Goal: Feedback & Contribution: Contribute content

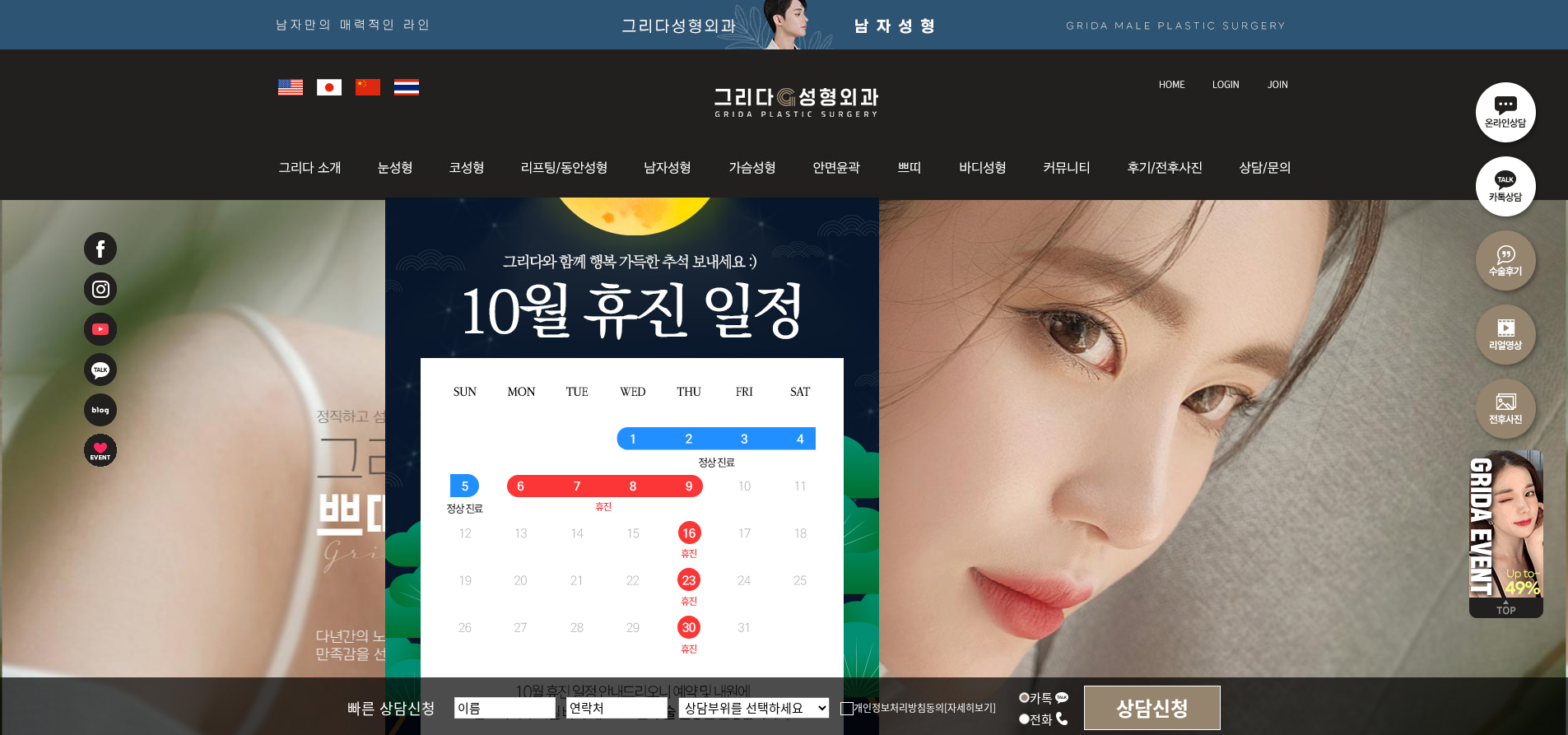
click at [752, 78] on link at bounding box center [1227, 69] width 46 height 23
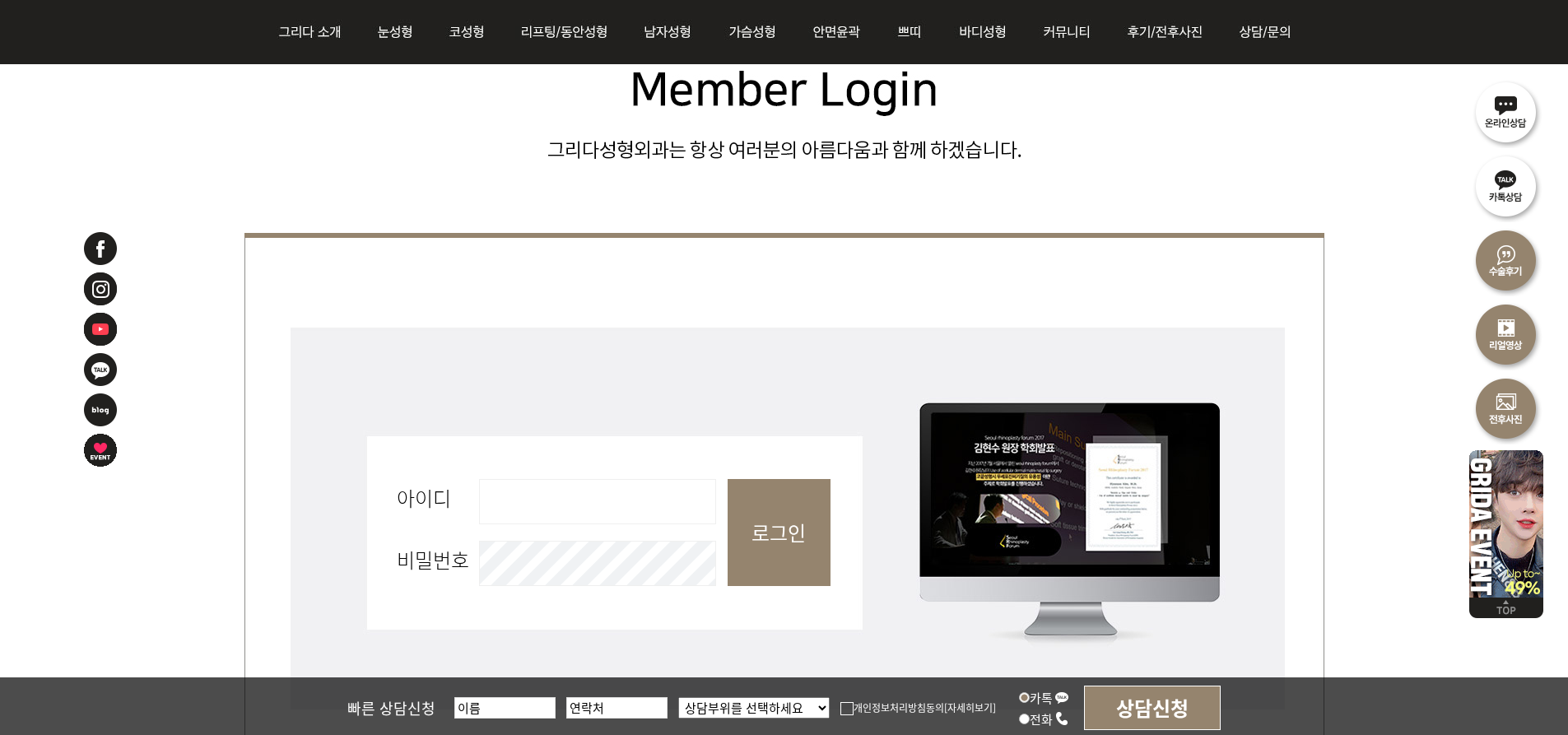
scroll to position [576, 0]
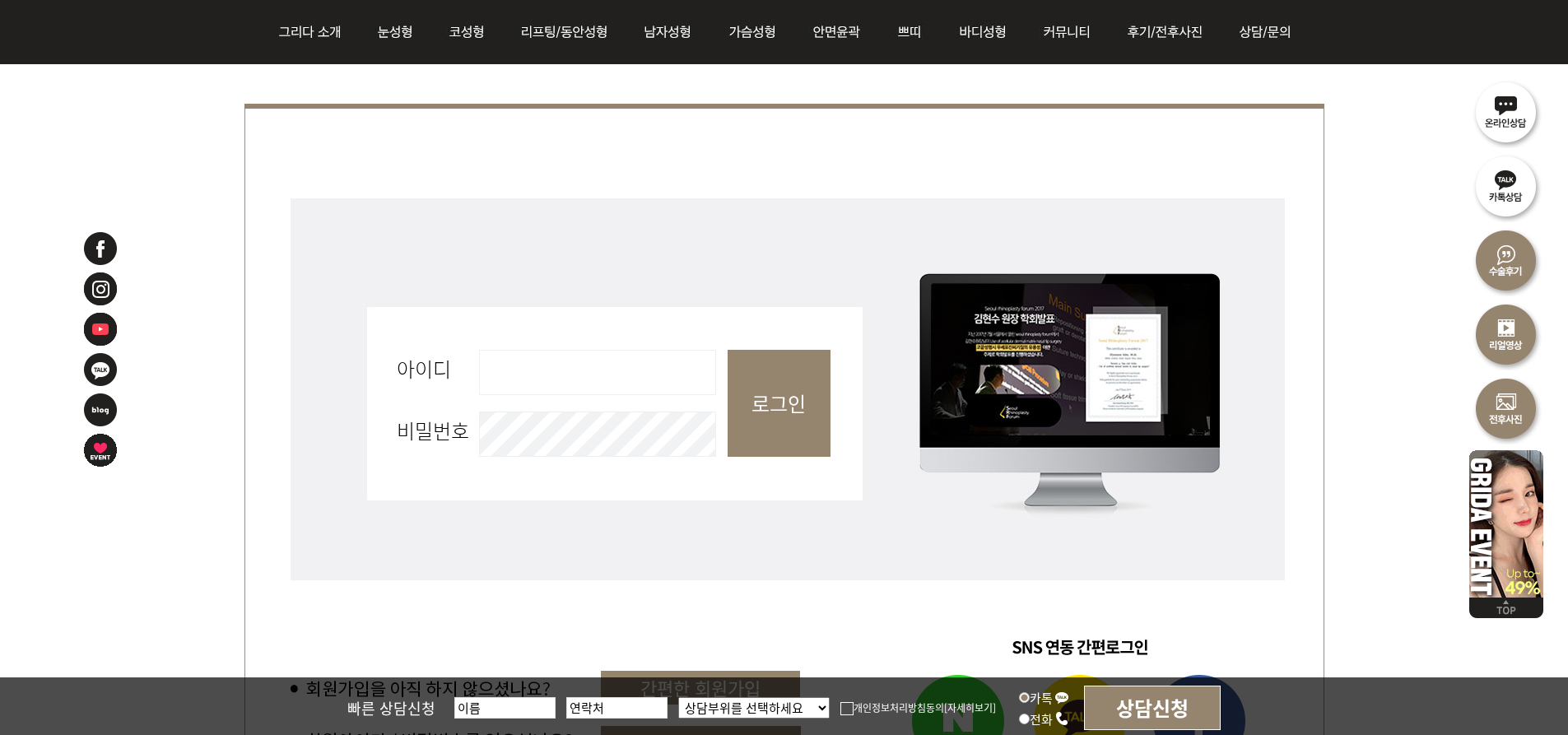
click at [552, 383] on input "아이디 필수" at bounding box center [598, 372] width 237 height 45
type input "ai9015"
click at [811, 396] on input "로그인" at bounding box center [779, 403] width 103 height 107
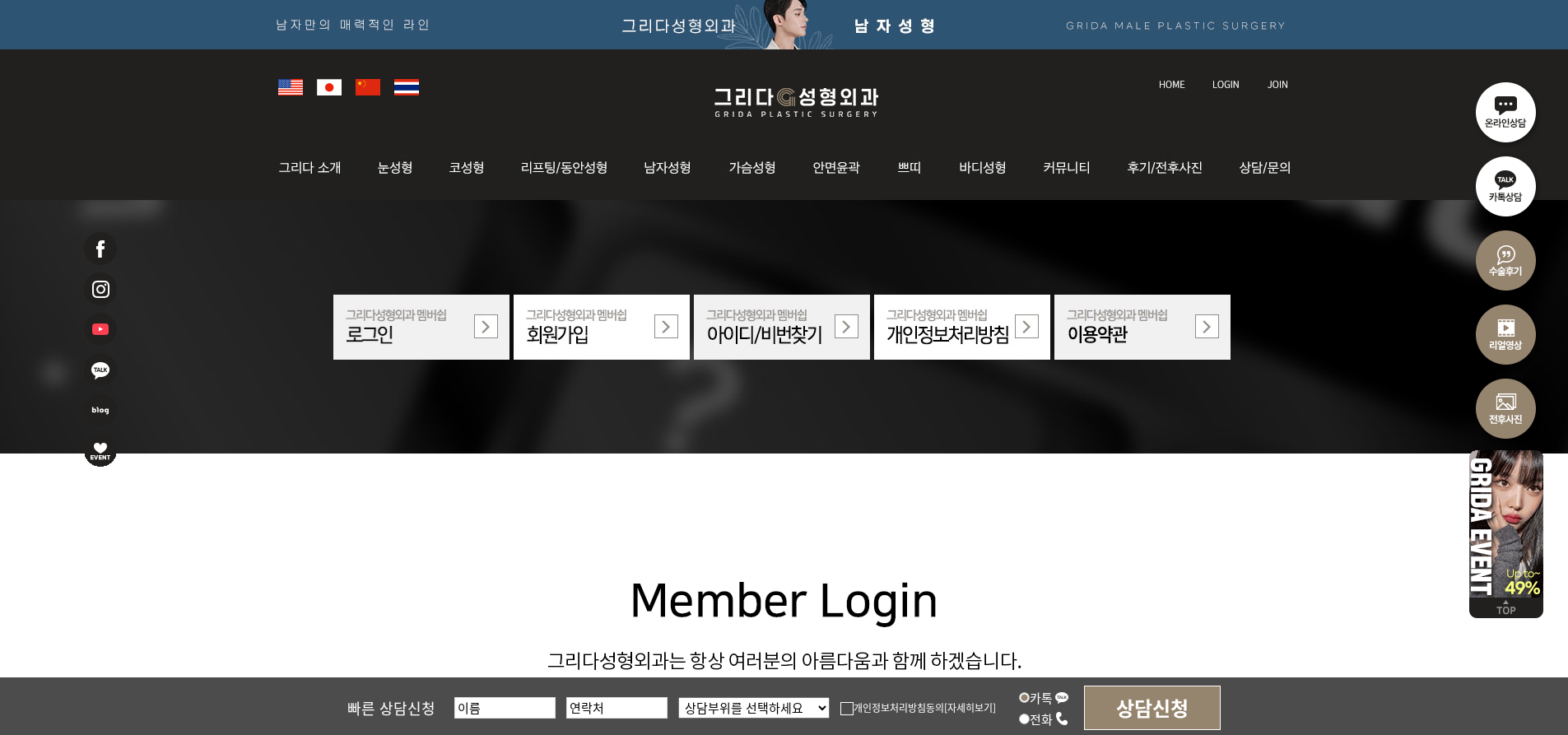
click at [1277, 81] on img at bounding box center [1278, 84] width 21 height 9
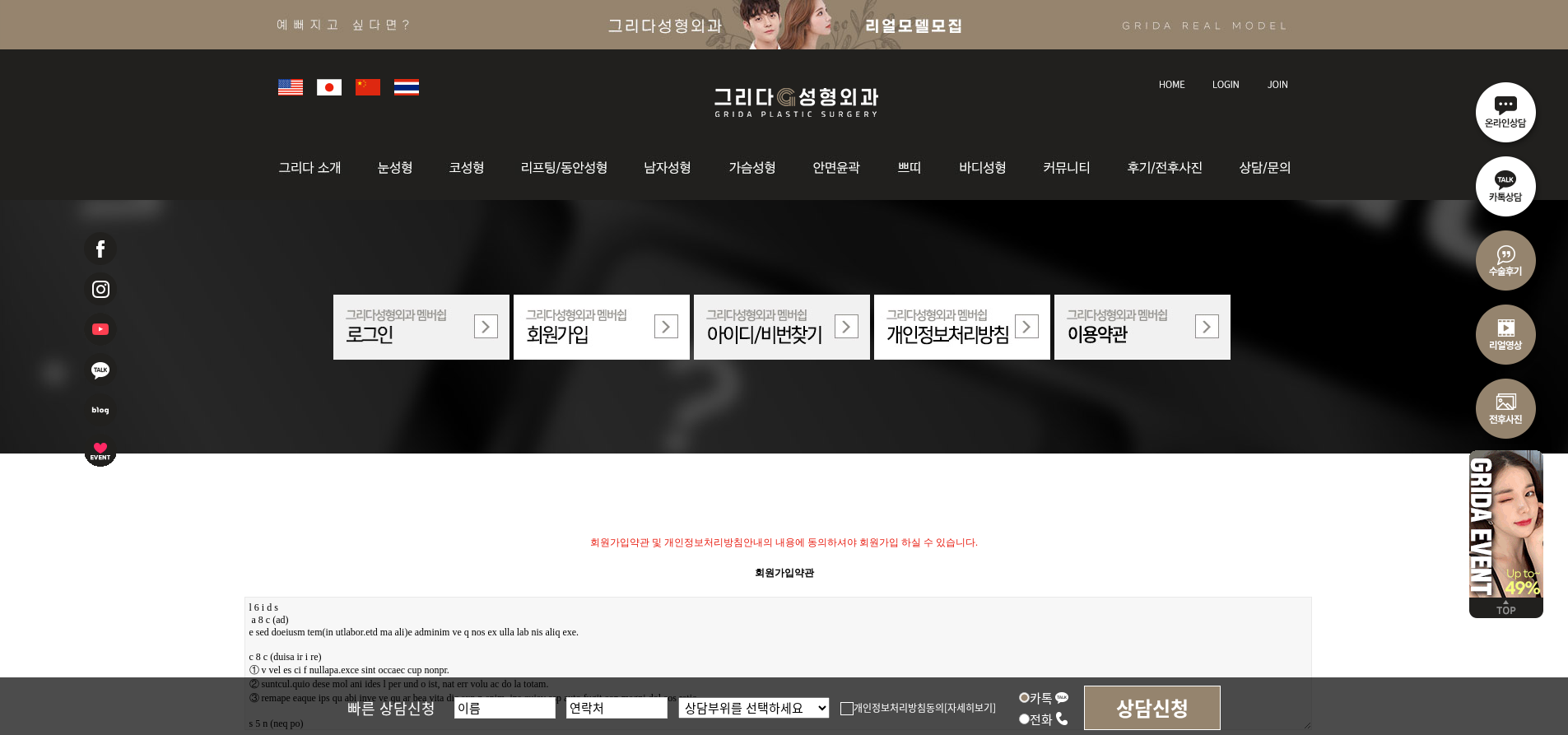
click at [1221, 83] on img at bounding box center [1226, 84] width 27 height 9
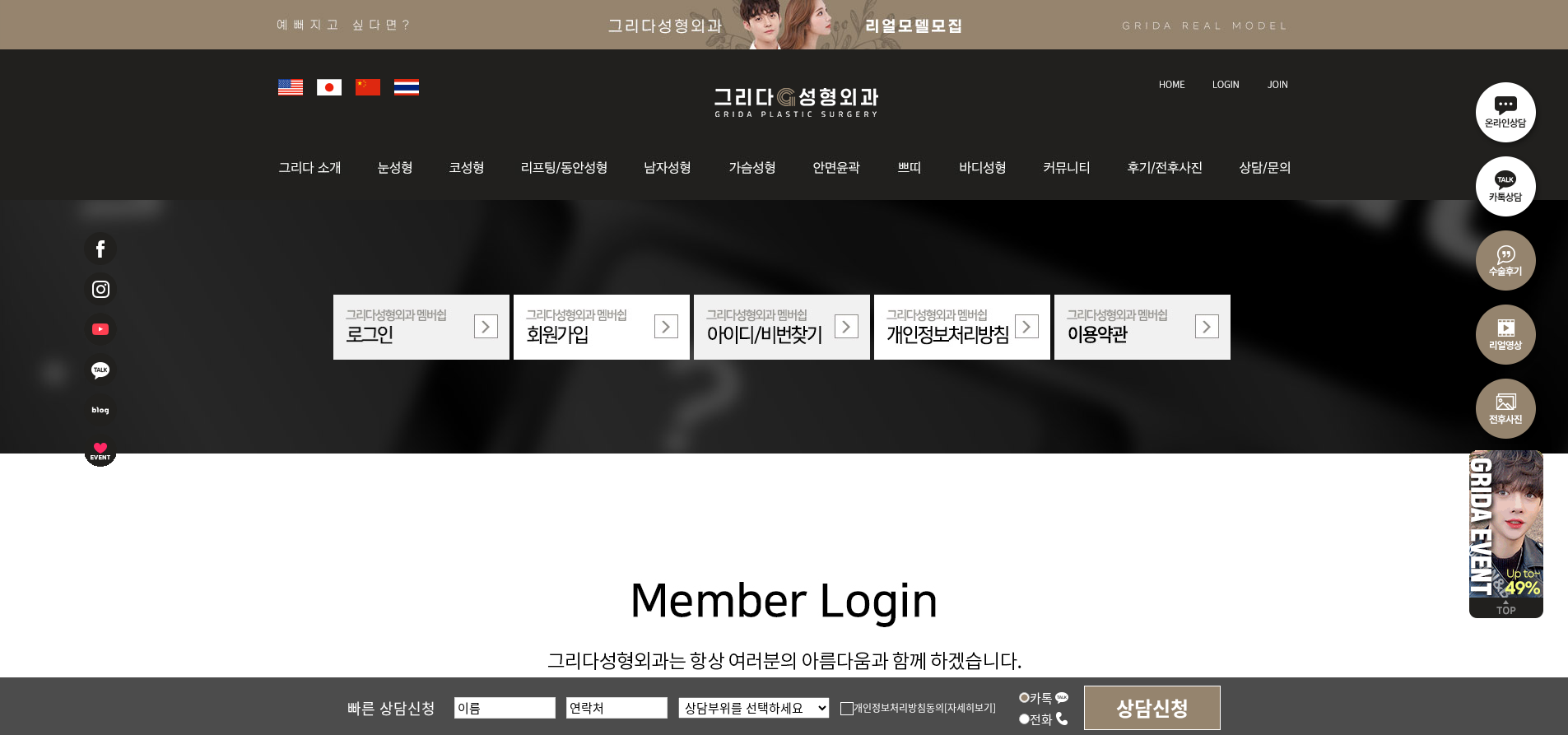
click at [756, 329] on img at bounding box center [782, 326] width 177 height 65
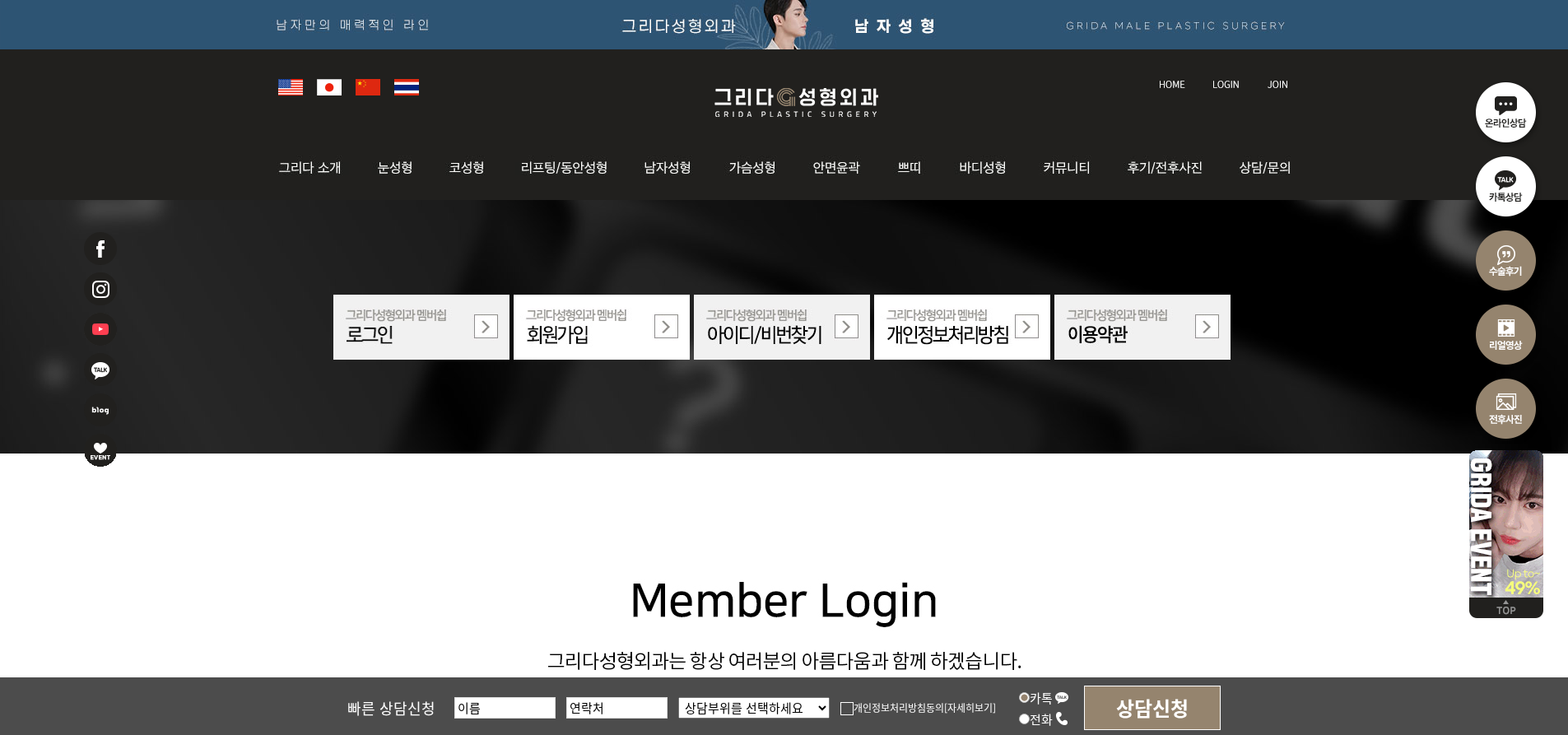
click at [1230, 82] on img at bounding box center [1226, 84] width 27 height 9
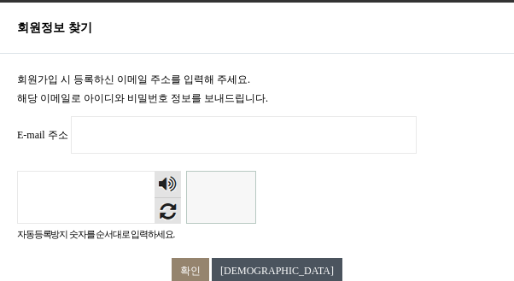
click at [148, 134] on input "E-mail 주소 필수" at bounding box center [244, 135] width 346 height 38
type input "ai9015@naver.com"
click at [218, 195] on input "자동등록방지" at bounding box center [221, 197] width 70 height 53
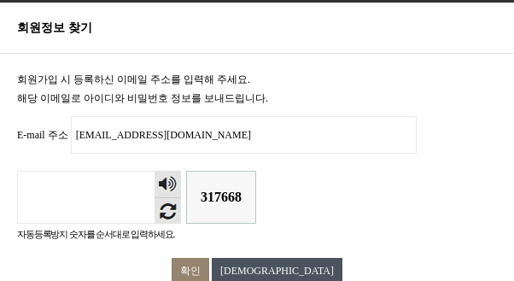
type input "317668"
click at [171, 258] on input "확인" at bounding box center [190, 271] width 38 height 26
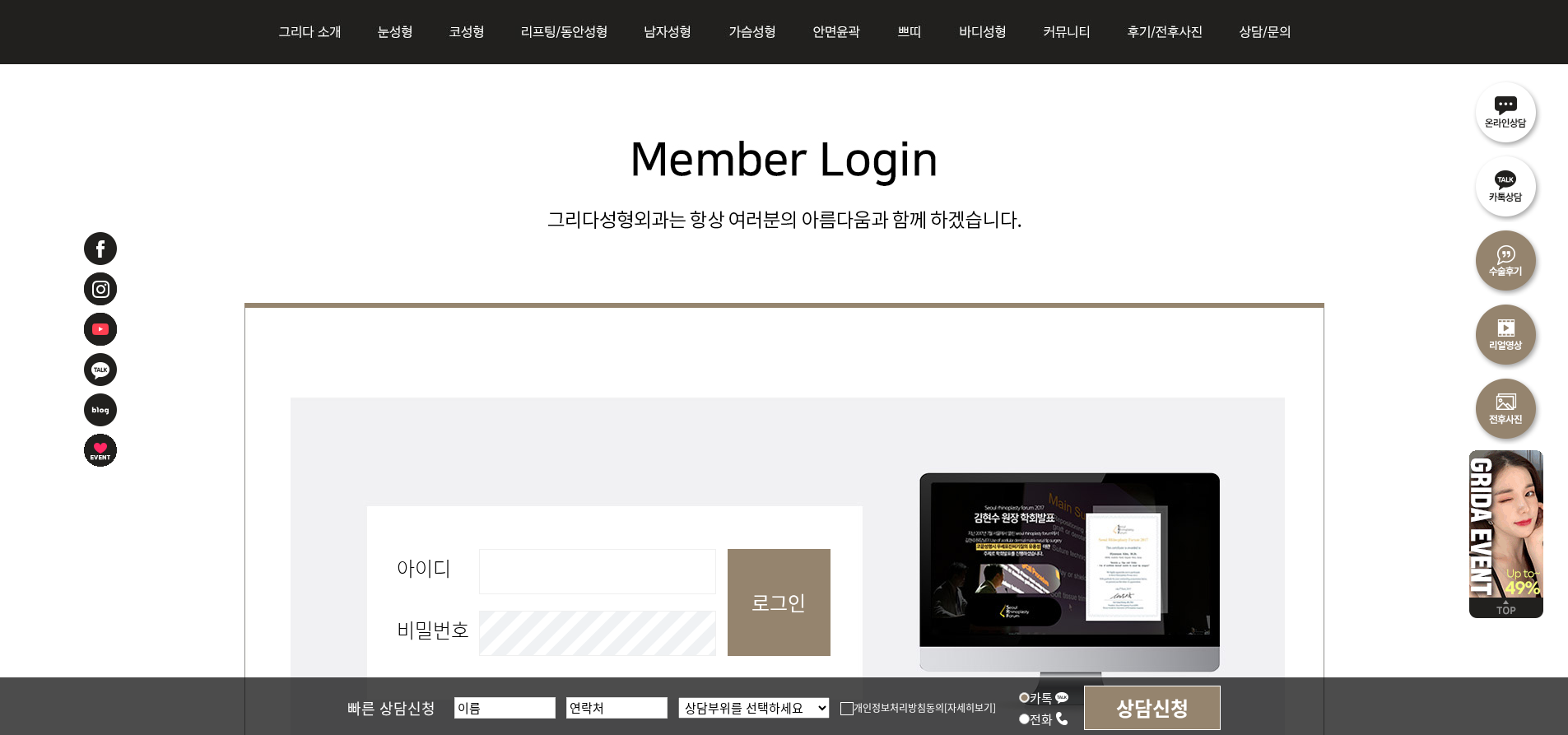
scroll to position [412, 0]
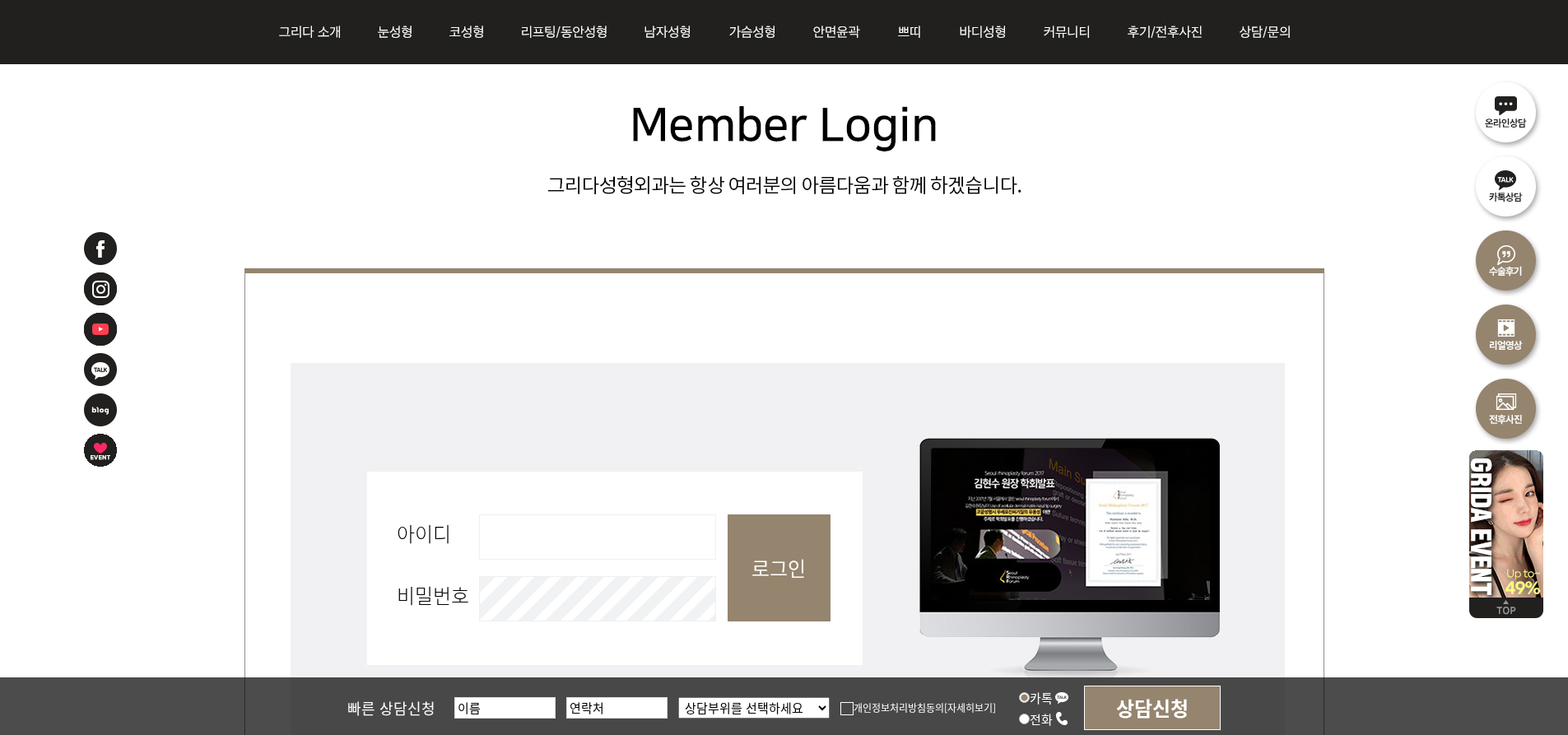
click at [587, 534] on input "아이디 필수" at bounding box center [598, 536] width 237 height 45
type input "nid-27460496"
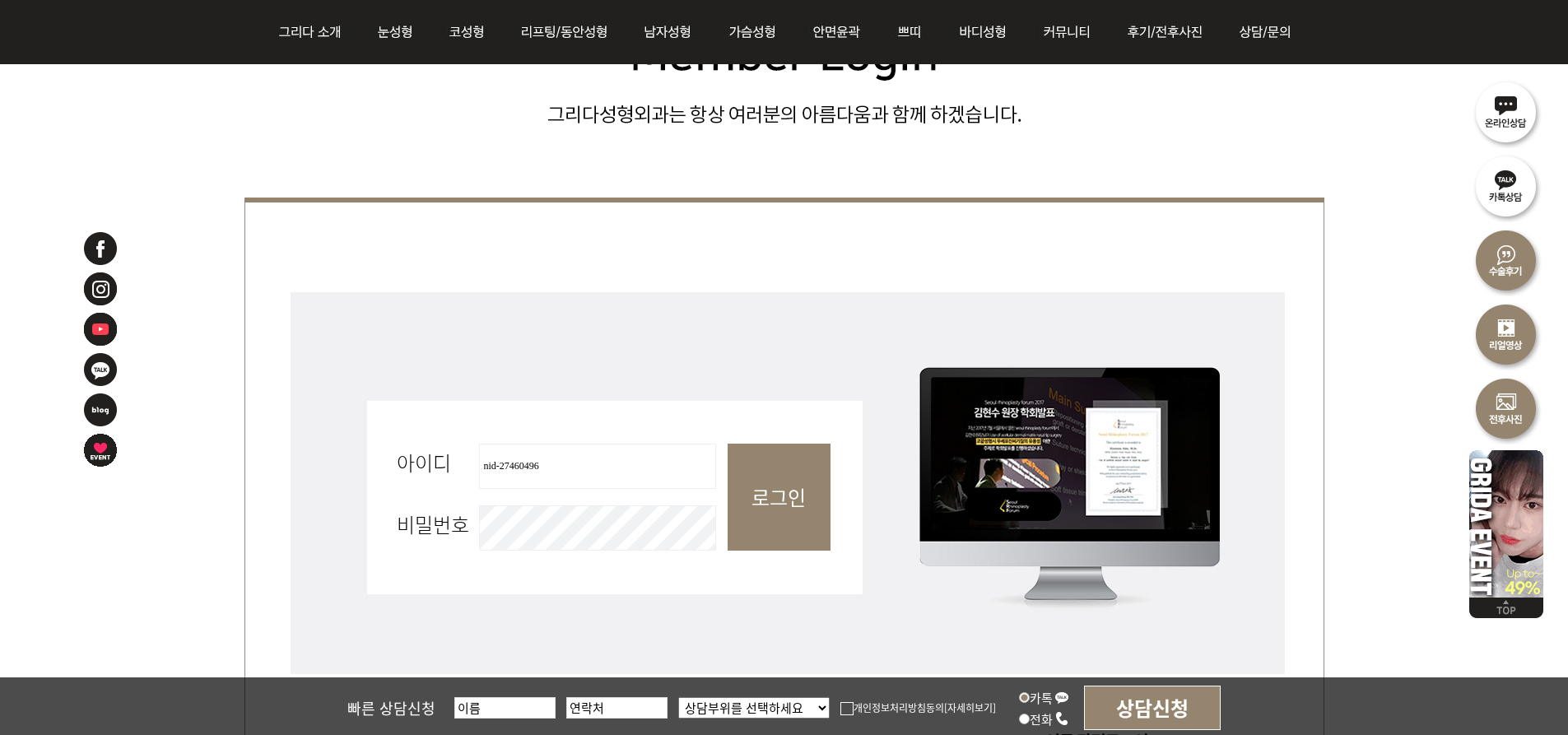
scroll to position [659, 0]
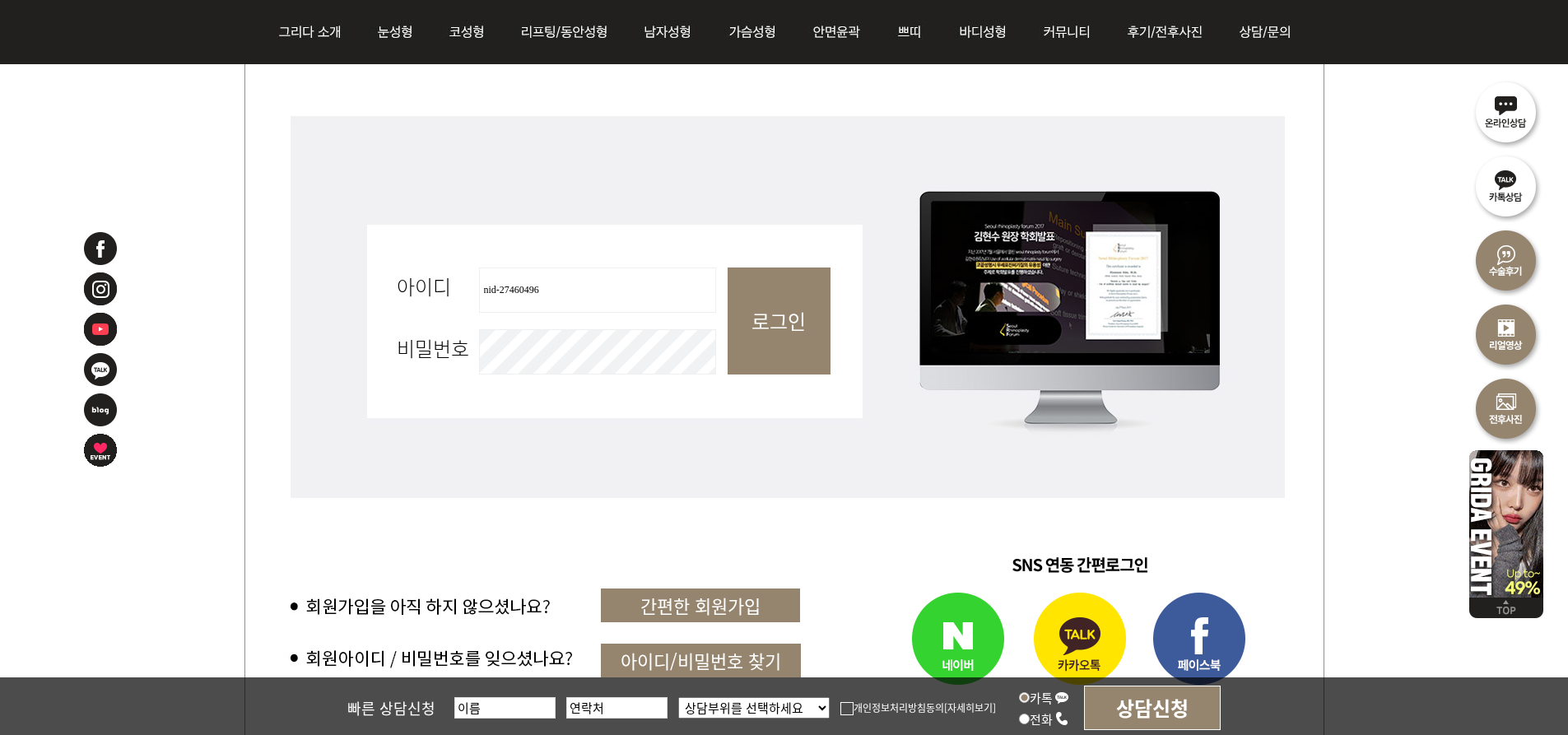
click at [764, 319] on input "로그인" at bounding box center [779, 320] width 103 height 107
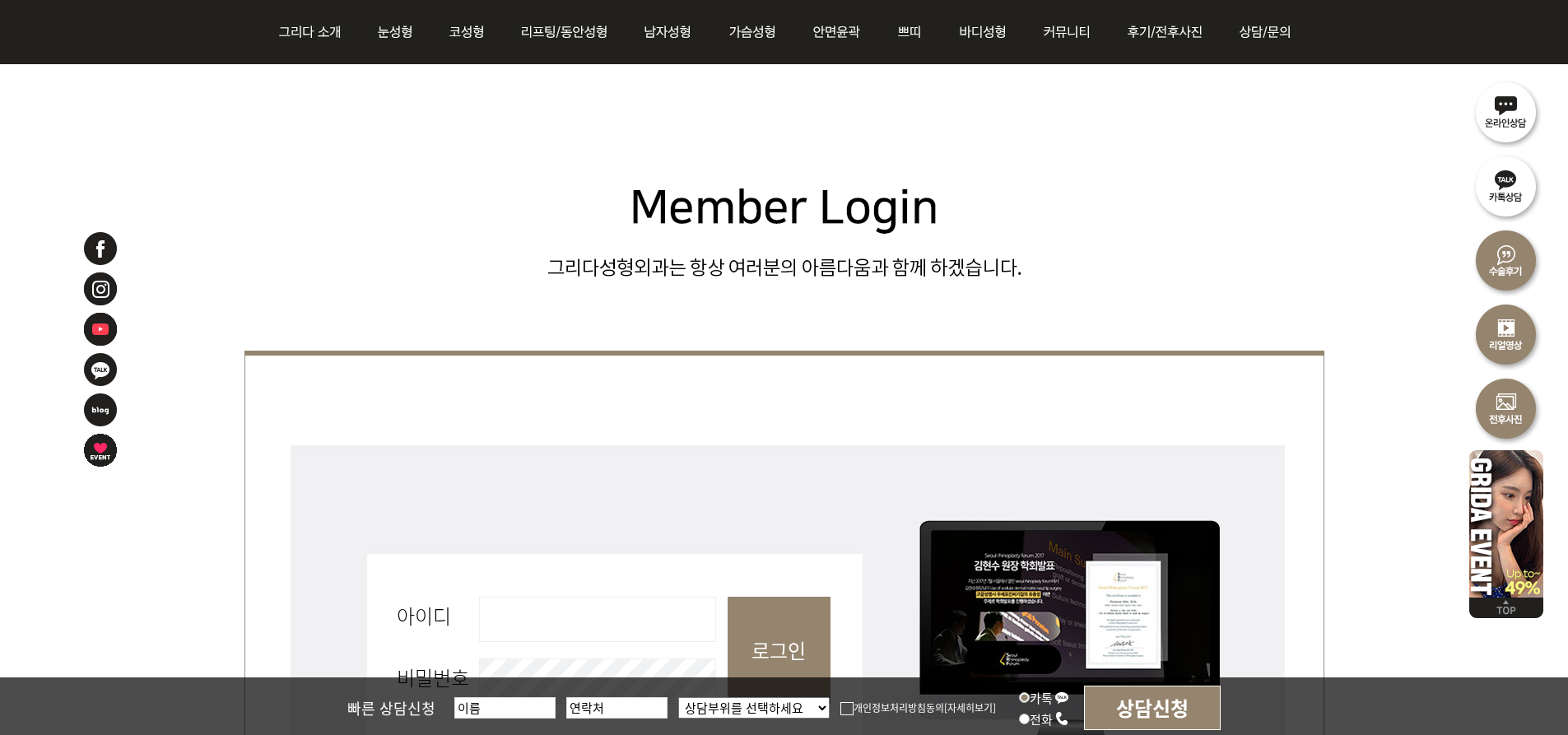
scroll to position [494, 0]
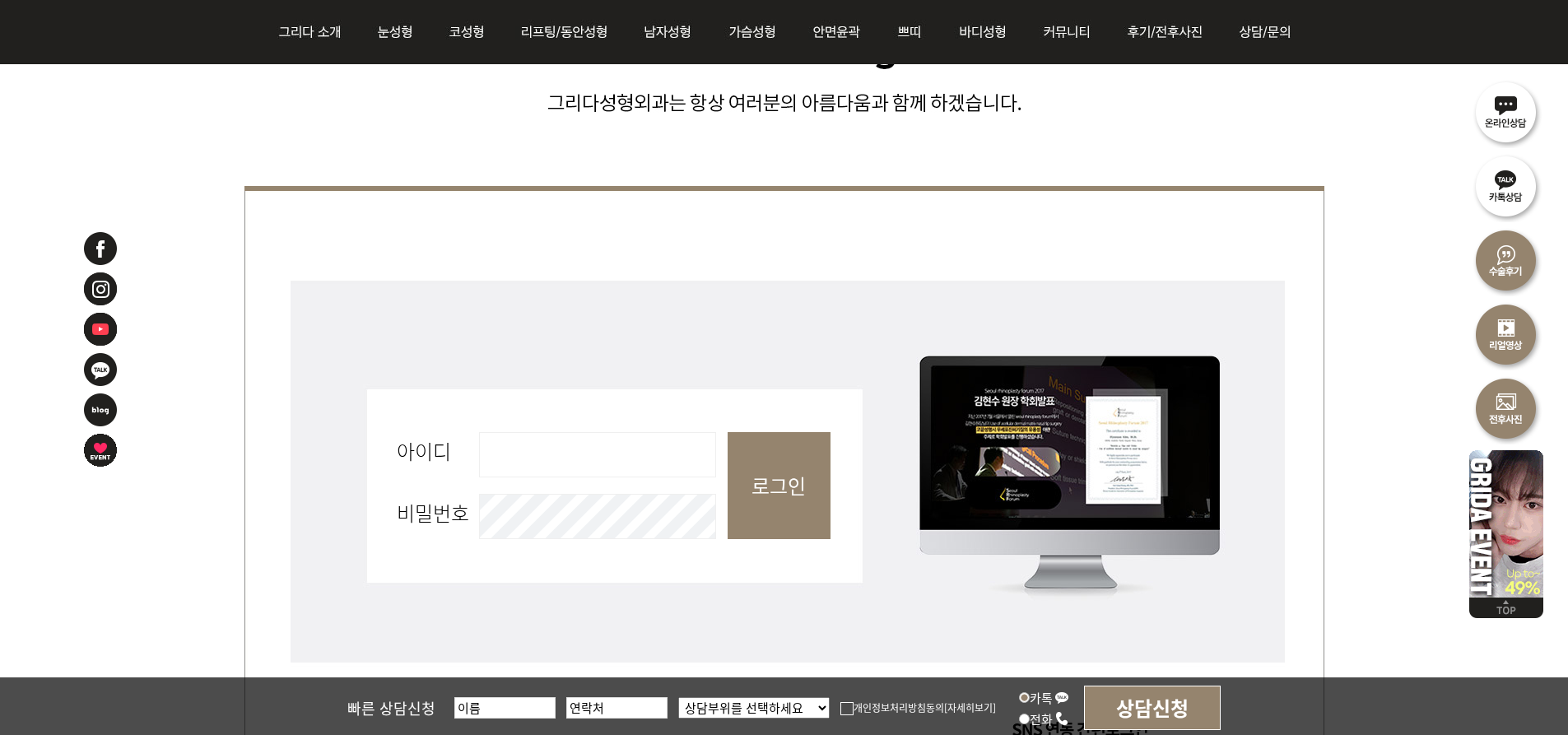
click at [536, 457] on input "아이디 필수" at bounding box center [598, 454] width 237 height 45
type input "nid_27460496"
click at [765, 491] on input "로그인" at bounding box center [779, 485] width 103 height 107
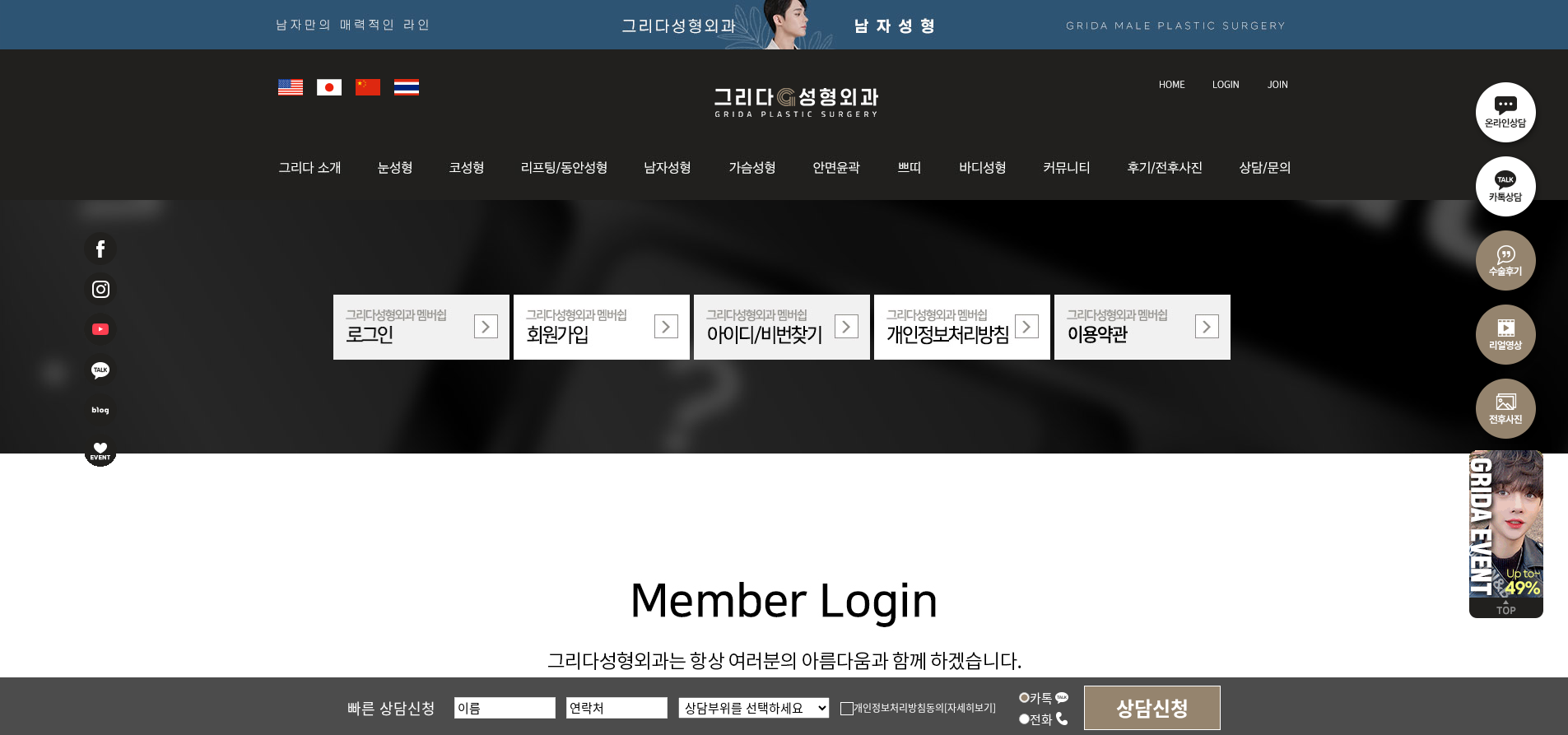
click at [1225, 88] on li at bounding box center [1227, 75] width 46 height 35
click at [1226, 80] on img at bounding box center [1226, 84] width 27 height 9
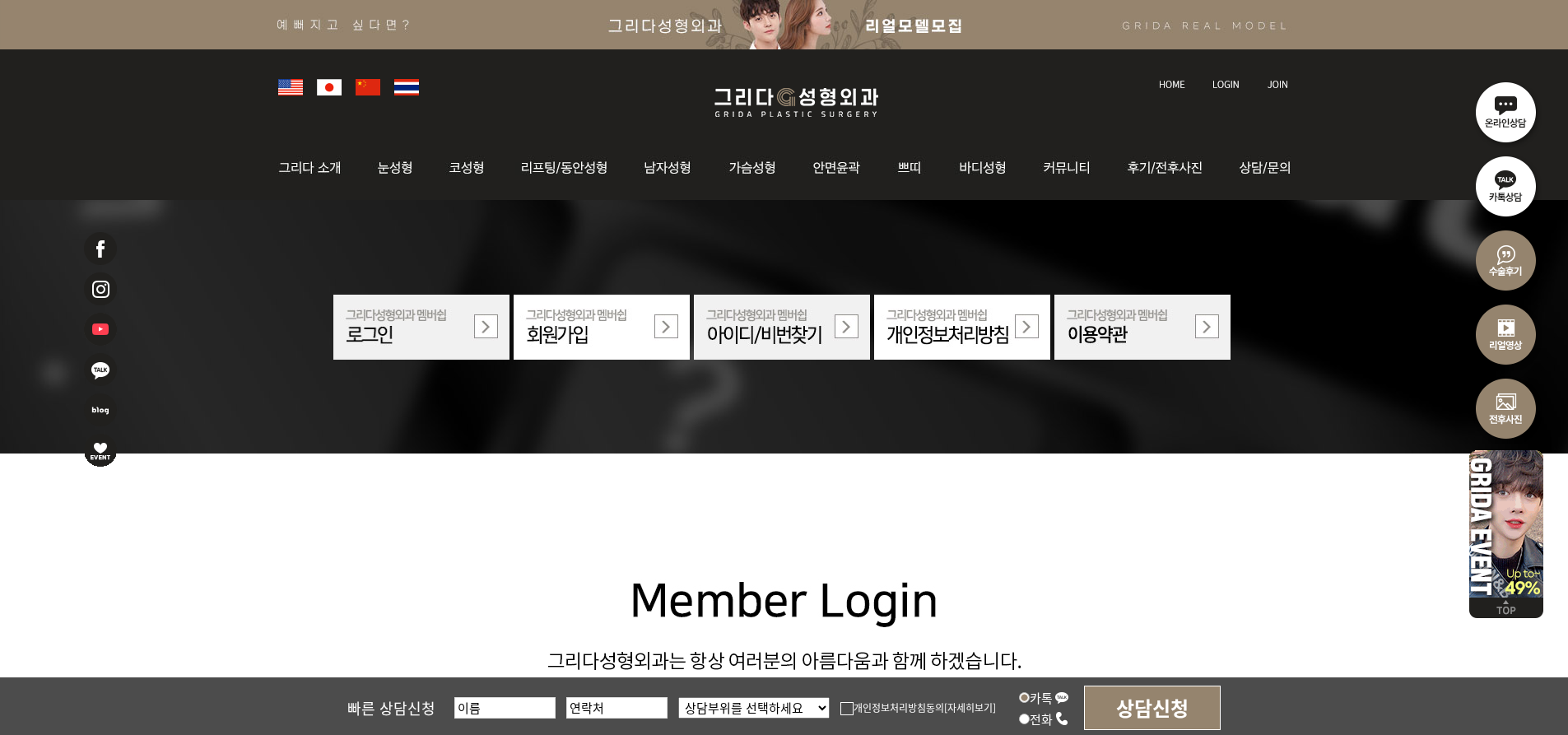
click at [1226, 80] on img at bounding box center [1226, 84] width 27 height 9
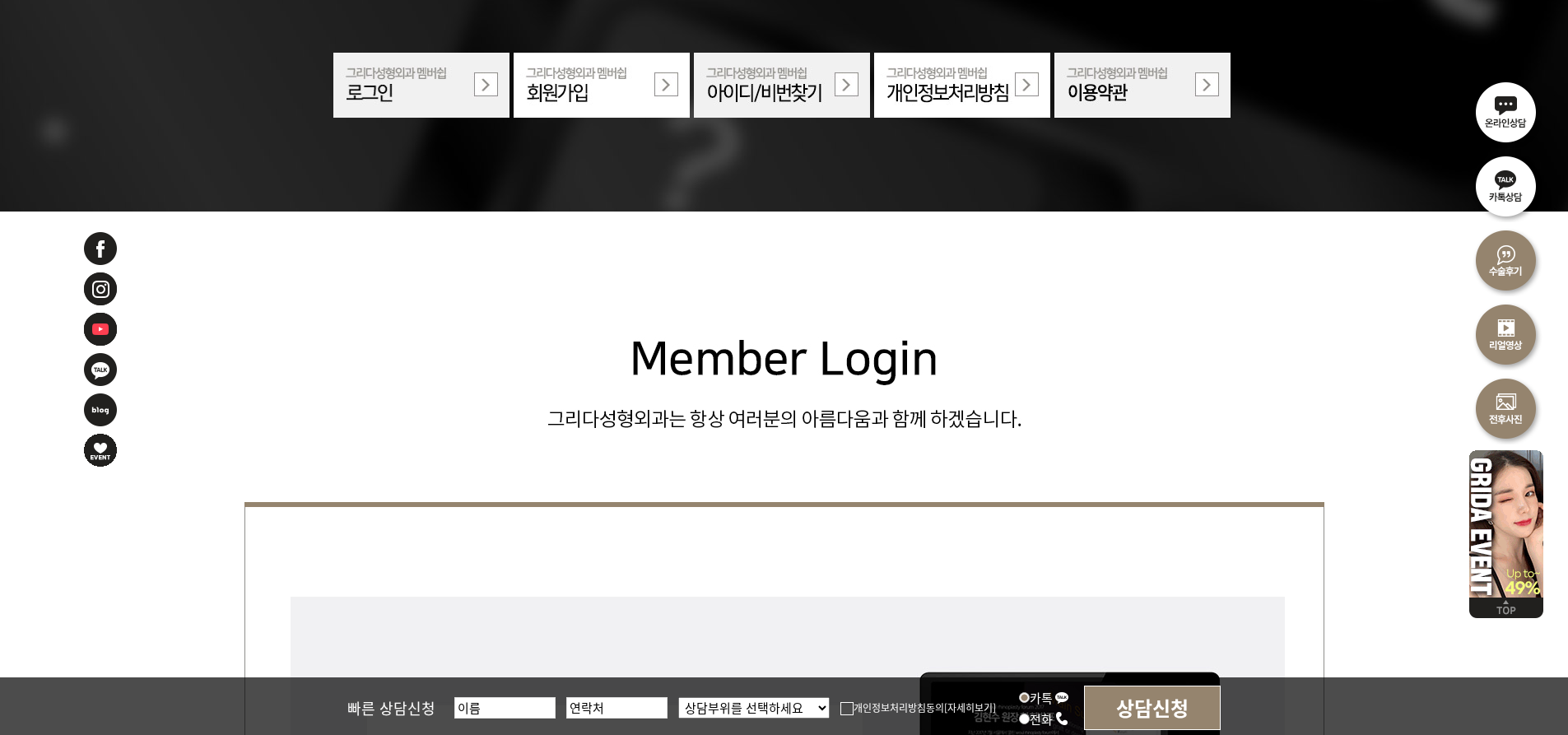
scroll to position [576, 0]
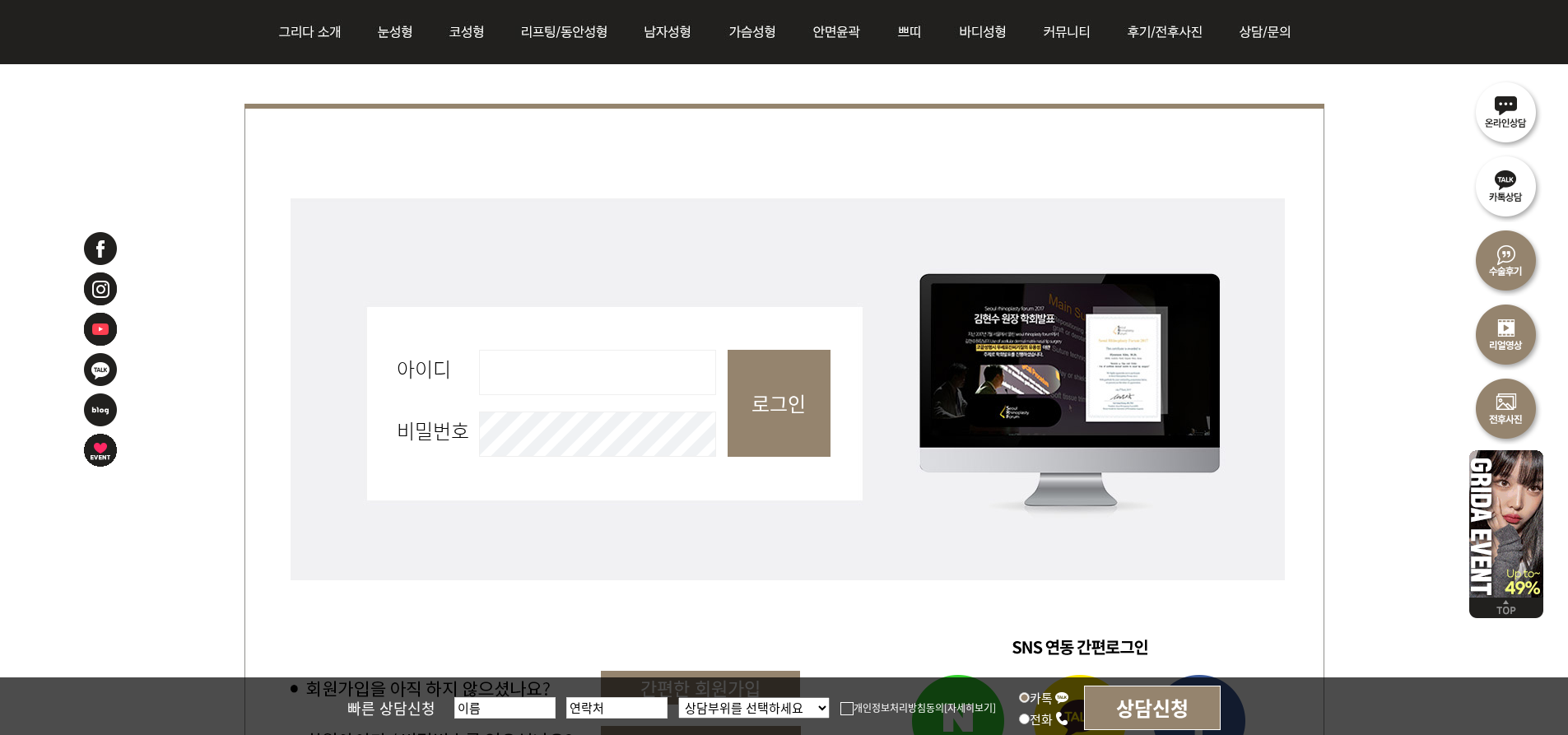
click at [608, 372] on input "아이디 필수" at bounding box center [598, 372] width 237 height 45
type input "n"
type input "nid_27460496"
click at [761, 415] on input "로그인" at bounding box center [779, 403] width 103 height 107
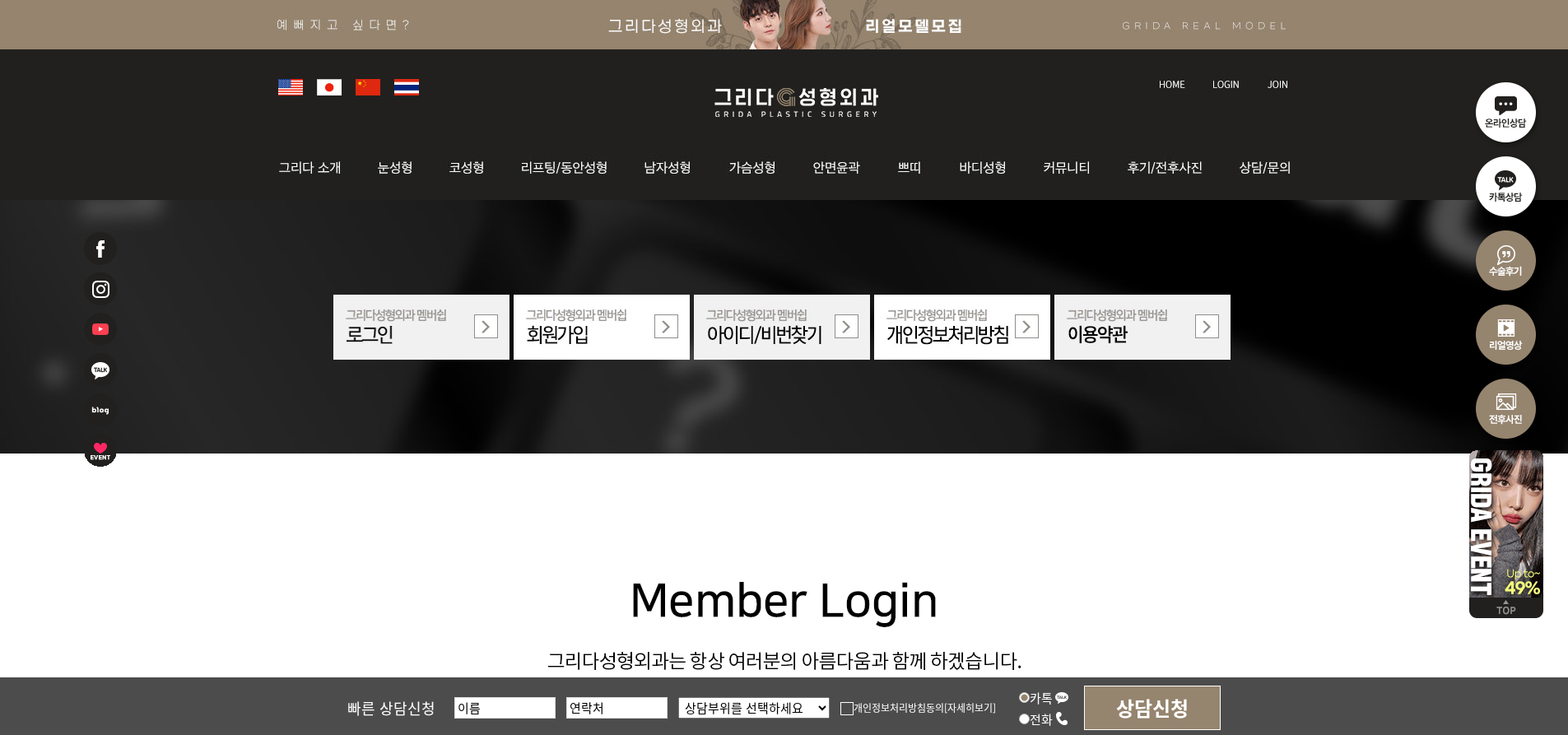
click at [758, 319] on img at bounding box center [782, 326] width 177 height 65
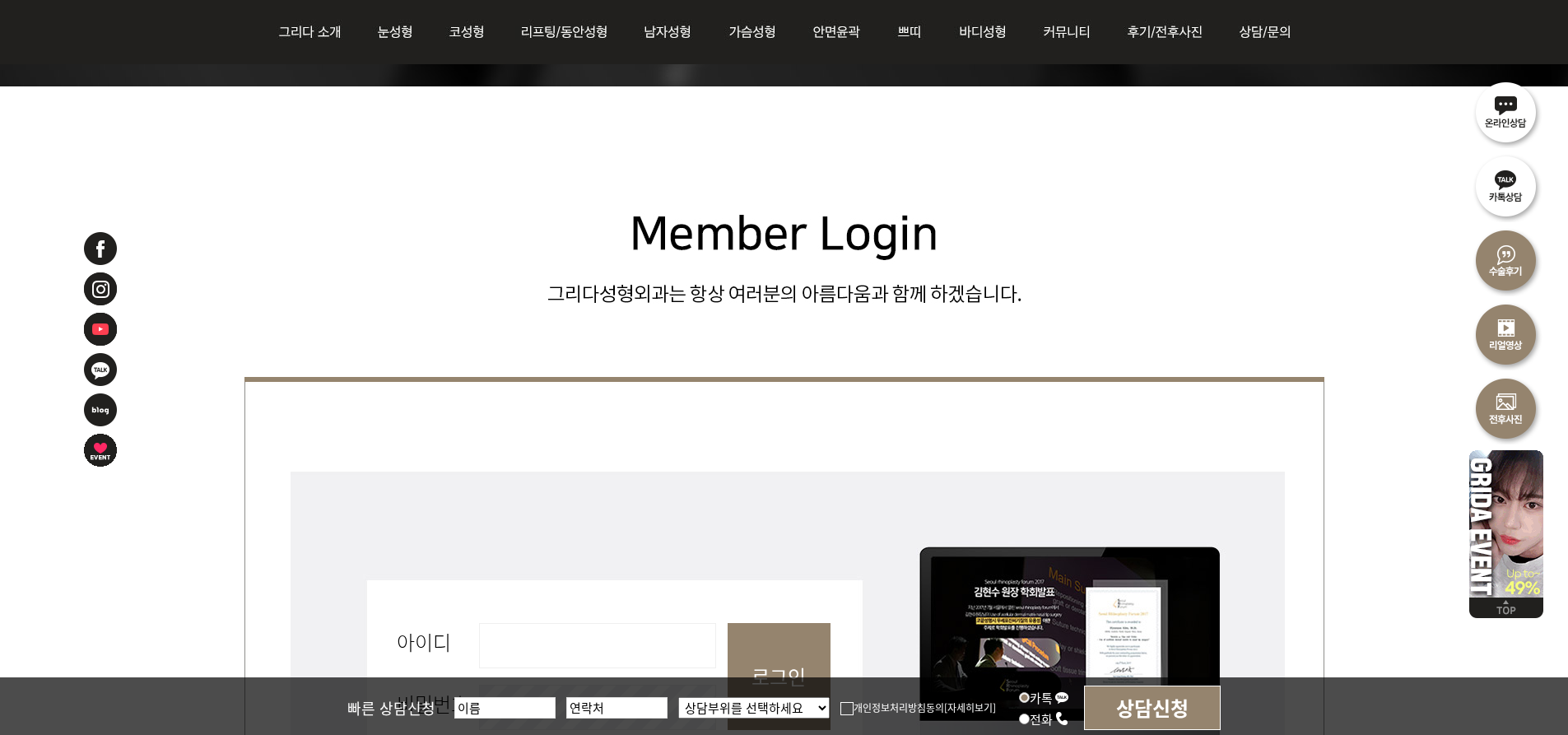
scroll to position [494, 0]
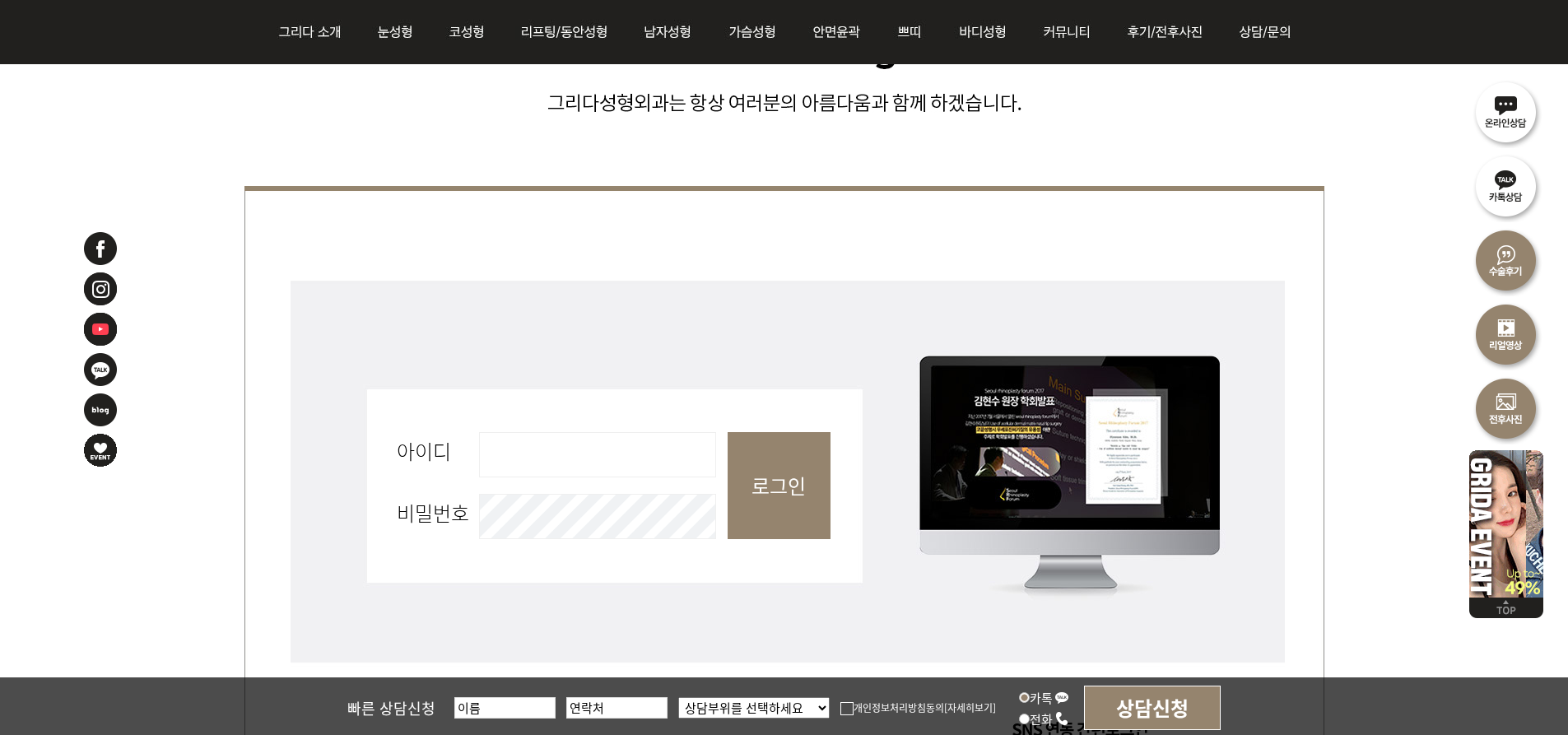
click at [580, 465] on input "아이디 필수" at bounding box center [598, 454] width 237 height 45
click at [587, 458] on input "nid-27460496" at bounding box center [598, 454] width 237 height 45
click at [503, 457] on input "nid-27460496" at bounding box center [598, 454] width 237 height 45
type input "nid_27460496"
click at [783, 473] on input "로그인" at bounding box center [779, 485] width 103 height 107
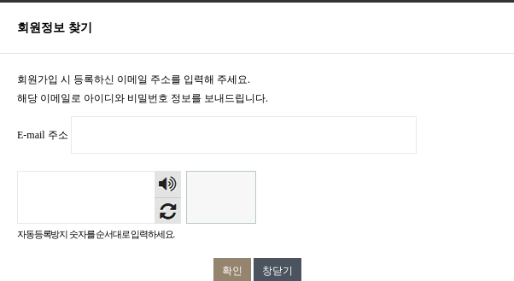
click at [131, 137] on input "E-mail 주소 필수" at bounding box center [244, 135] width 346 height 38
type input "[EMAIL_ADDRESS][DOMAIN_NAME]"
click at [228, 201] on input "자동등록방지" at bounding box center [221, 197] width 70 height 53
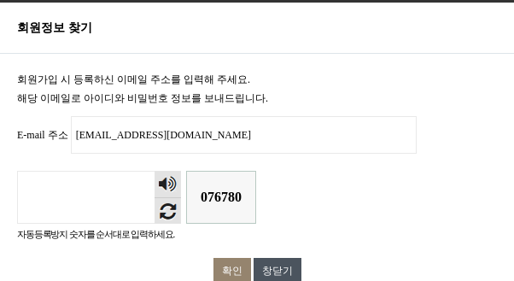
type input "076780"
click at [234, 260] on input "확인" at bounding box center [232, 271] width 38 height 26
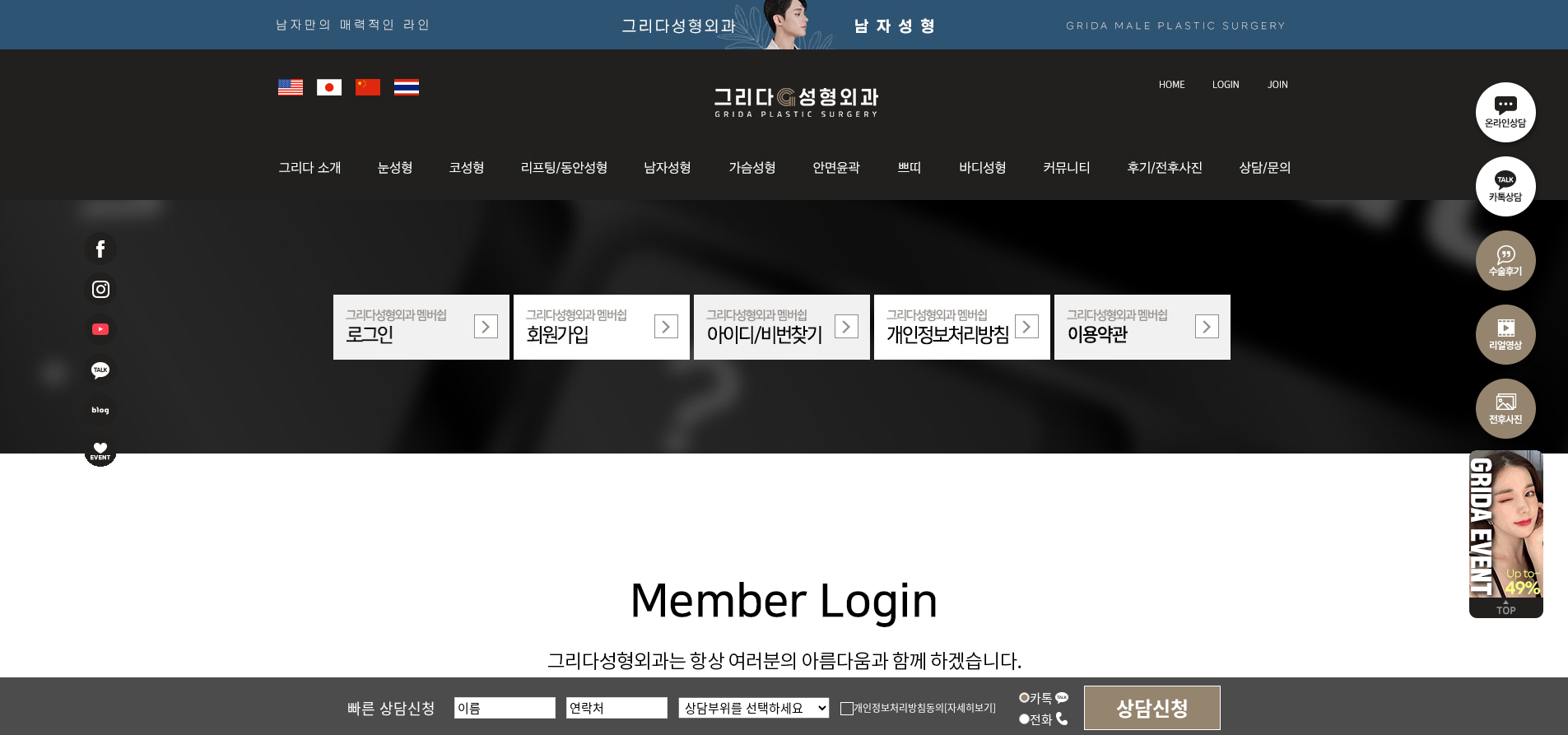
click at [1002, 95] on div at bounding box center [784, 85] width 1029 height 72
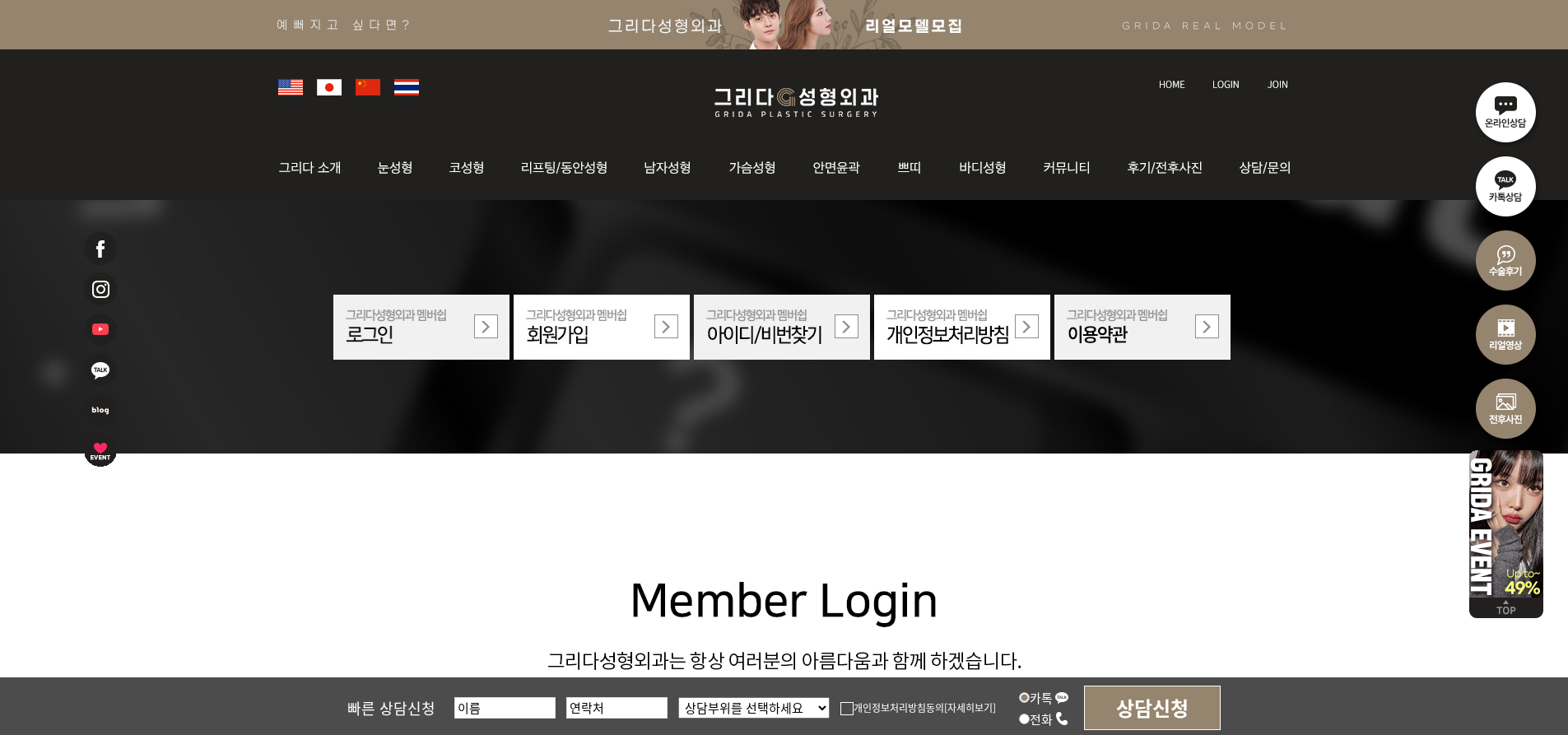
click at [1233, 83] on img at bounding box center [1226, 84] width 27 height 9
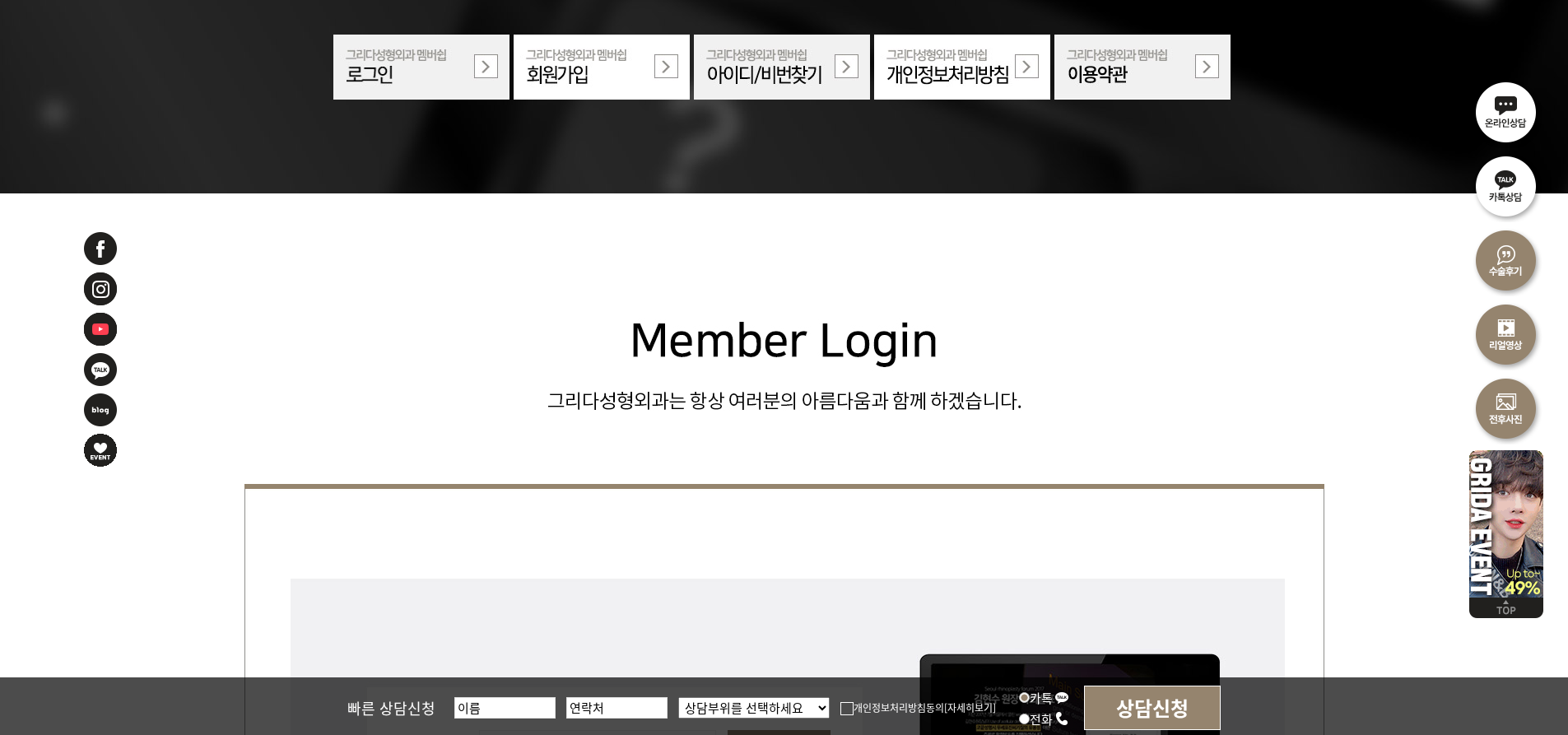
scroll to position [576, 0]
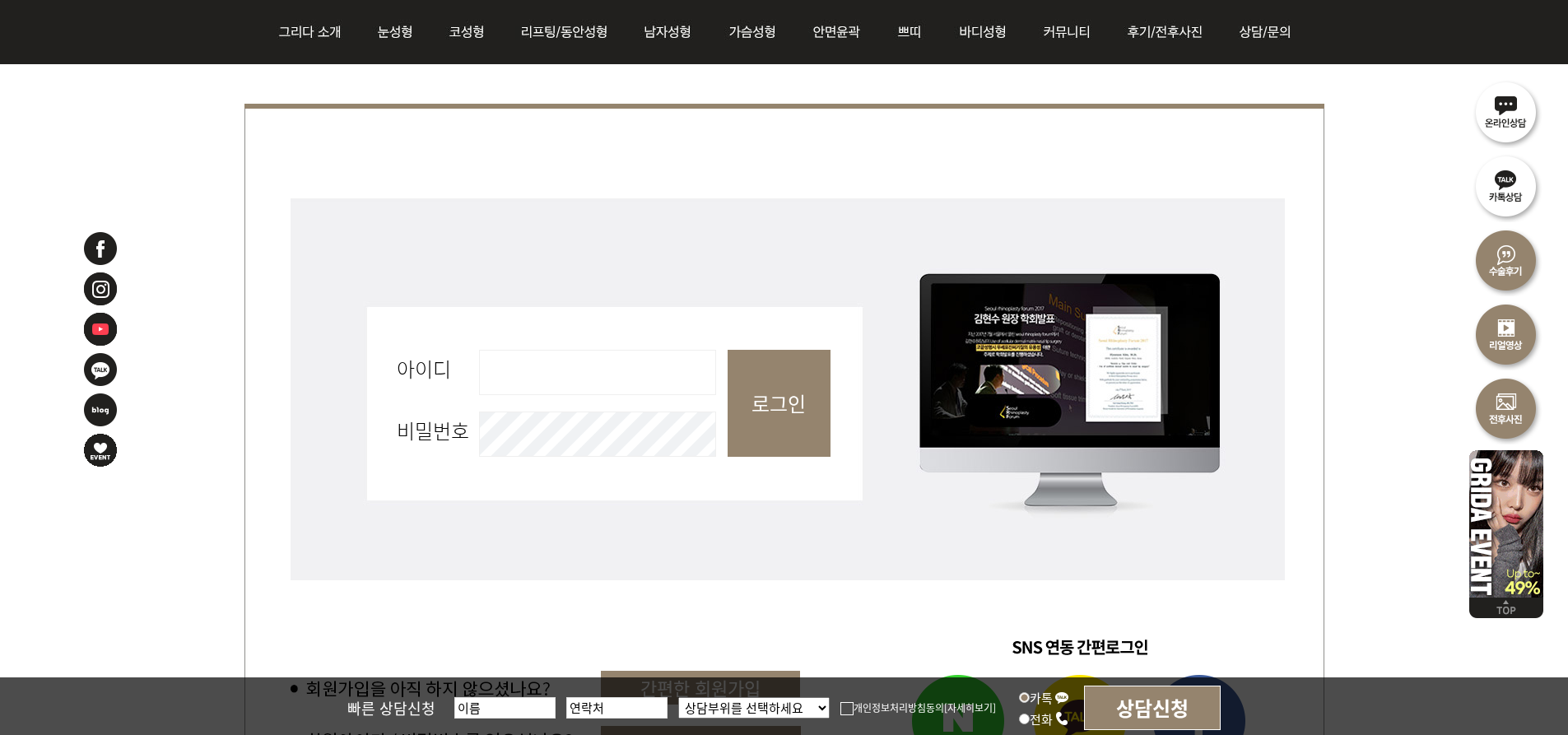
click at [505, 383] on input "아이디 필수" at bounding box center [598, 372] width 237 height 45
type input "ai9015"
click at [728, 350] on input "로그인" at bounding box center [779, 403] width 103 height 107
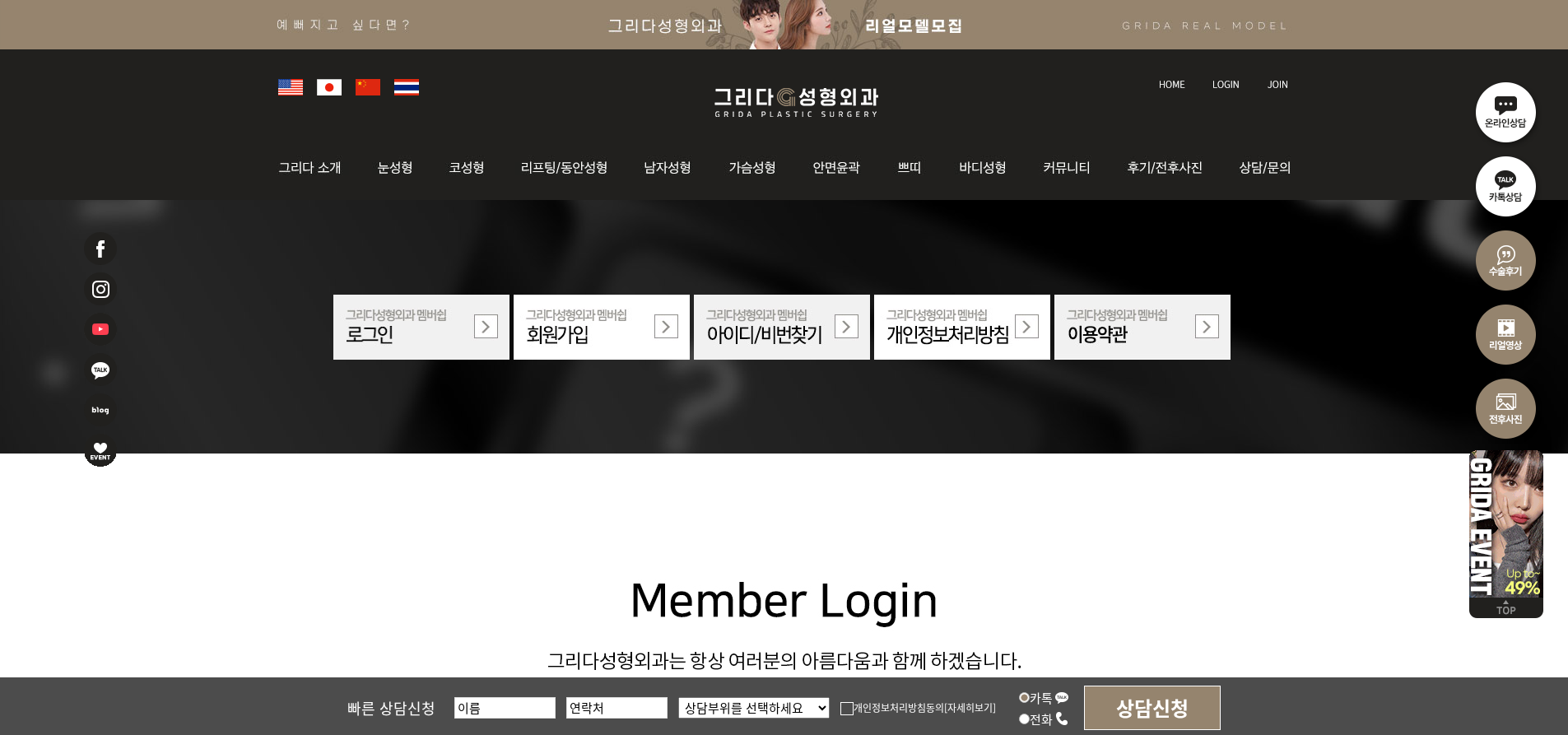
click at [645, 326] on img at bounding box center [601, 326] width 177 height 65
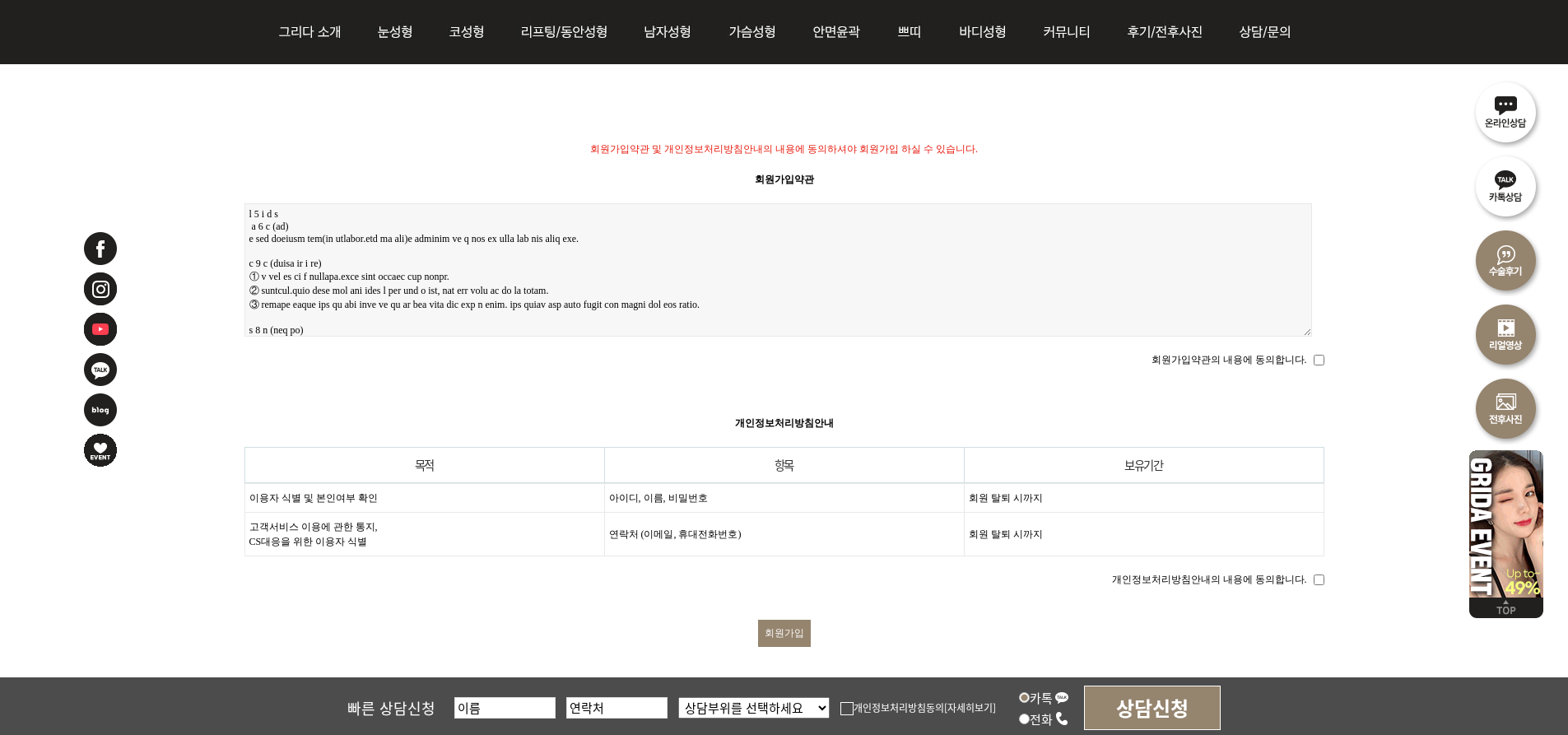
scroll to position [659, 0]
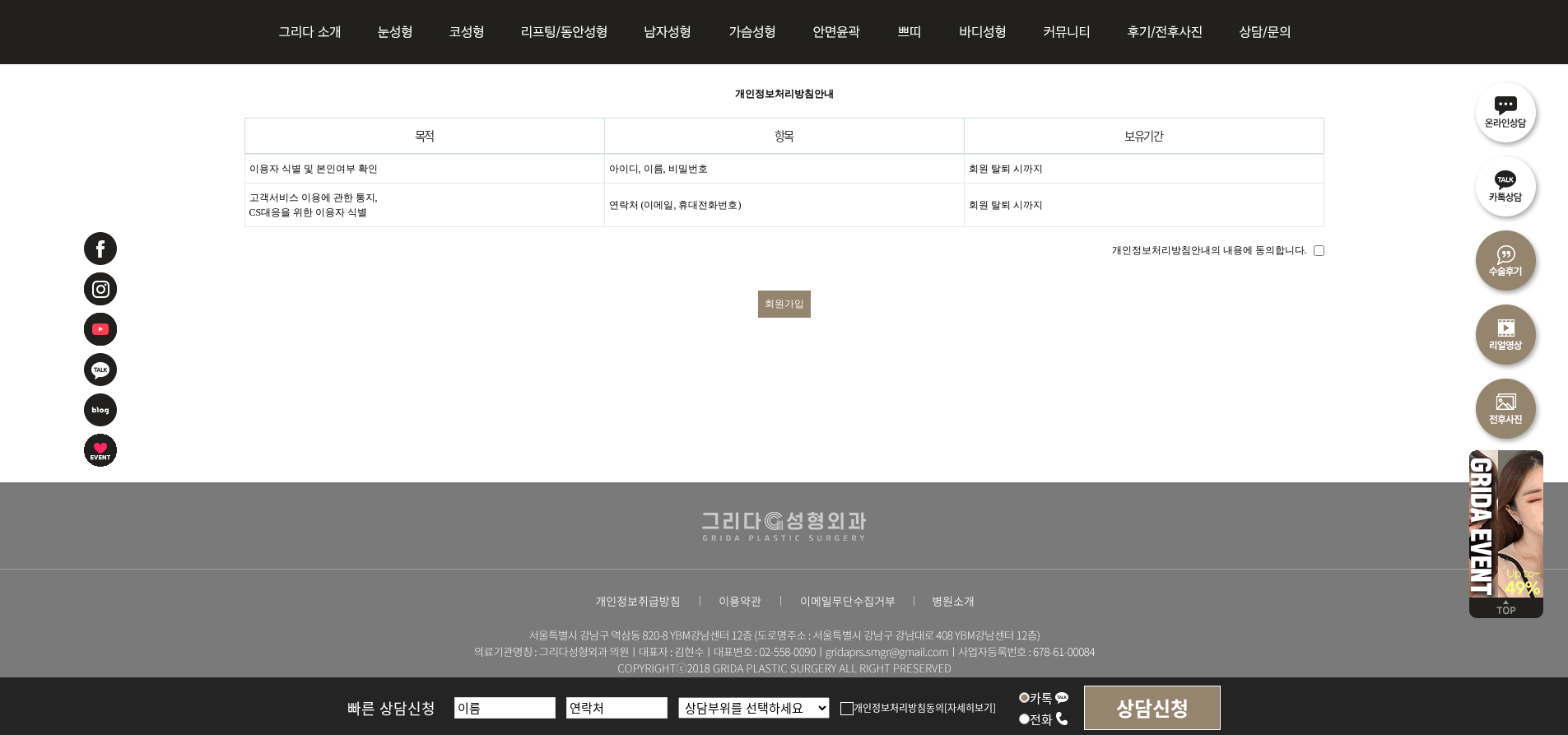
click at [1316, 245] on input "개인정보처리방침안내의 내용에 동의합니다." at bounding box center [1319, 250] width 11 height 11
checkbox input "true"
click at [784, 291] on input "회원가입" at bounding box center [784, 304] width 53 height 27
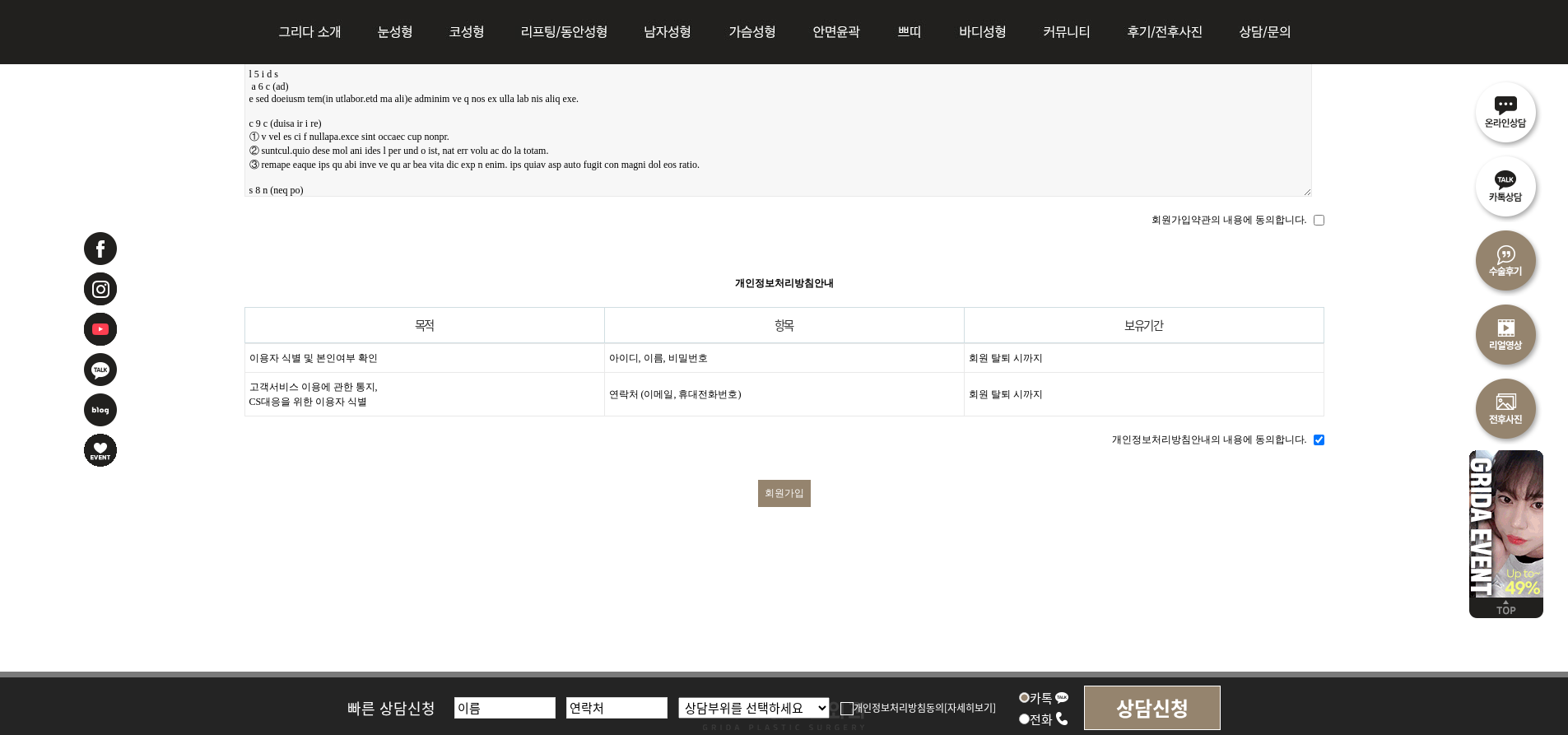
scroll to position [247, 0]
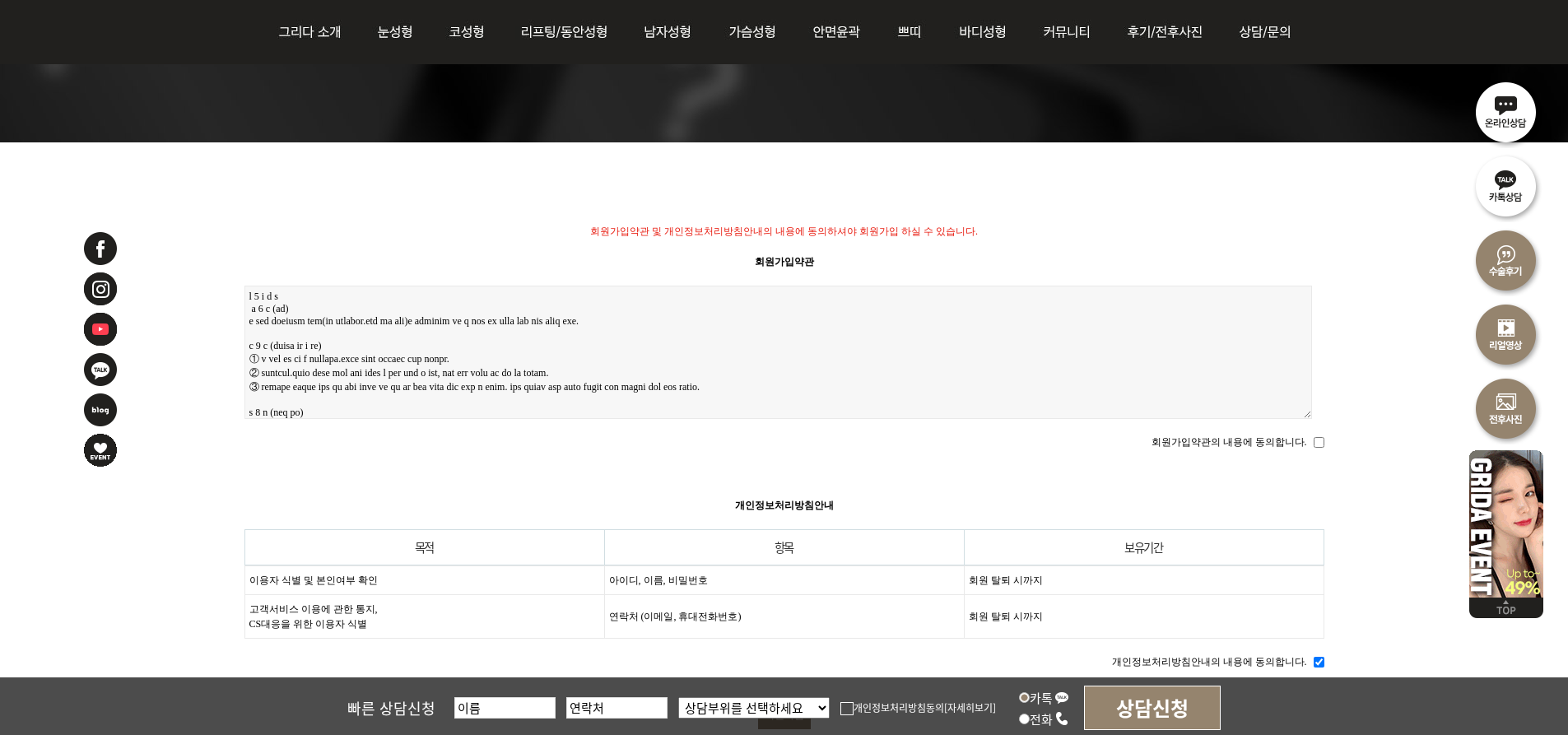
click at [1319, 441] on input "회원가입약관의 내용에 동의합니다." at bounding box center [1319, 442] width 11 height 11
checkbox input "true"
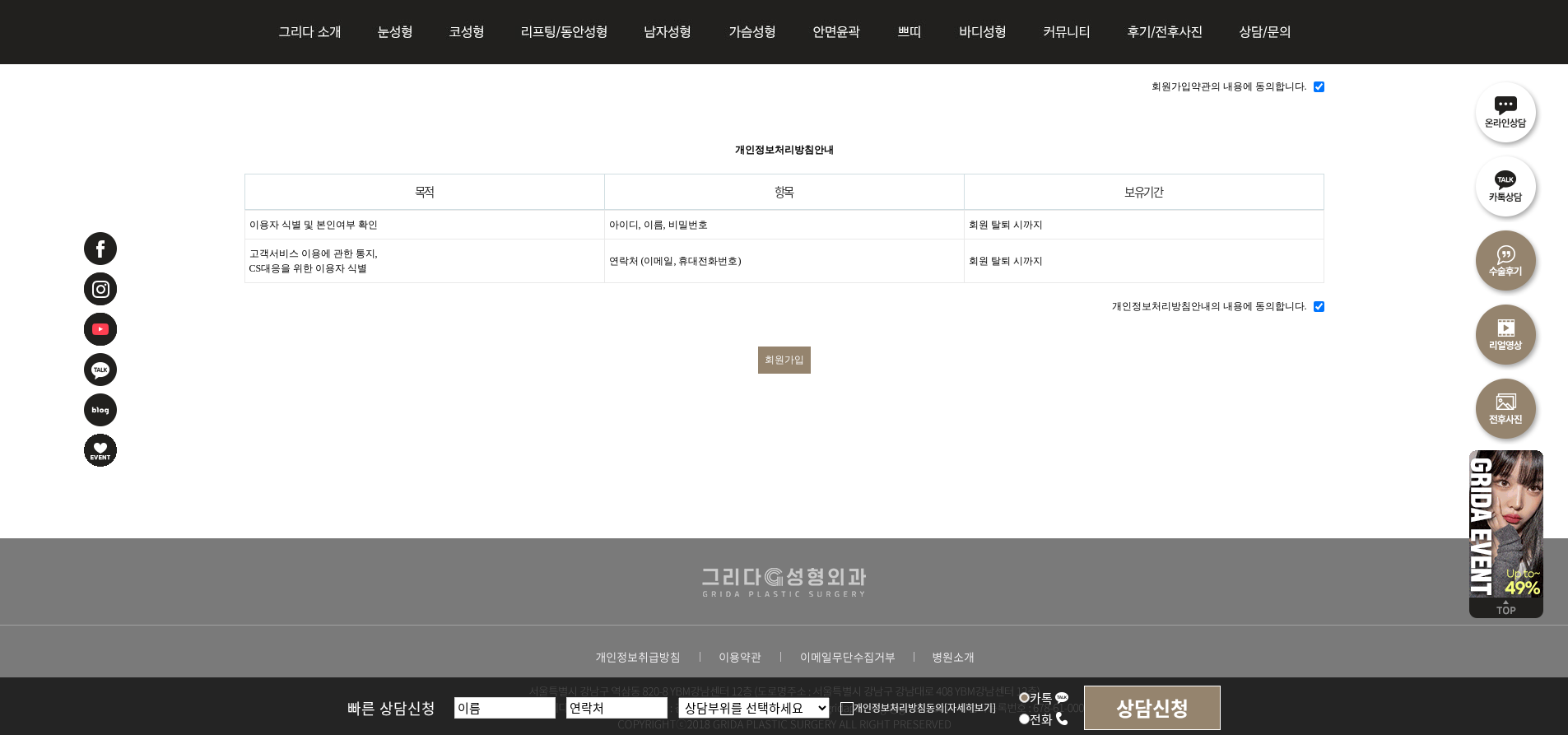
scroll to position [704, 0]
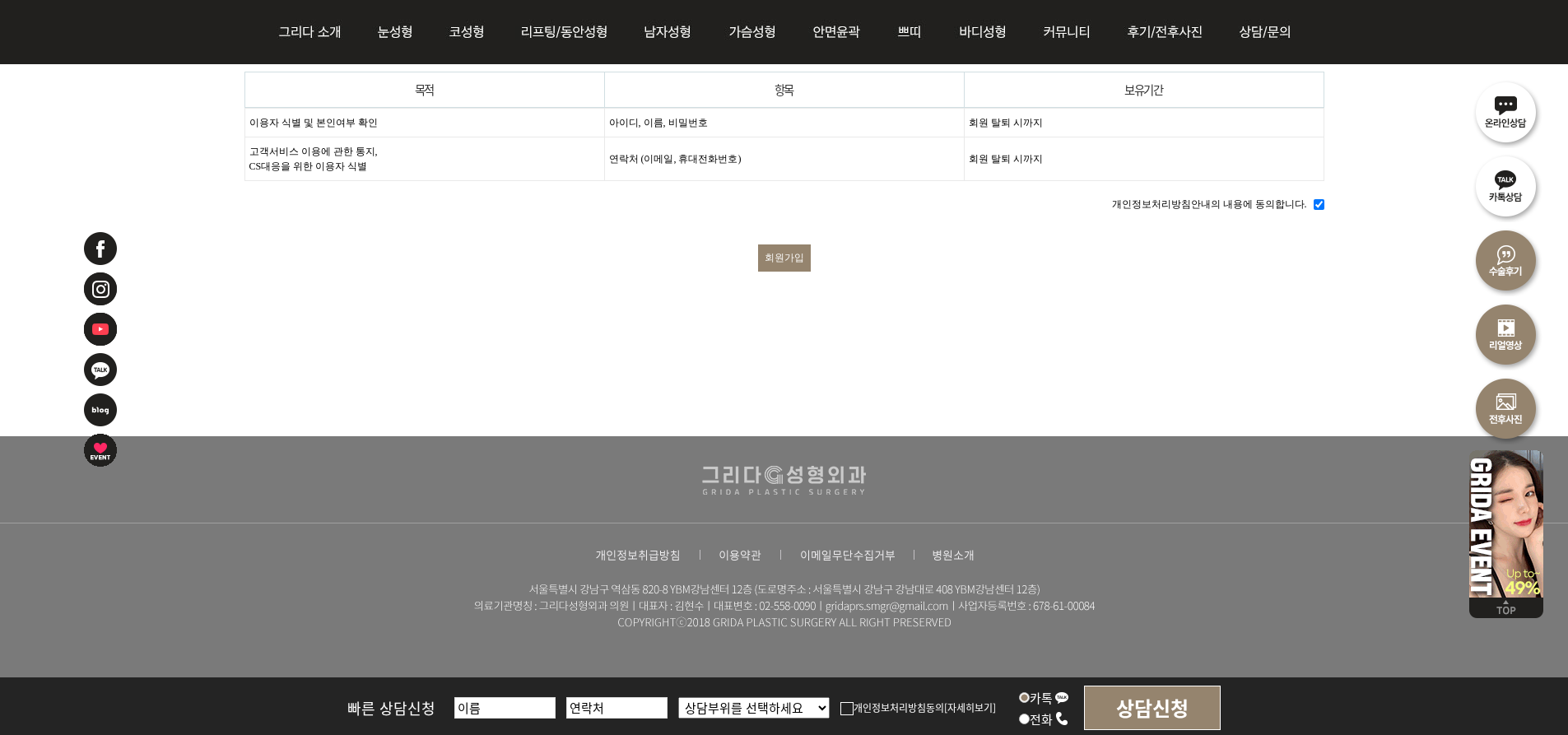
click at [774, 250] on input "회원가입" at bounding box center [784, 258] width 53 height 27
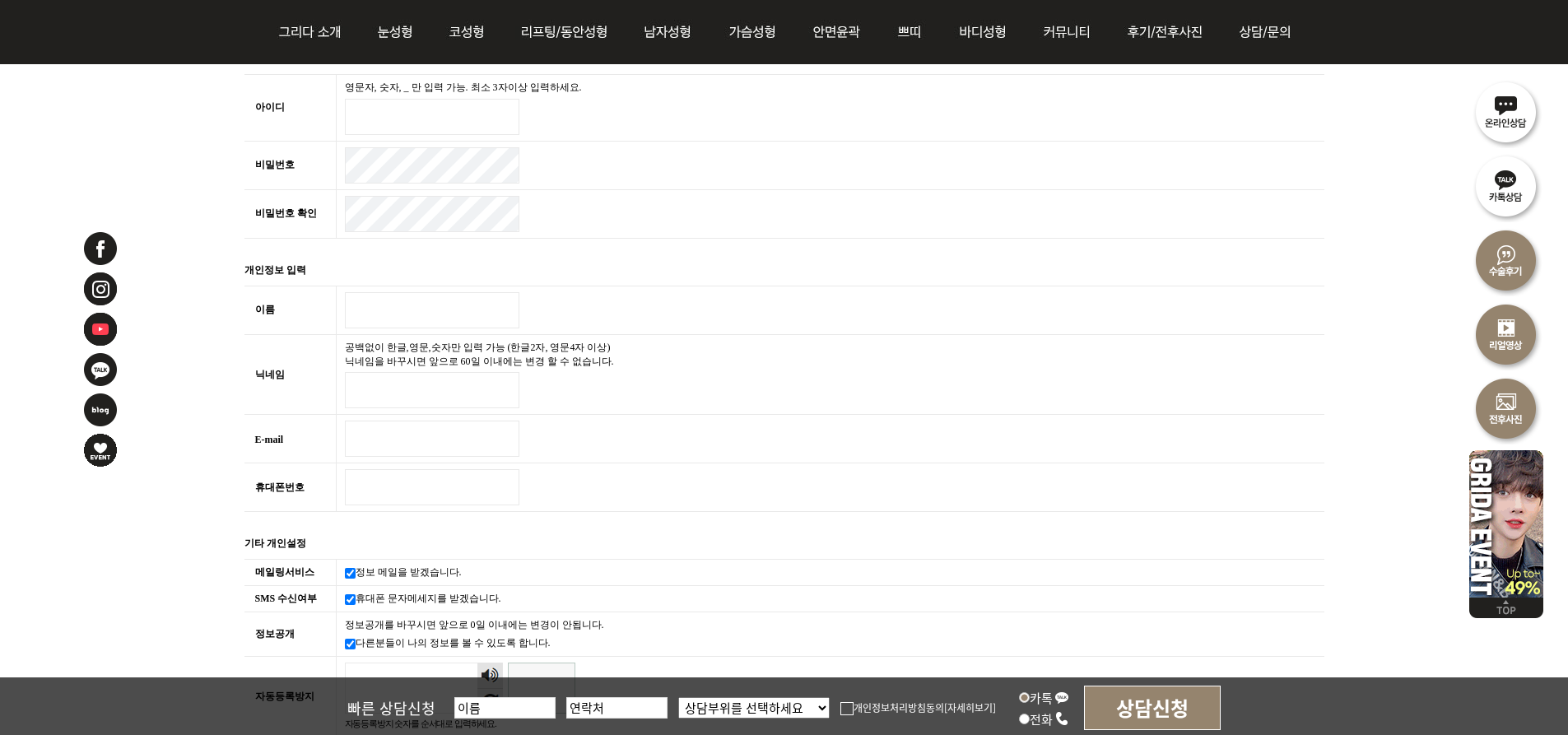
scroll to position [247, 0]
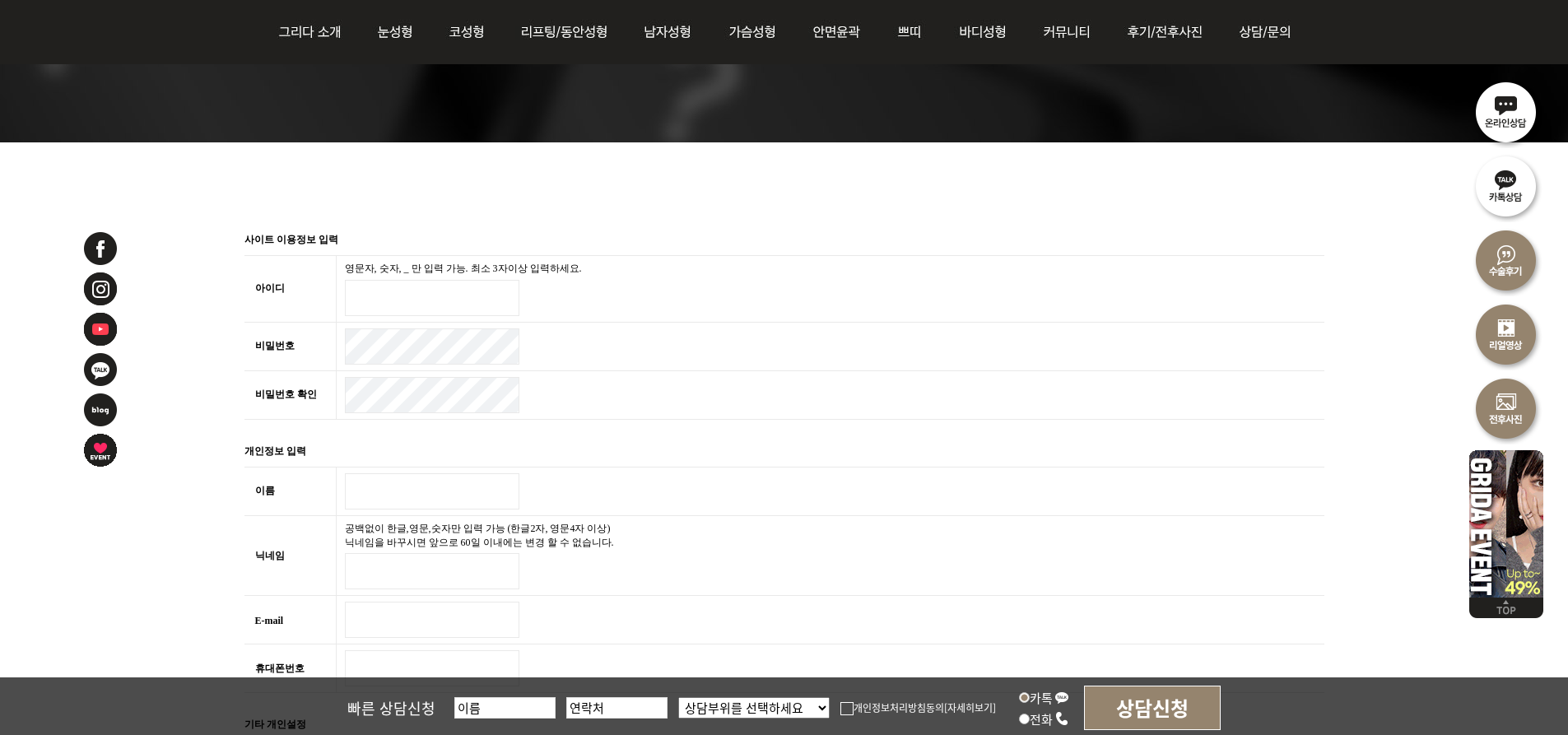
click at [383, 295] on input "아이디 필수" at bounding box center [431, 298] width 175 height 37
type input "a"
type input "ai9015"
click at [372, 485] on input "이름 필수" at bounding box center [431, 492] width 175 height 37
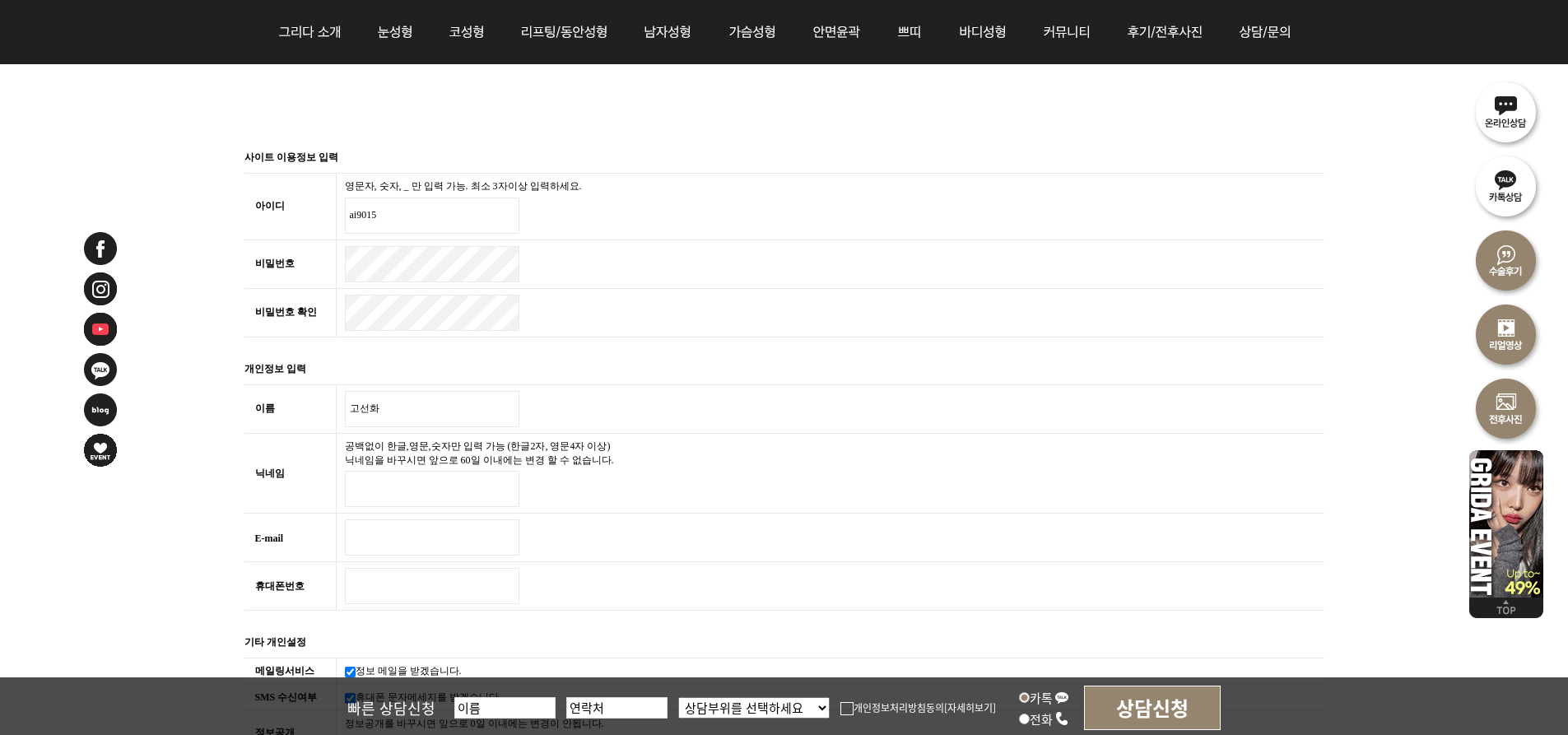
type input "고선화"
click at [384, 489] on input "닉네임 필수" at bounding box center [431, 489] width 175 height 37
type input "천사콩콩이"
click at [385, 531] on input "E-mail 필수" at bounding box center [431, 537] width 175 height 37
type input "ㅁ"
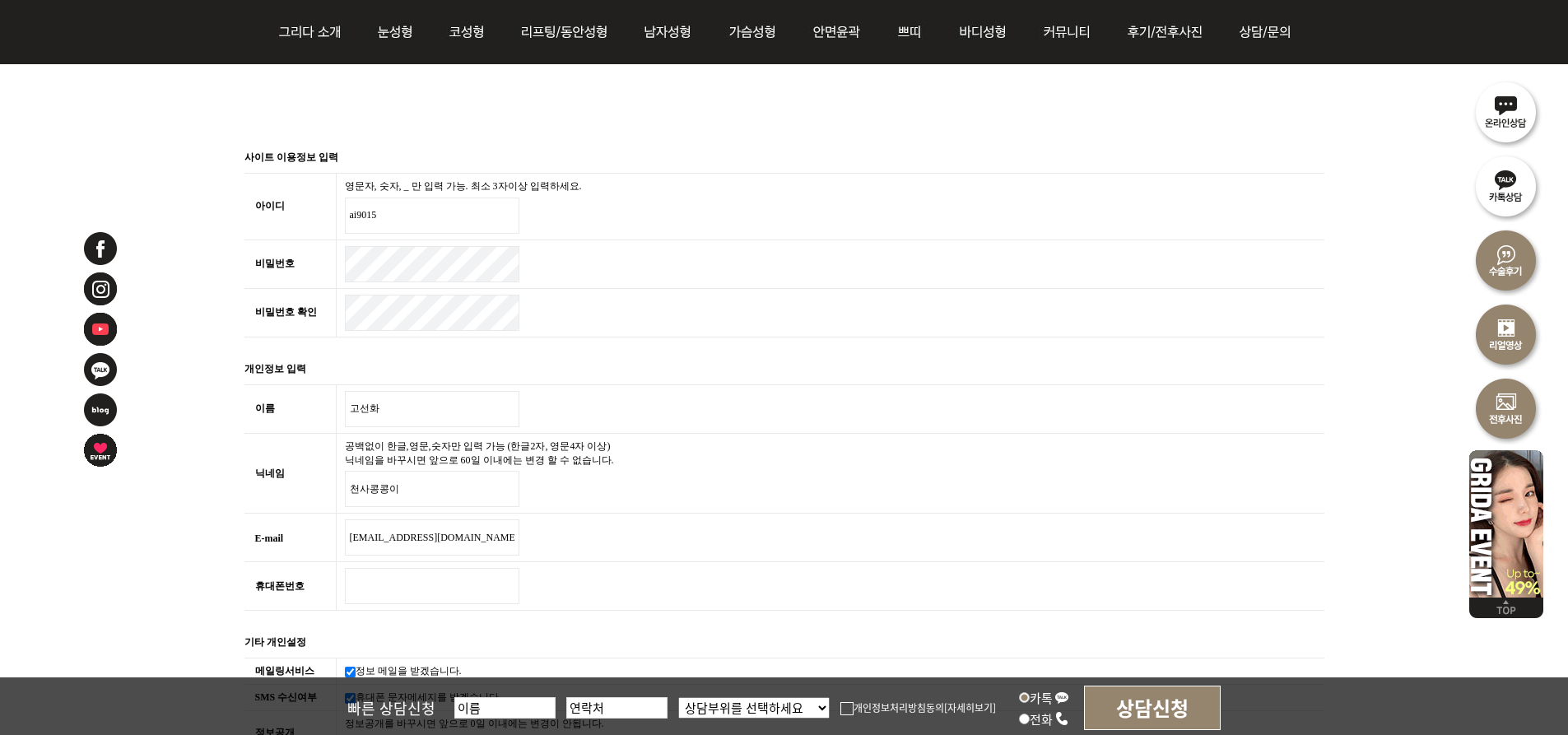
scroll to position [494, 0]
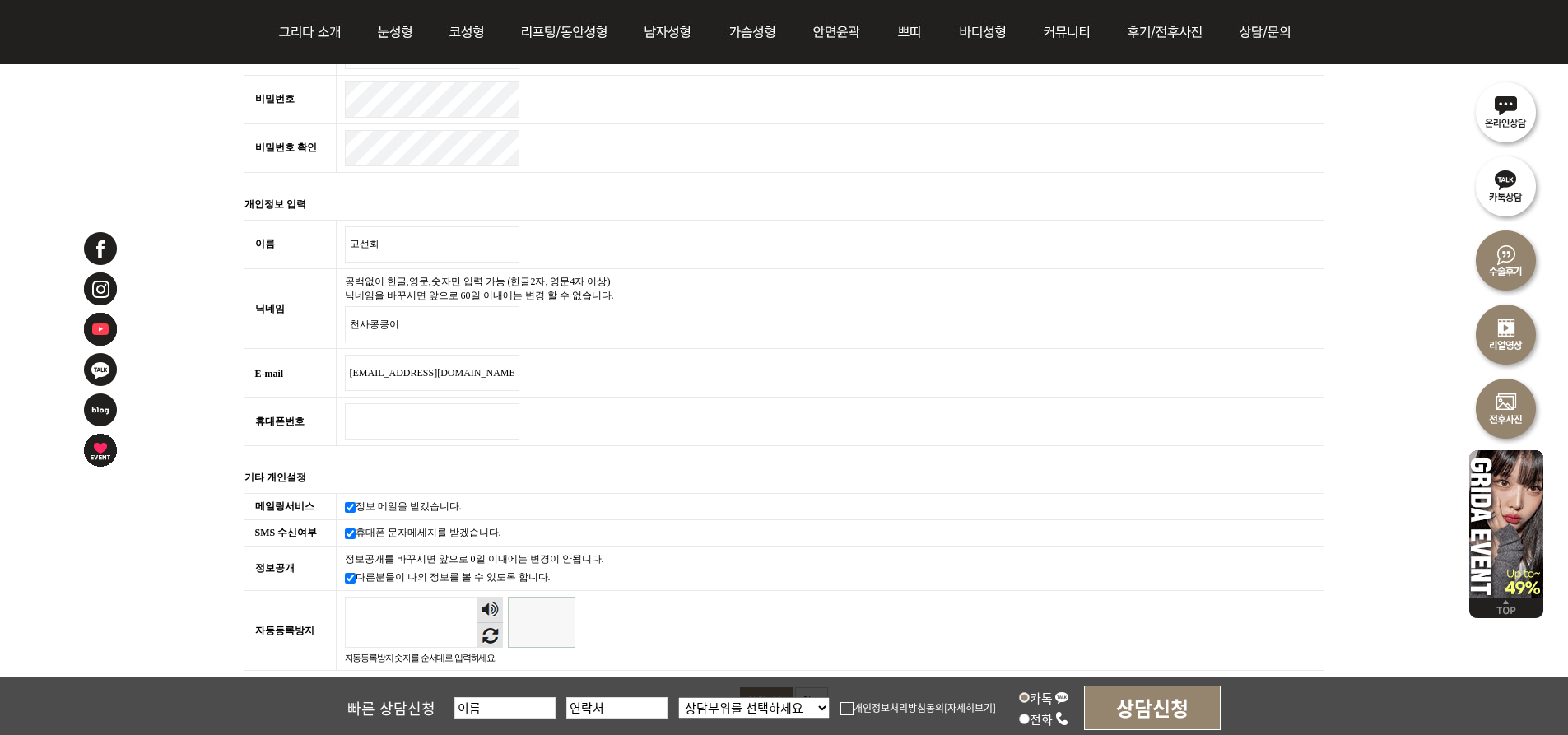
type input "ai9015@naver.com"
click at [373, 421] on input "휴대폰번호 필수" at bounding box center [431, 422] width 175 height 37
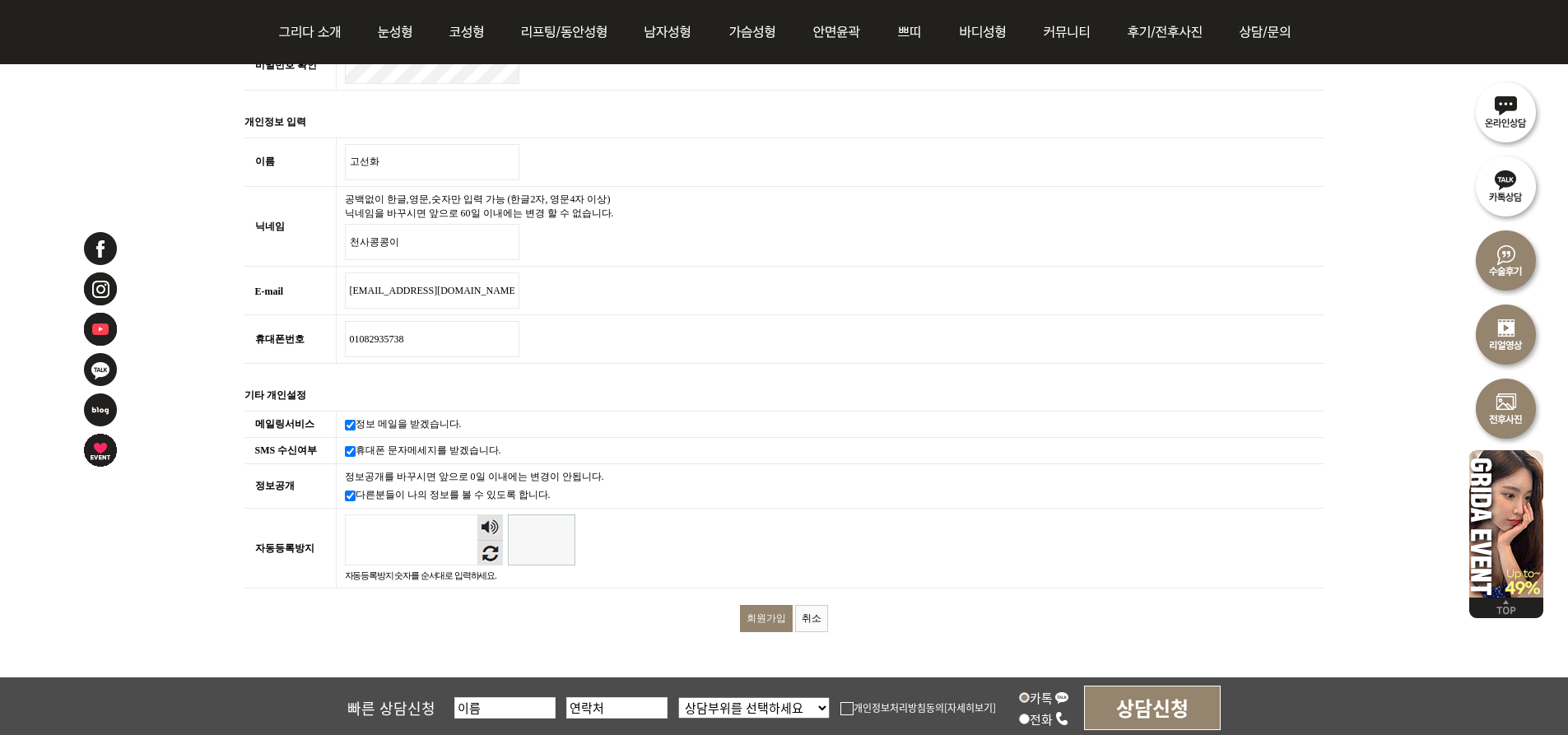
type input "01082935738"
click at [542, 535] on input "자동등록방지" at bounding box center [541, 539] width 68 height 51
click at [544, 545] on input "997707" at bounding box center [541, 539] width 68 height 51
click at [547, 545] on input "997707" at bounding box center [541, 539] width 68 height 51
type input "994407"
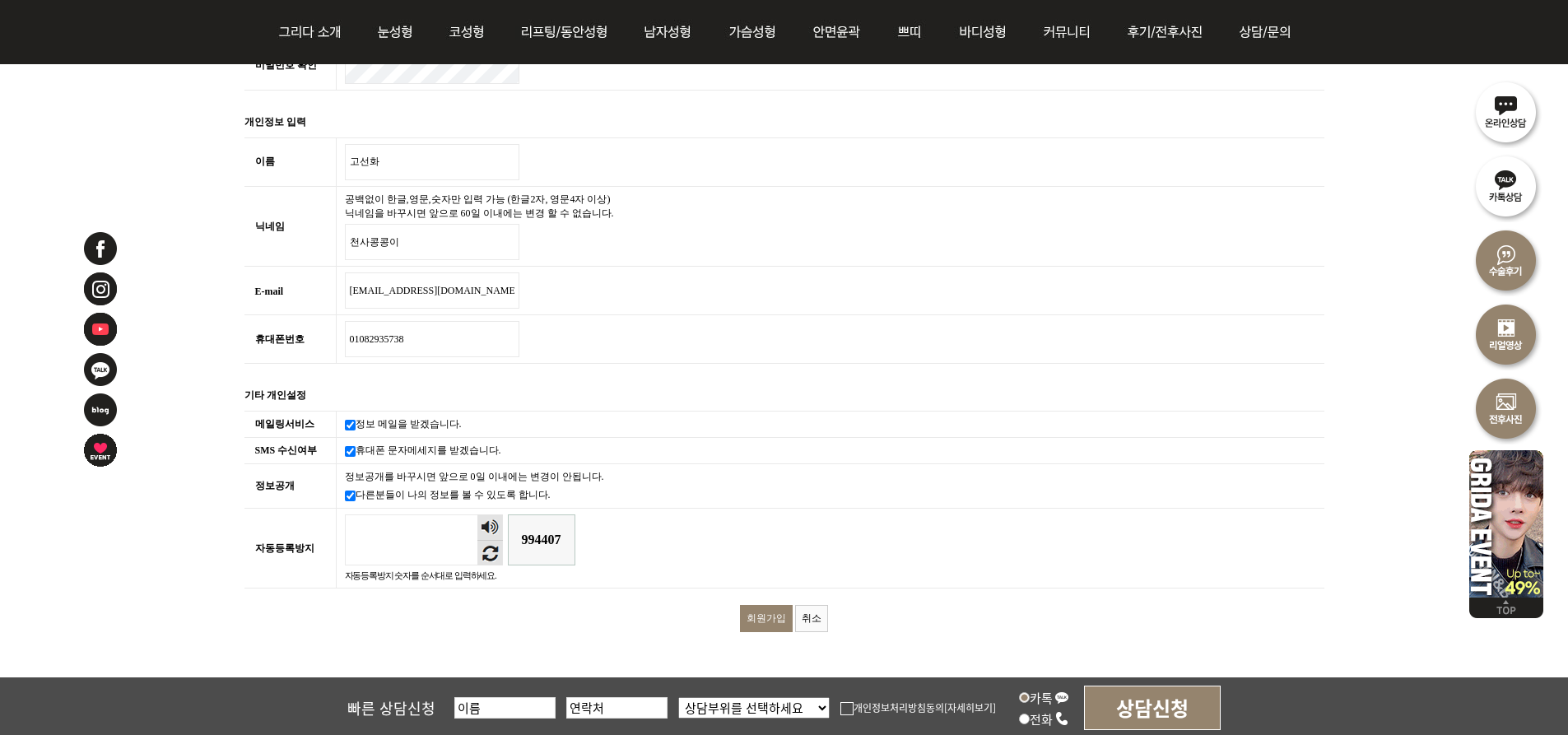
click at [765, 620] on input "회원가입" at bounding box center [766, 618] width 53 height 27
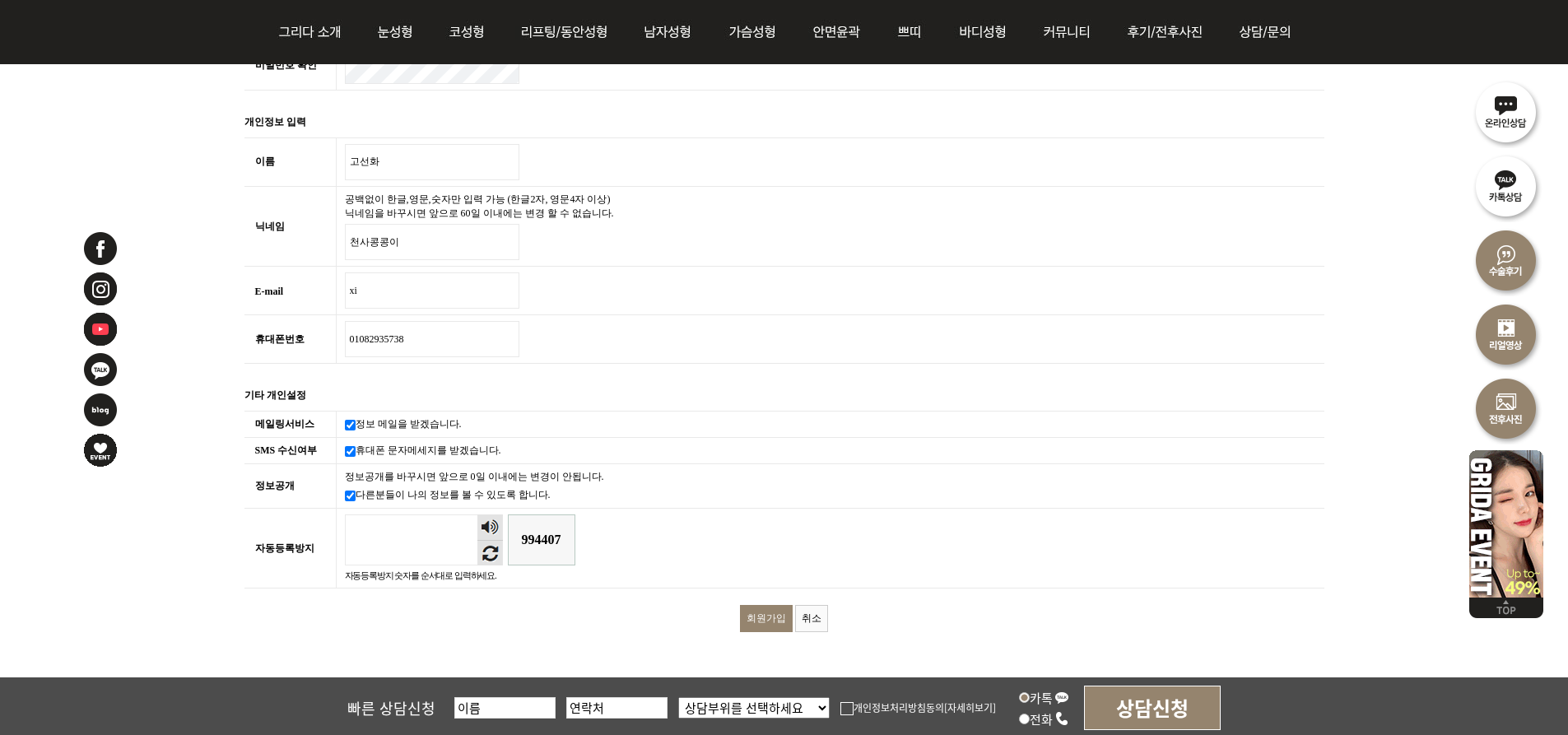
type input "x"
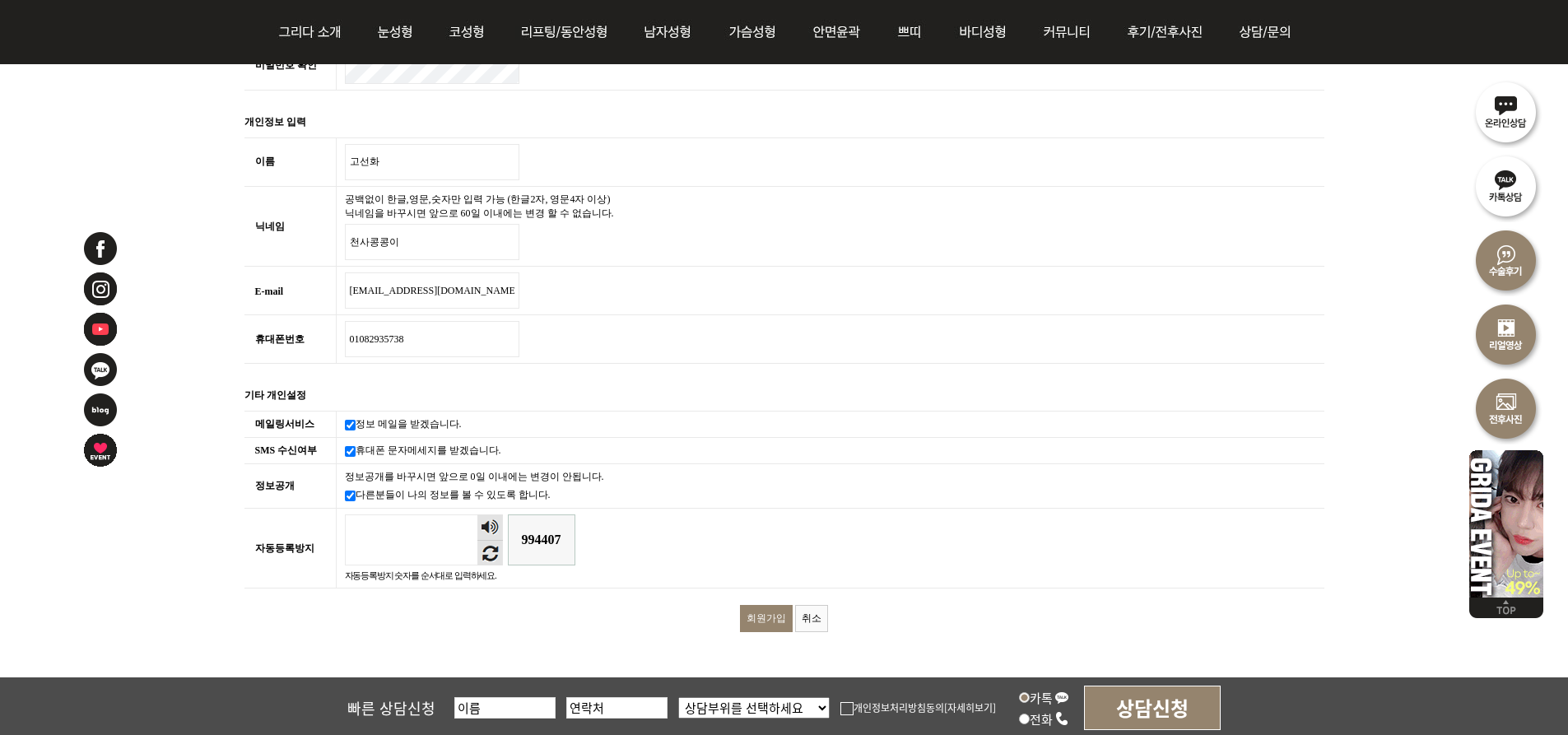
type input "ai9015@daum.com"
click at [755, 607] on input "회원가입" at bounding box center [766, 618] width 53 height 27
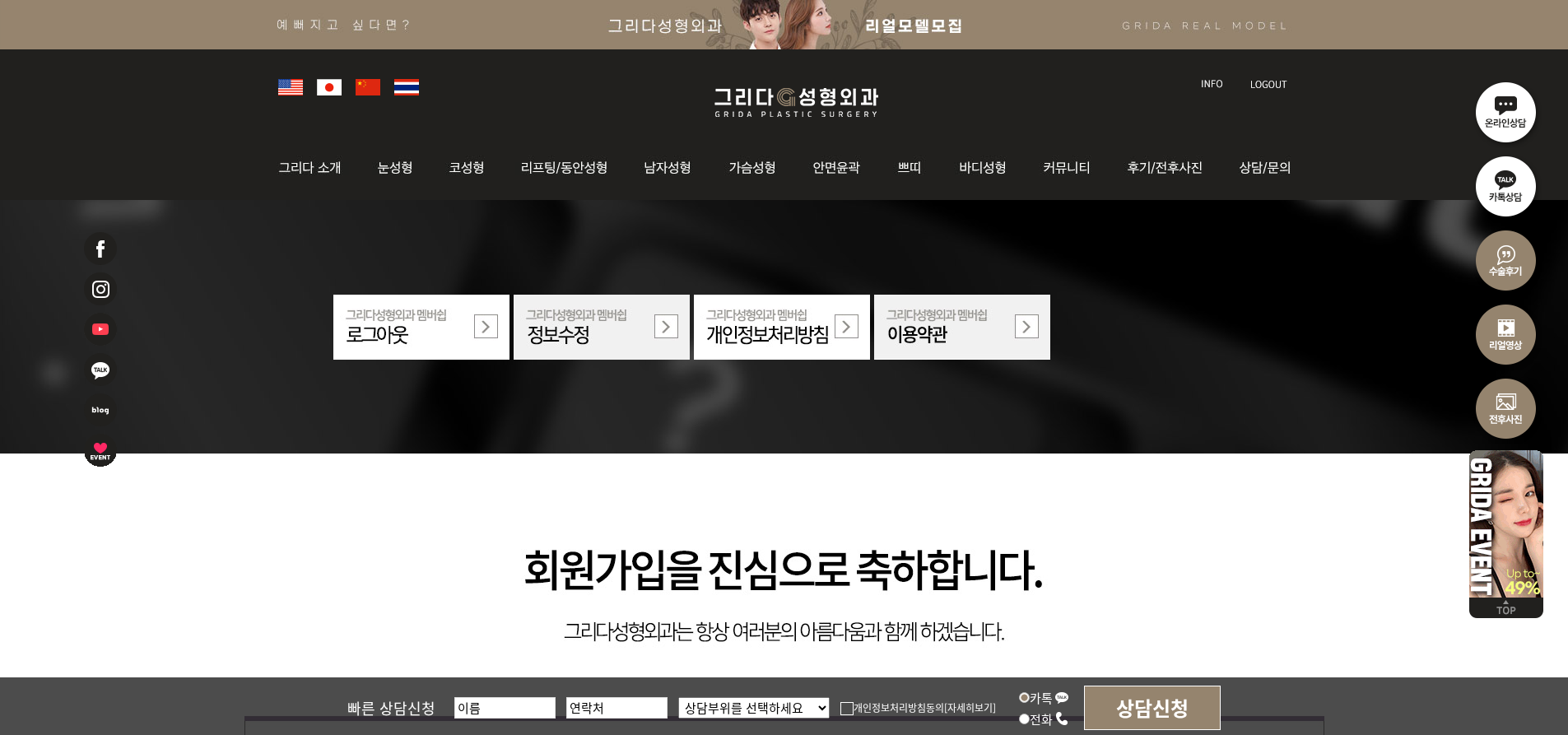
click at [1501, 273] on img at bounding box center [1506, 259] width 74 height 74
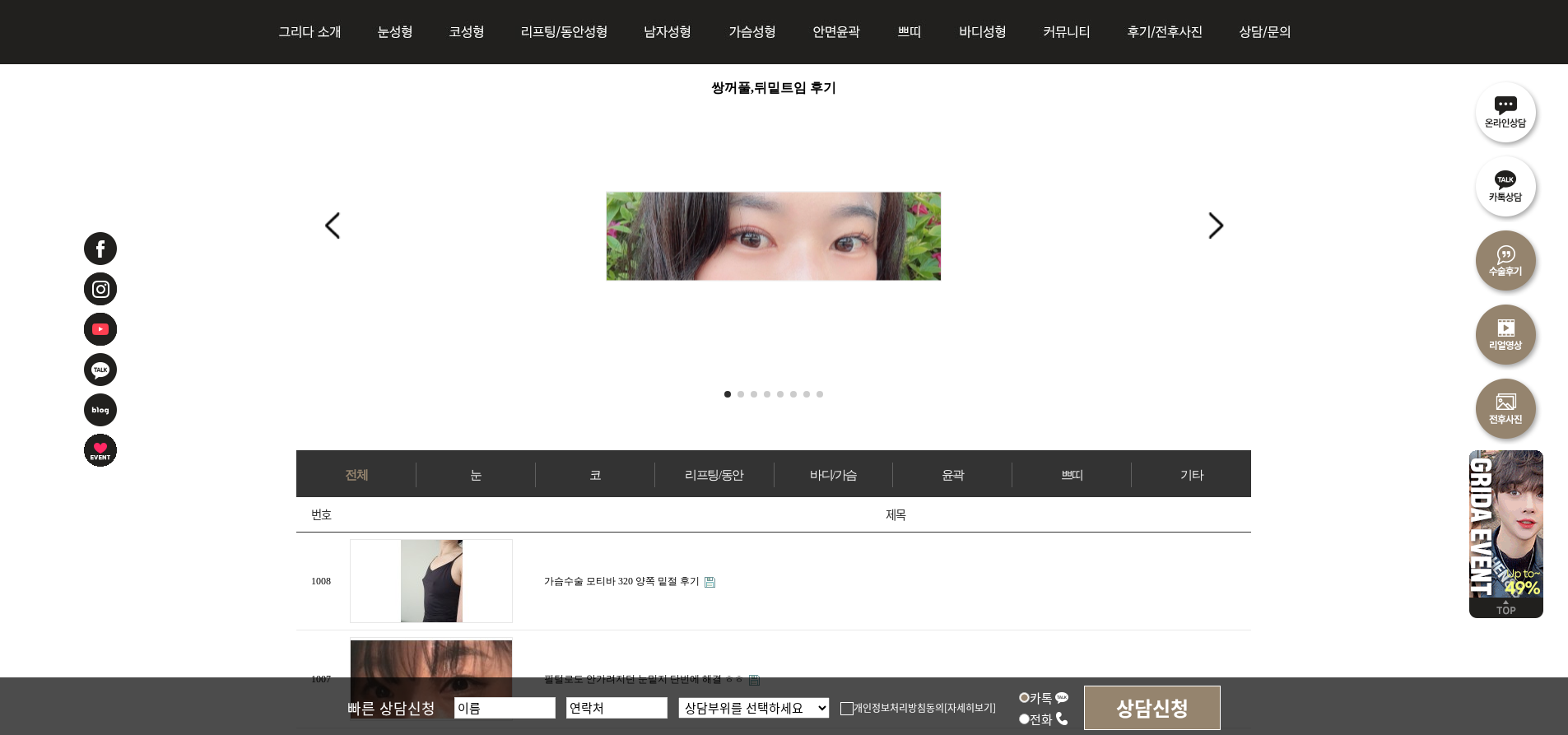
scroll to position [412, 0]
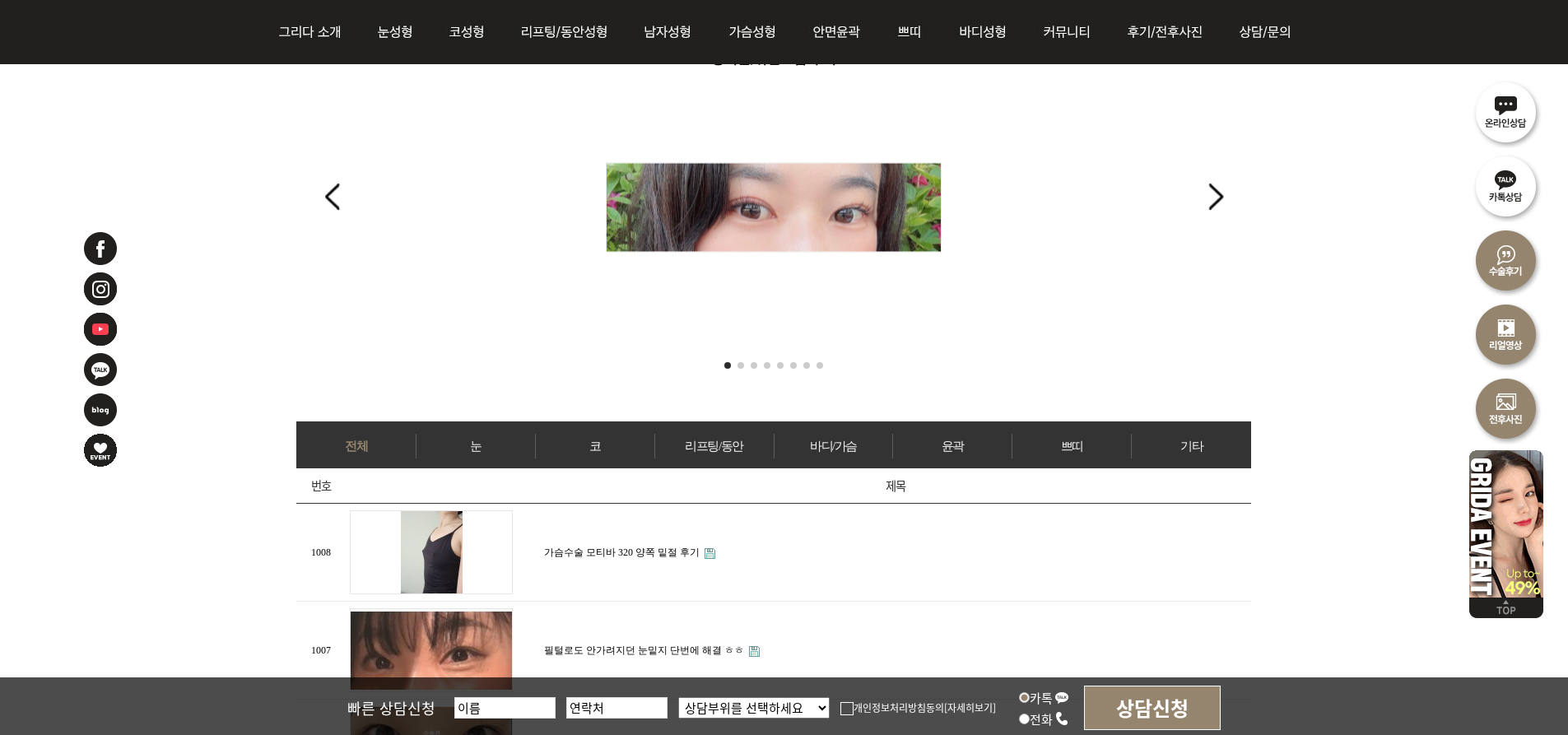
click at [480, 443] on link "눈" at bounding box center [476, 447] width 119 height 25
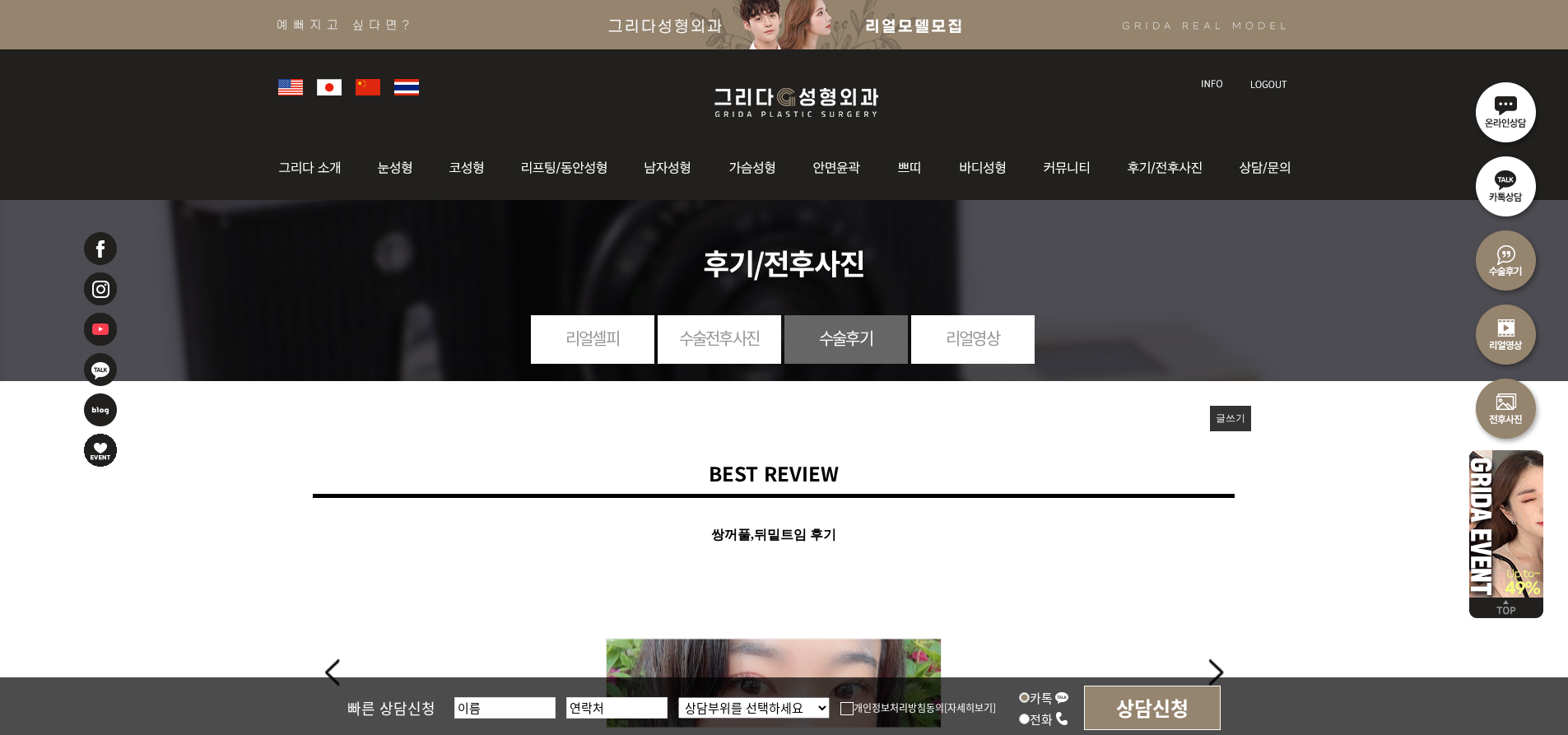
click at [749, 348] on link "수술전후사진" at bounding box center [720, 338] width 124 height 45
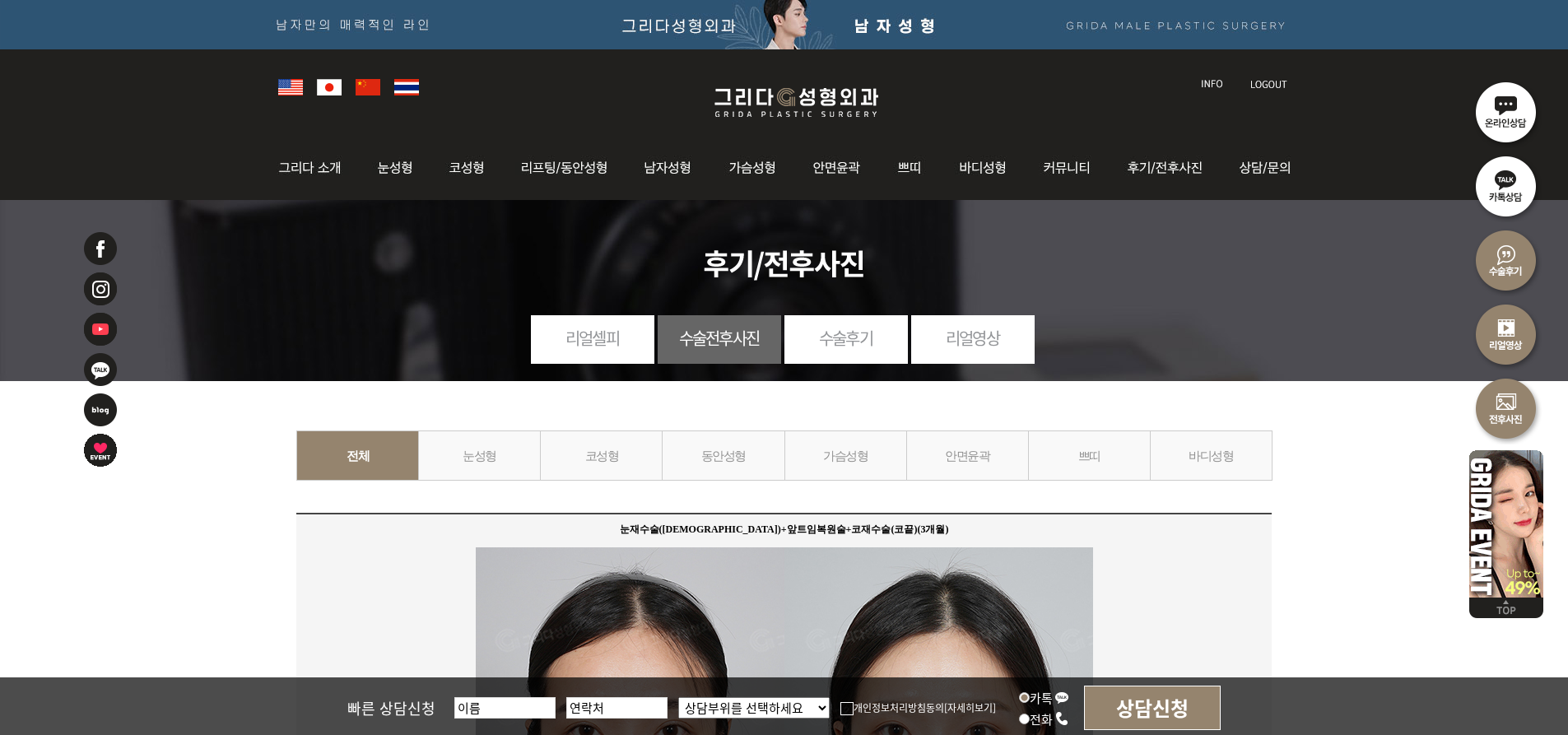
click at [485, 465] on link "눈성형" at bounding box center [479, 455] width 123 height 50
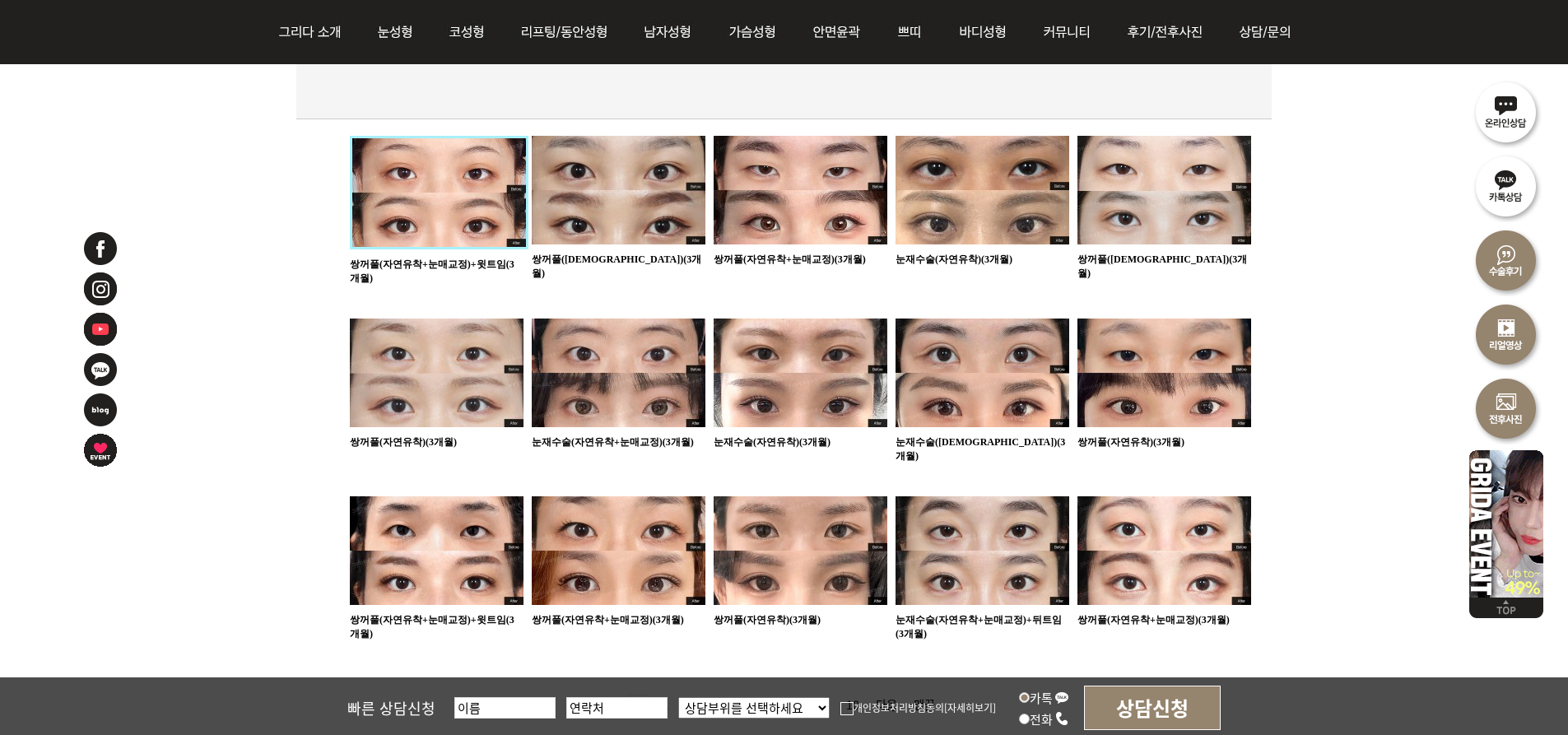
scroll to position [535, 0]
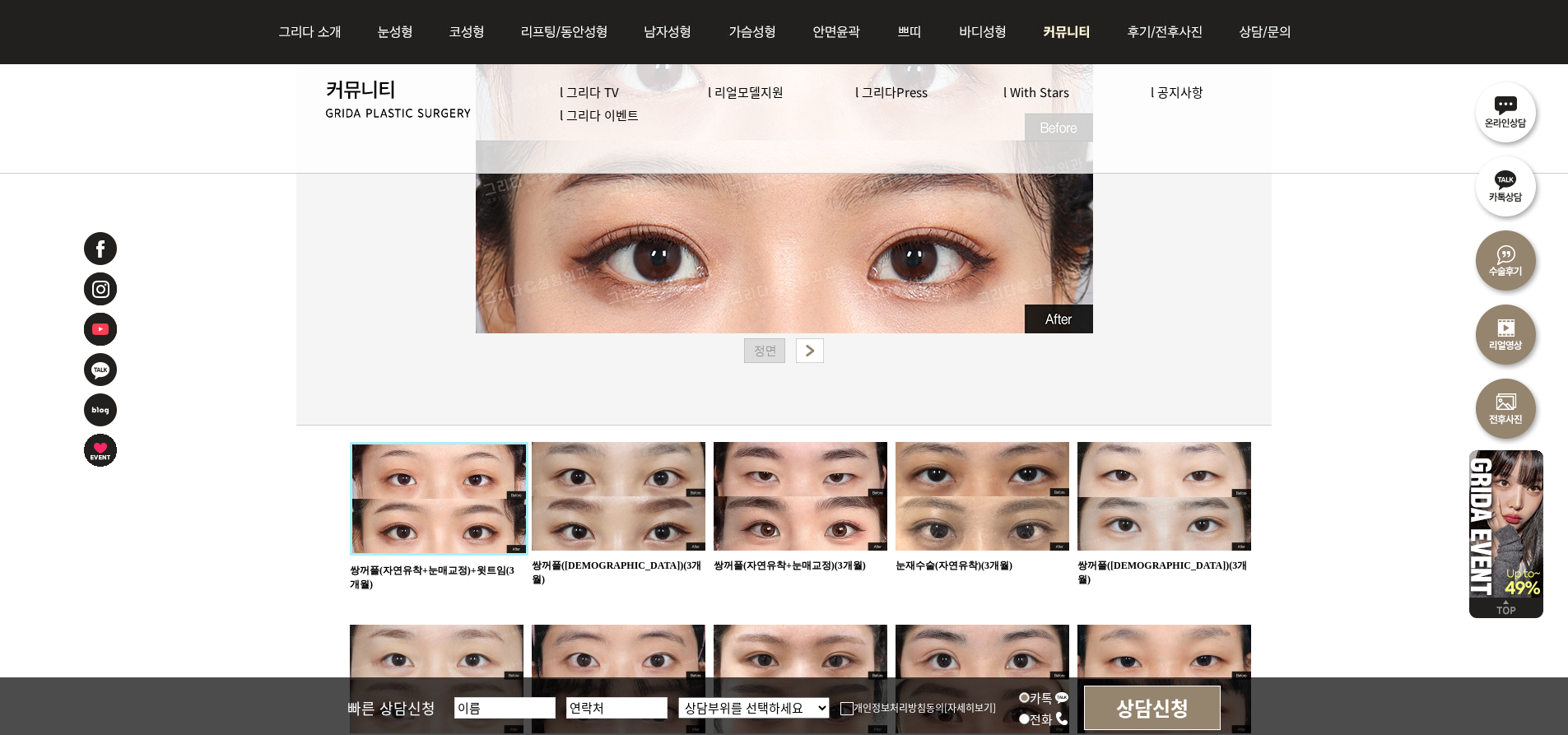
click at [1071, 31] on img at bounding box center [1068, 32] width 85 height 65
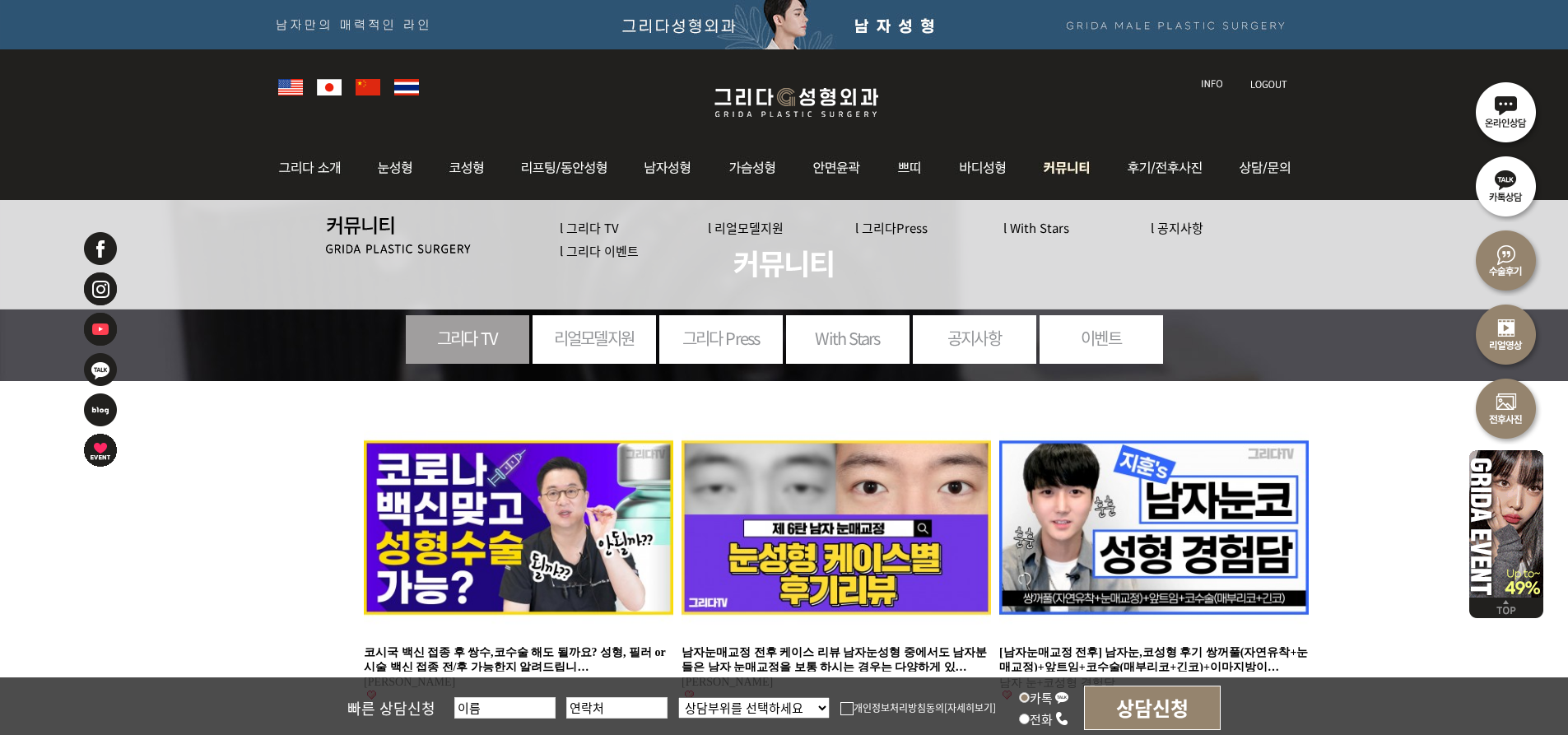
click at [1061, 228] on link "l With Stars" at bounding box center [1036, 228] width 66 height 17
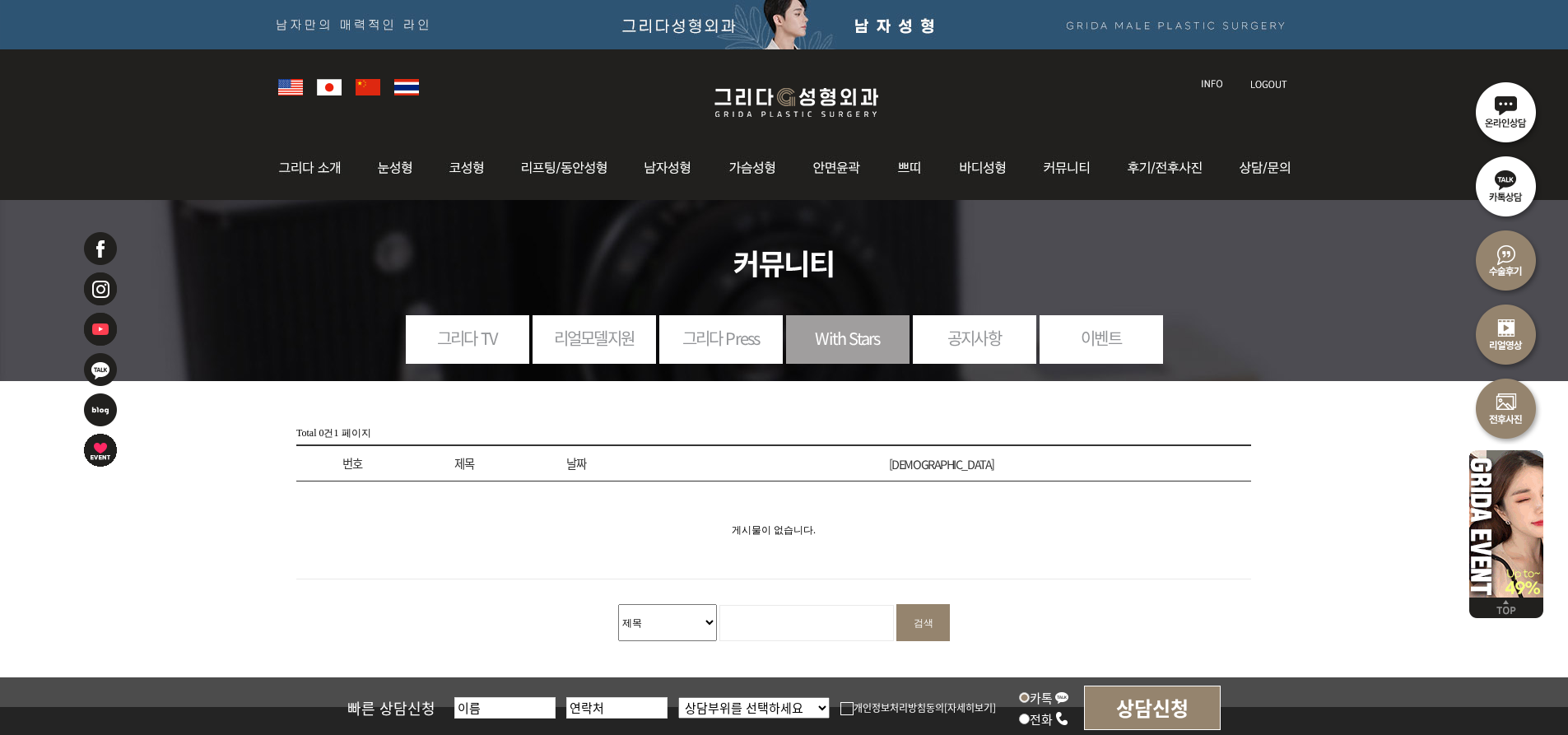
click at [867, 336] on link "With Stars" at bounding box center [848, 338] width 124 height 45
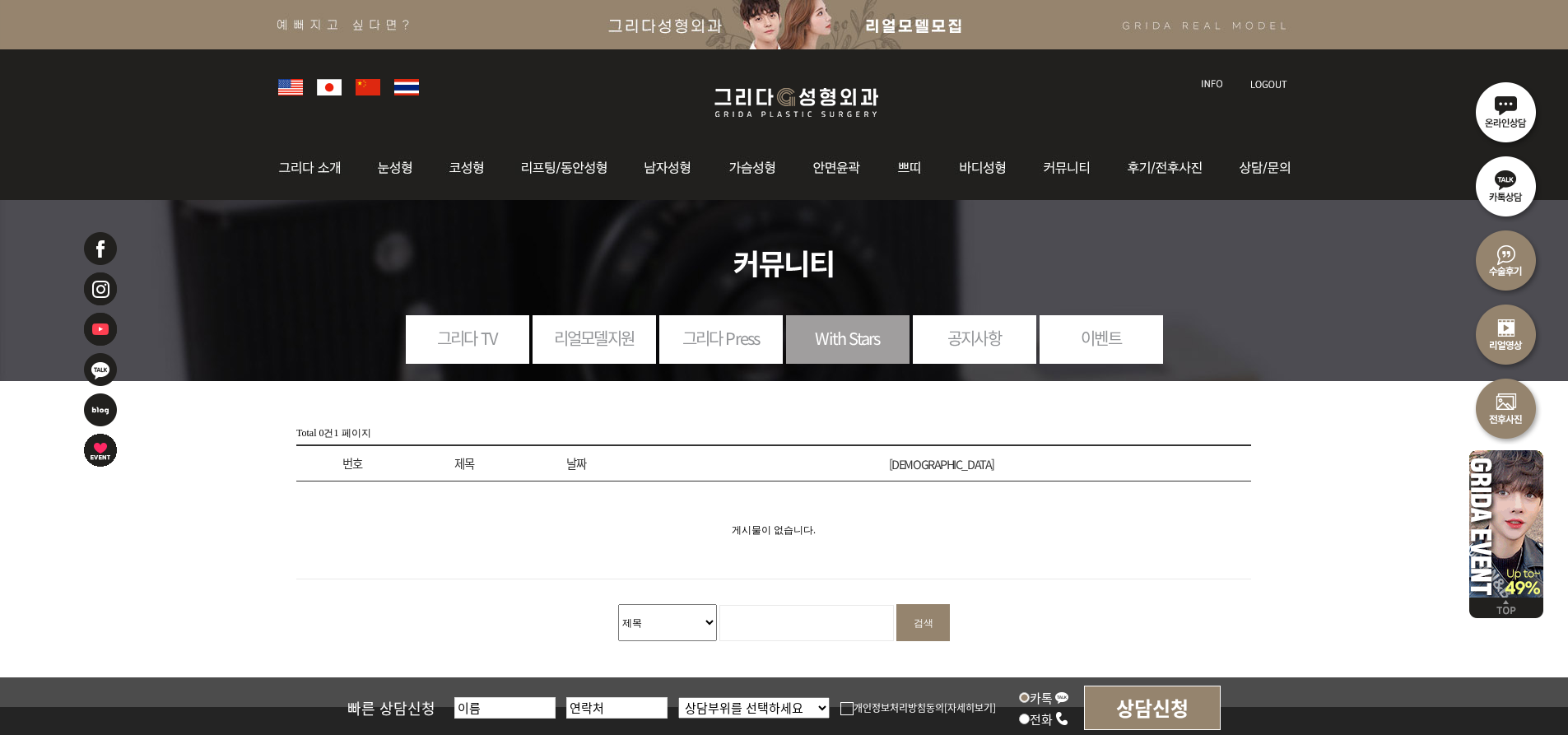
click at [710, 624] on select "제목 내용 제목+내용" at bounding box center [668, 622] width 98 height 37
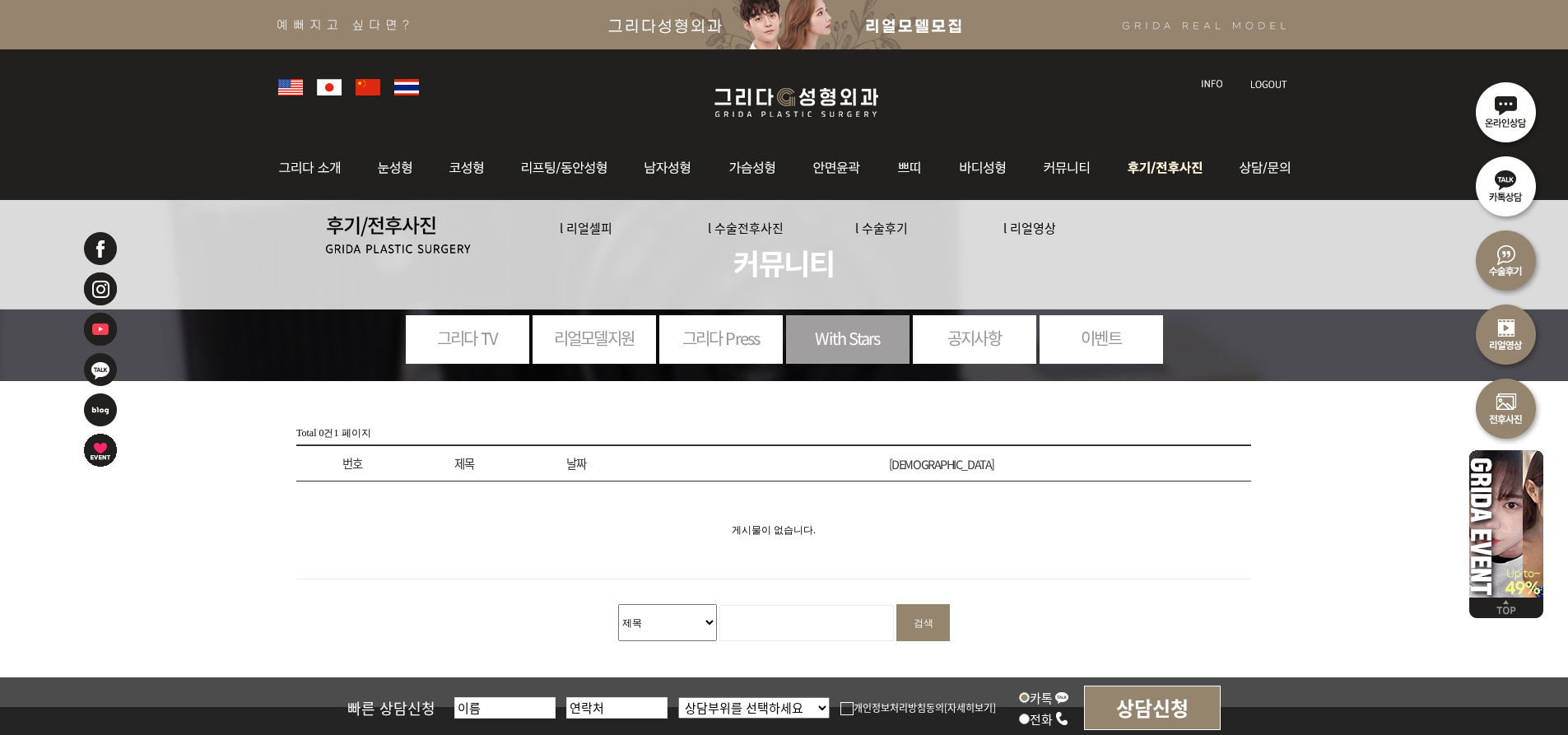
click at [1174, 163] on img at bounding box center [1168, 168] width 115 height 65
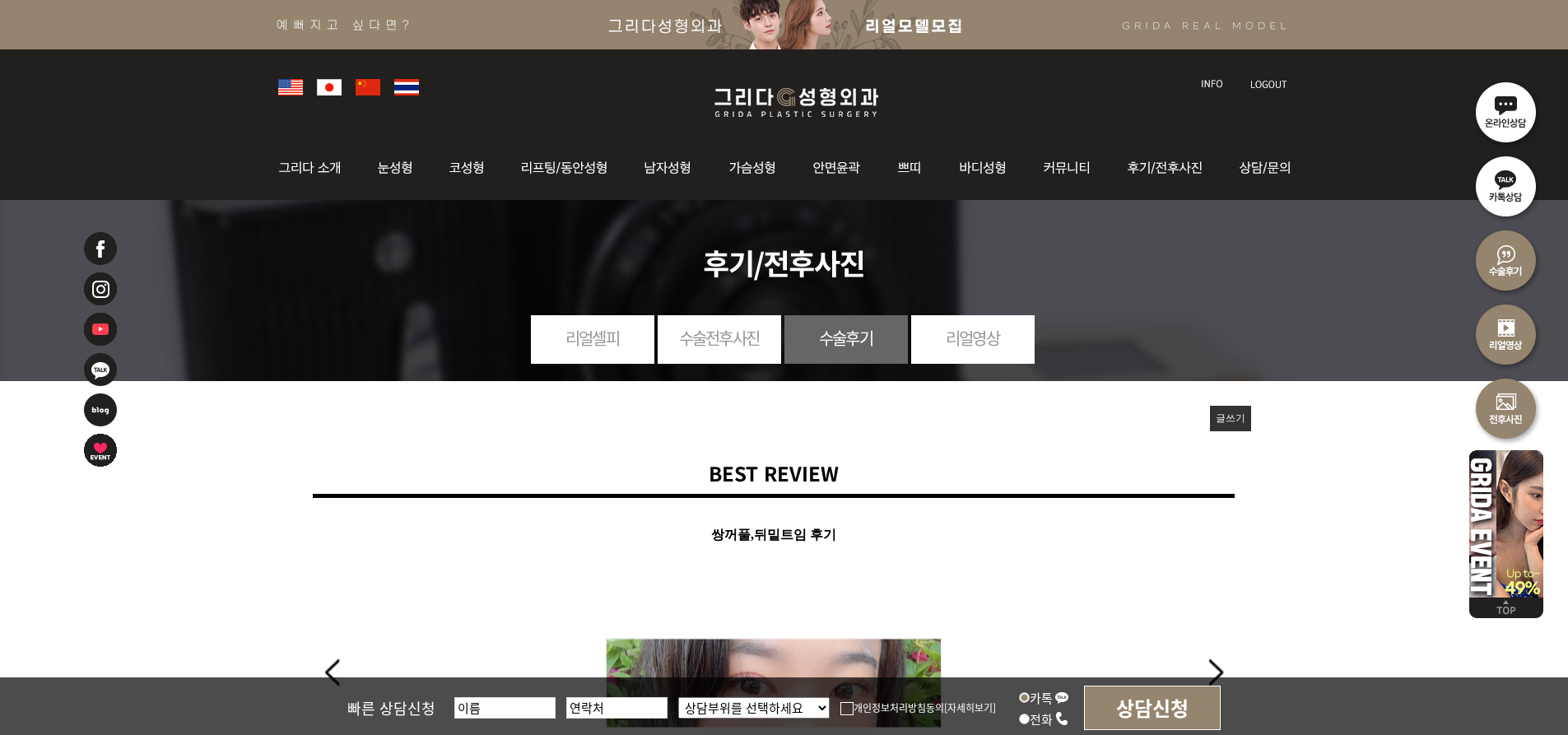
click at [1235, 416] on link "글쓰기" at bounding box center [1230, 419] width 41 height 25
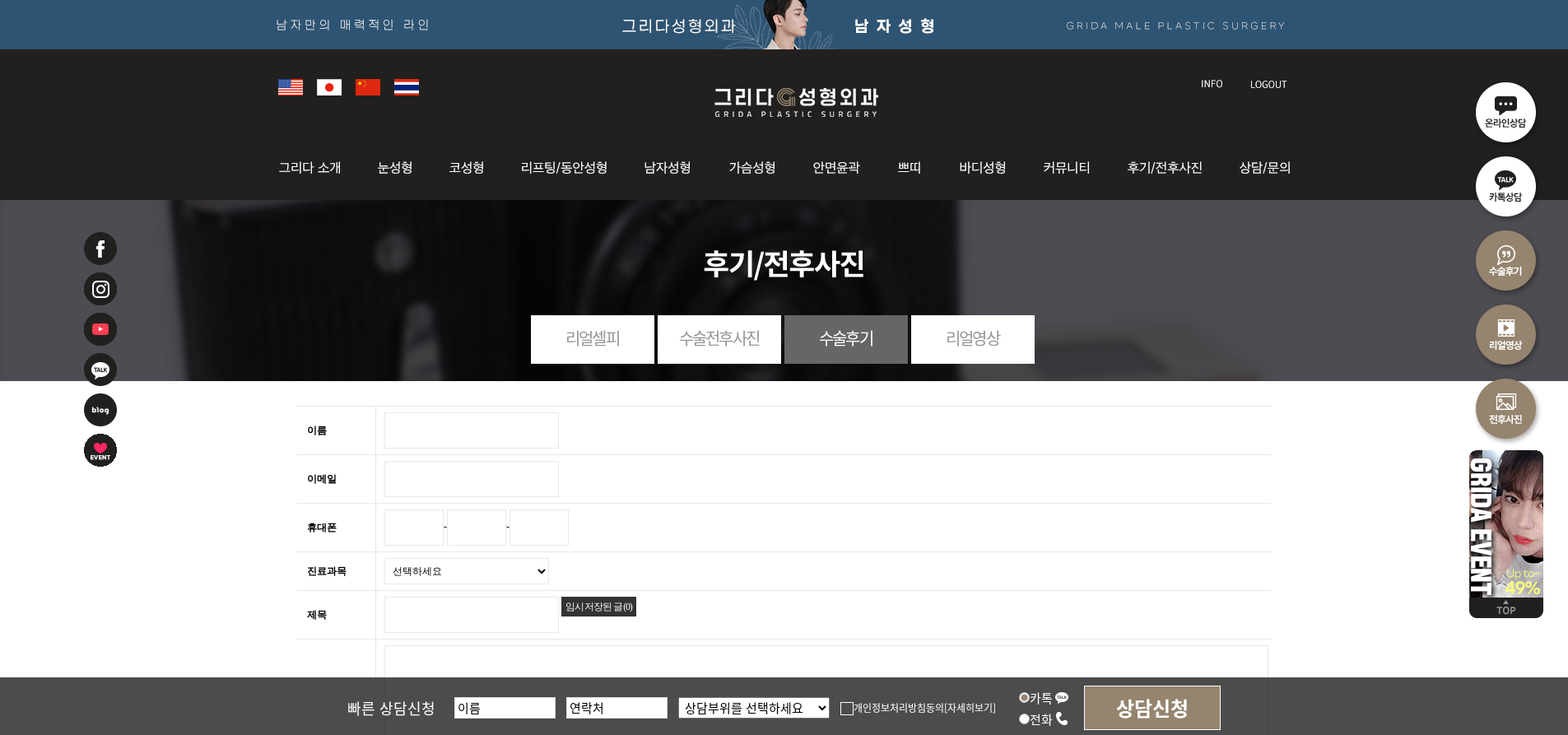
click at [721, 344] on link "수술전후사진" at bounding box center [720, 338] width 124 height 45
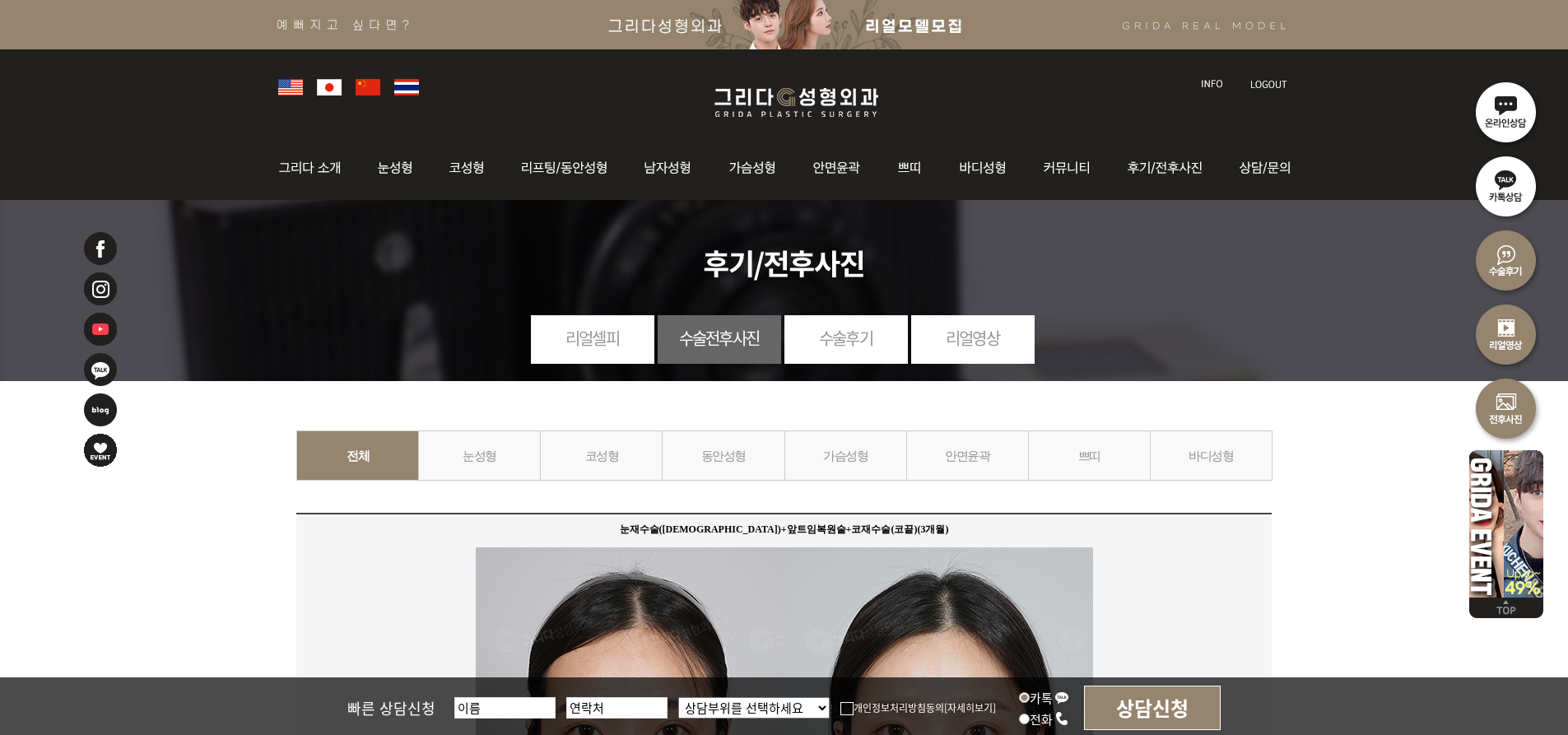
click at [821, 340] on link "수술후기" at bounding box center [846, 338] width 124 height 45
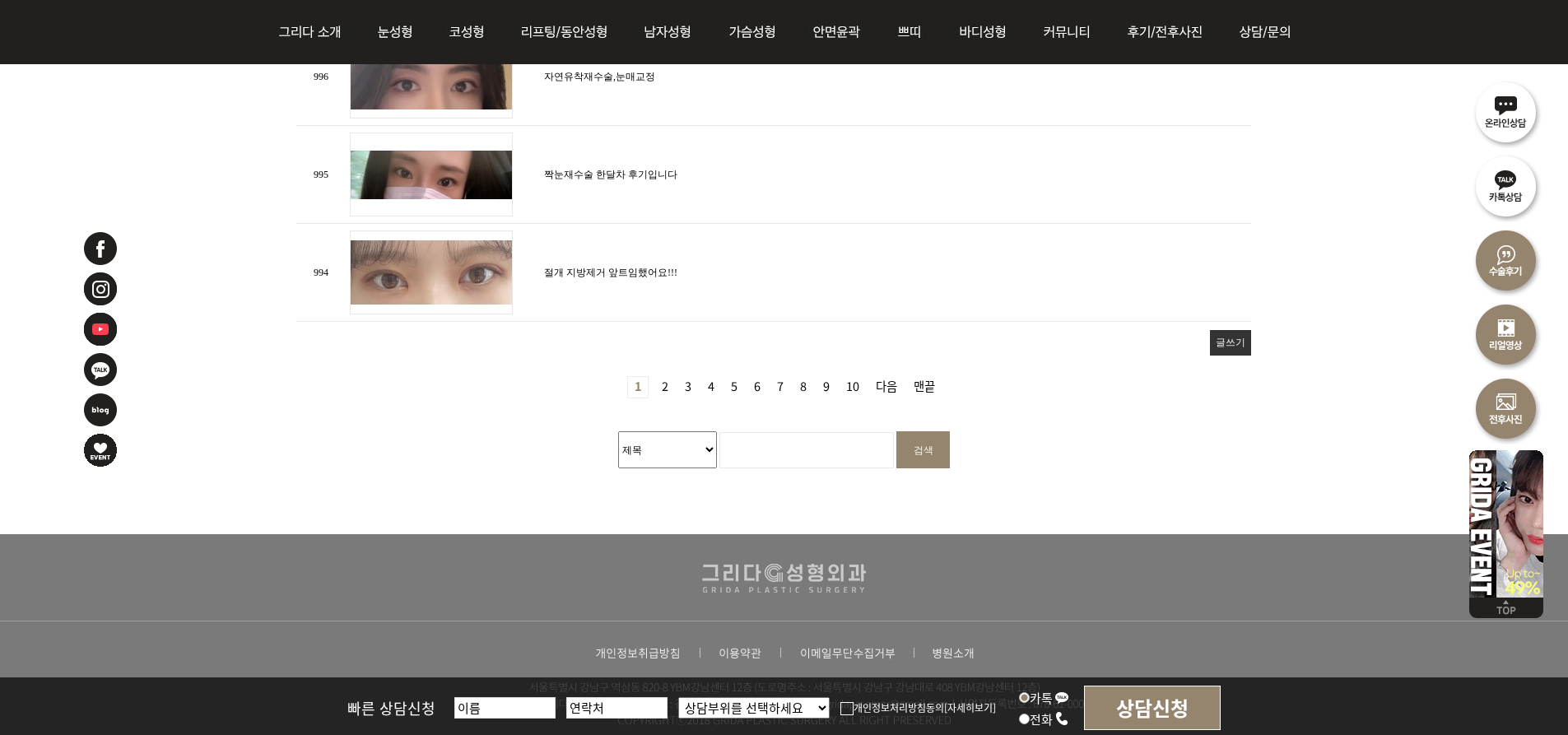
scroll to position [2165, 0]
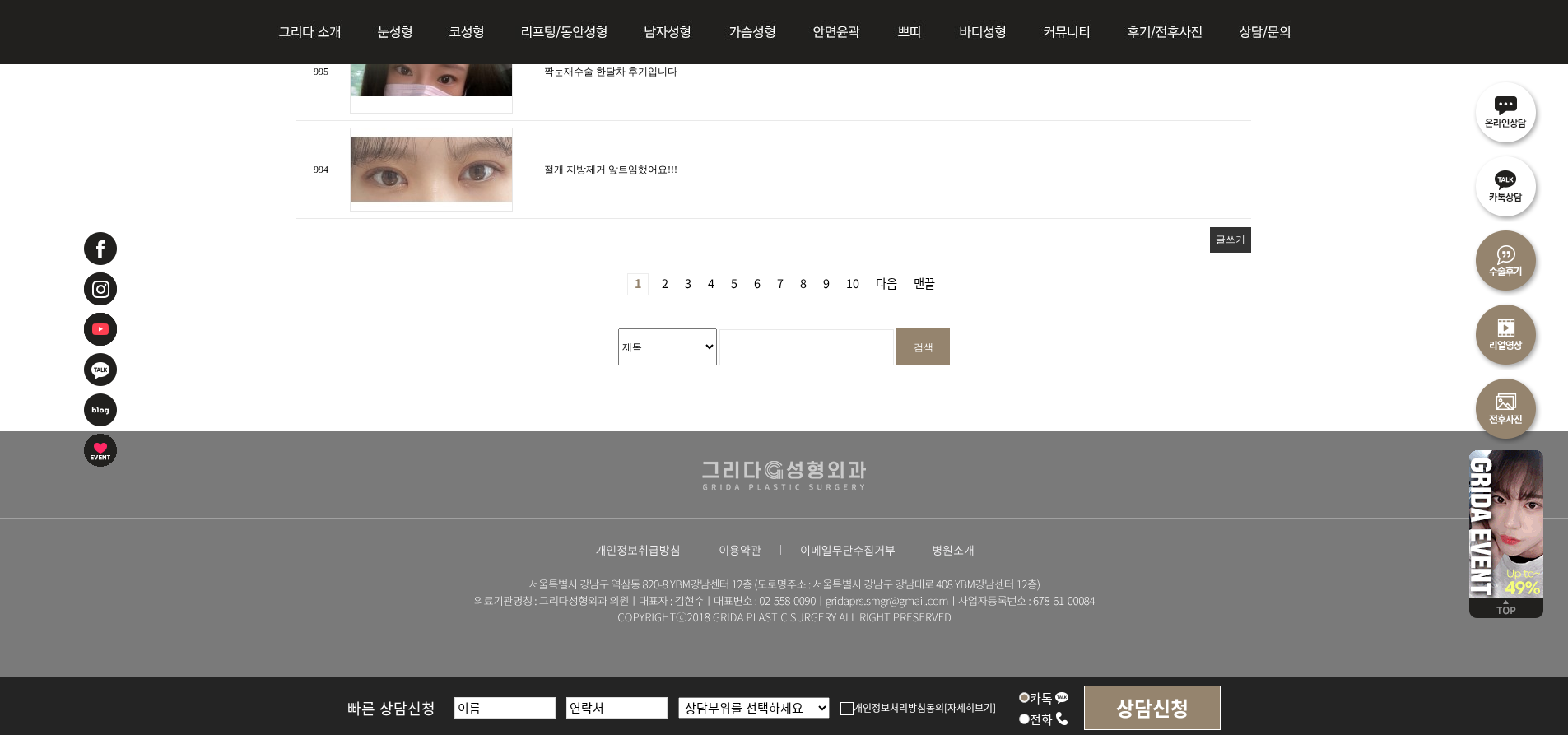
click at [1216, 235] on link "글쓰기" at bounding box center [1230, 239] width 41 height 25
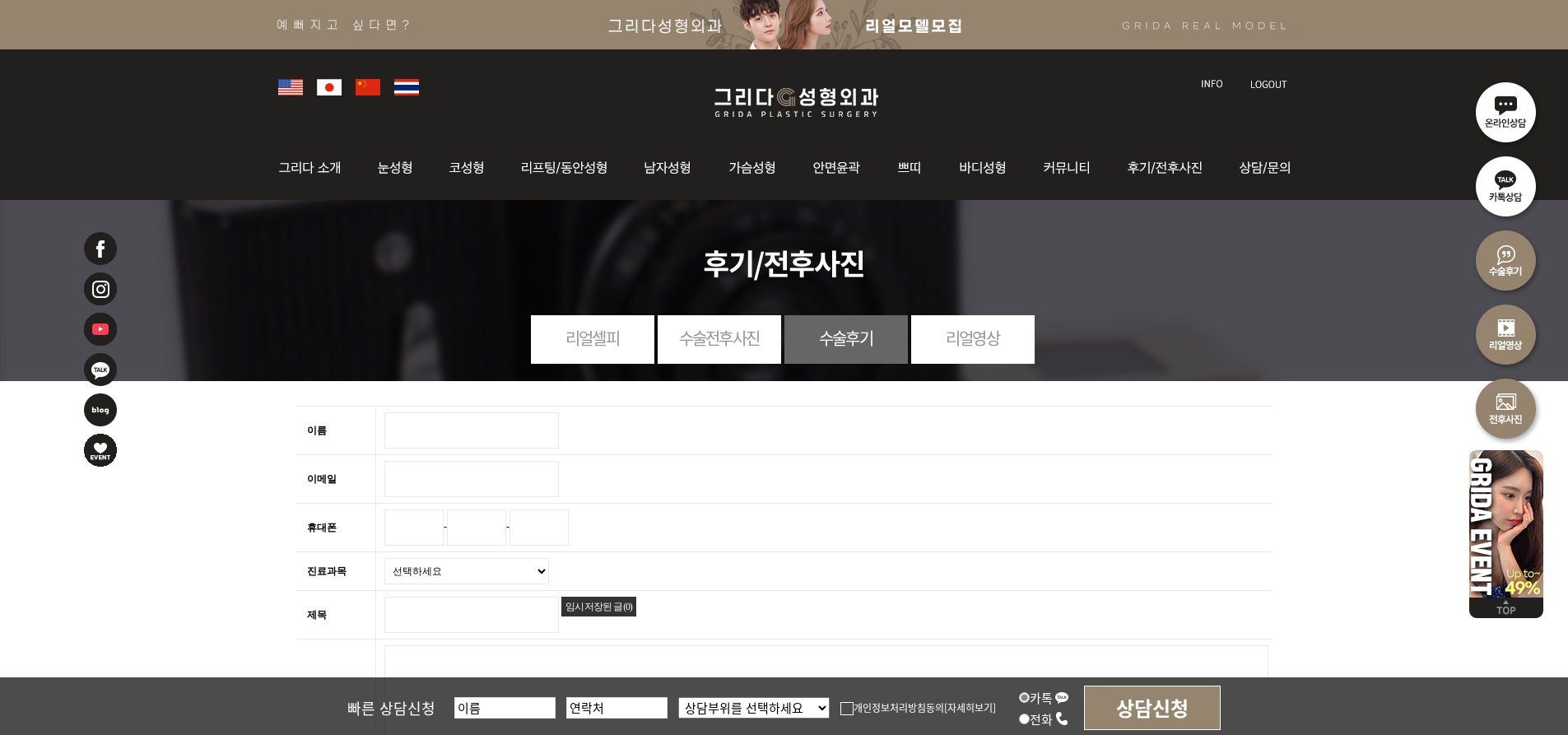
click at [467, 442] on input "이름 필수" at bounding box center [471, 430] width 175 height 37
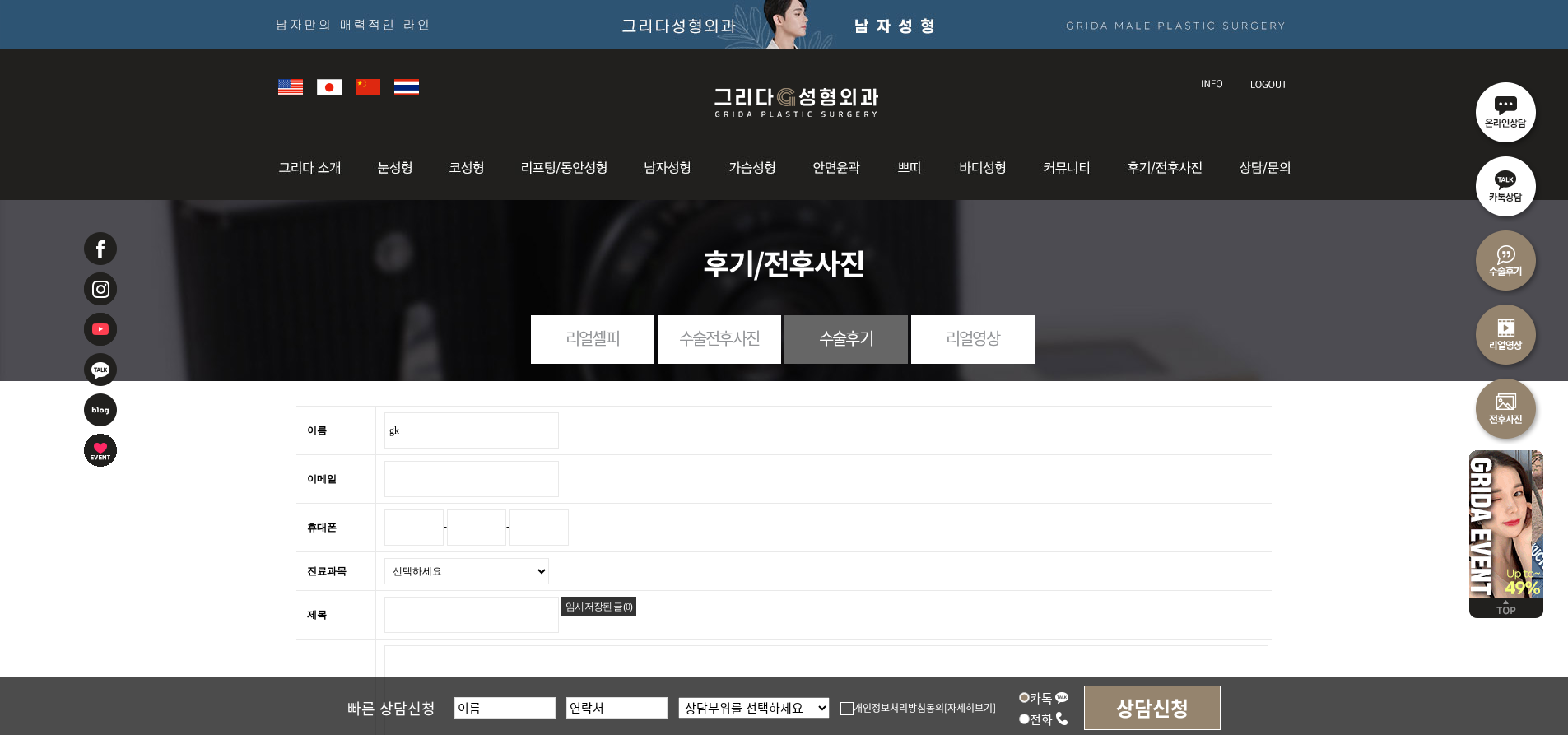
type input "g"
type input "[PERSON_NAME]"
click at [418, 491] on input "이메일 필수" at bounding box center [471, 479] width 175 height 37
type input "ㅁ"
type input "ai9015@naver.com"
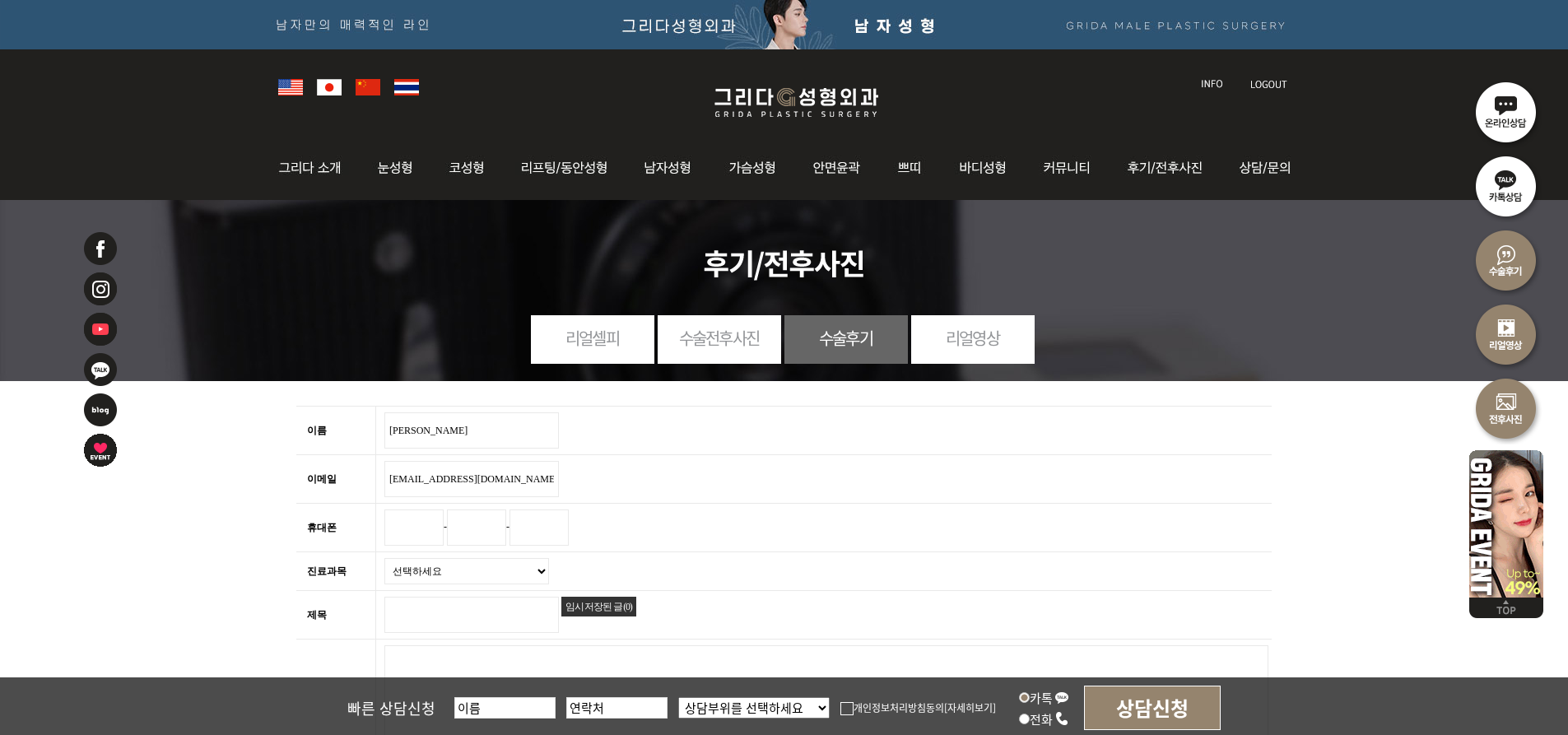
click at [419, 530] on input "휴대폰" at bounding box center [413, 528] width 59 height 37
type input "010"
click at [487, 533] on input "text" at bounding box center [476, 528] width 59 height 37
type input "8293"
click at [557, 532] on input "text" at bounding box center [538, 528] width 59 height 37
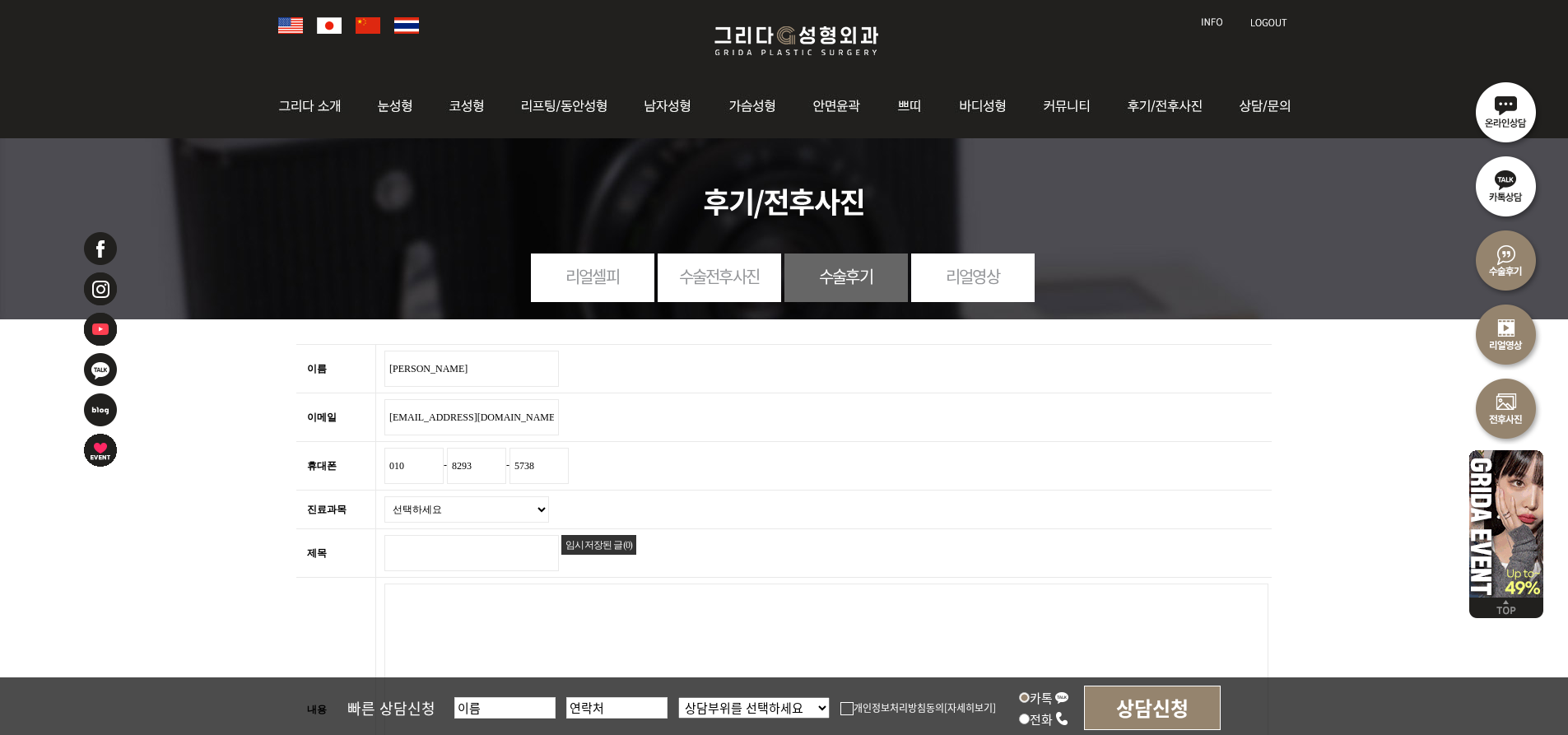
scroll to position [165, 0]
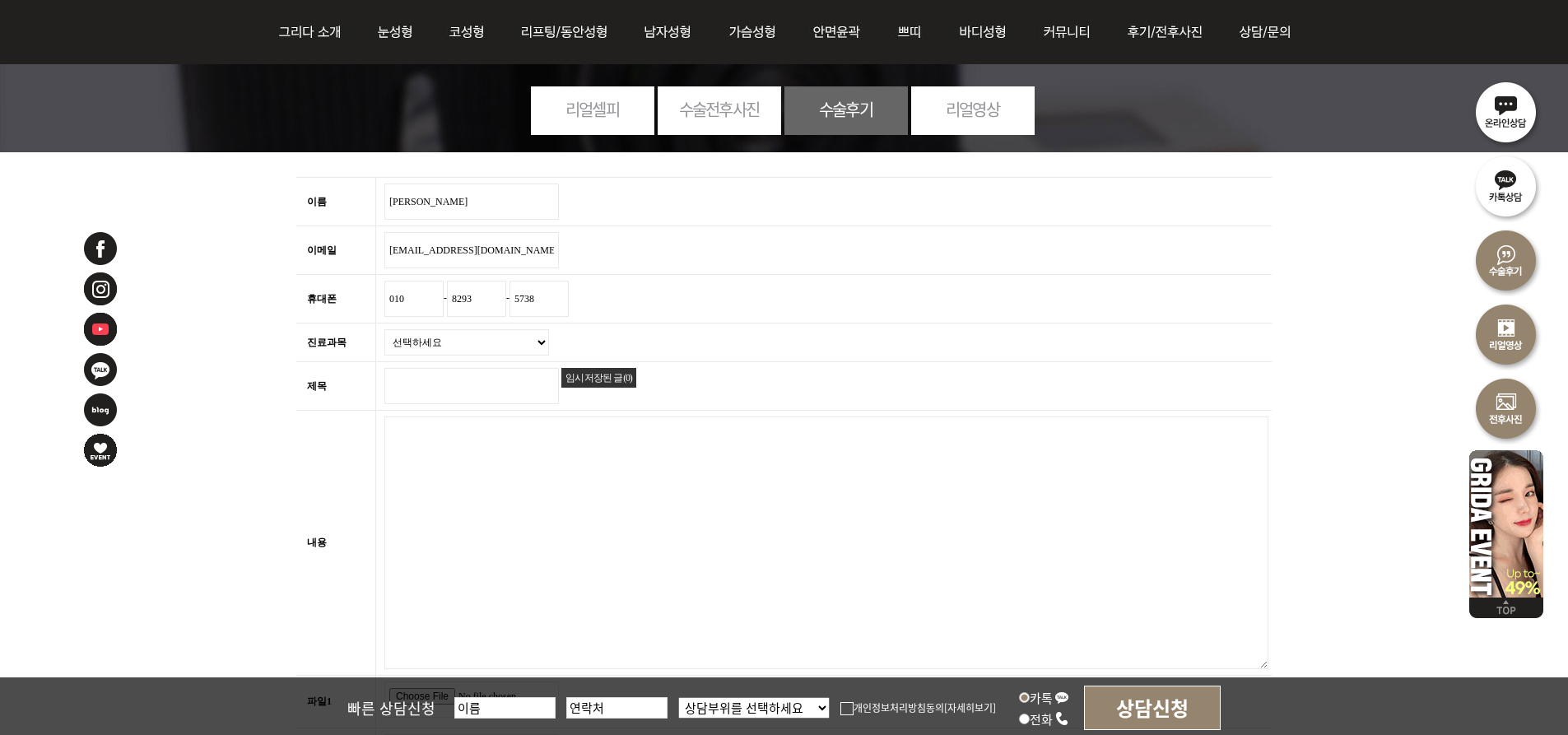
type input "5738"
click at [537, 344] on select "선택하세요 눈 코 리프팅/동안 바디/가슴 윤곽 쁘띠 기타" at bounding box center [466, 341] width 165 height 26
select select "1"
click at [384, 329] on select "선택하세요 눈 코 리프팅/동안 바디/가슴 윤곽 쁘띠 기타" at bounding box center [466, 341] width 165 height 26
click at [426, 381] on input "제목 필수" at bounding box center [471, 386] width 175 height 37
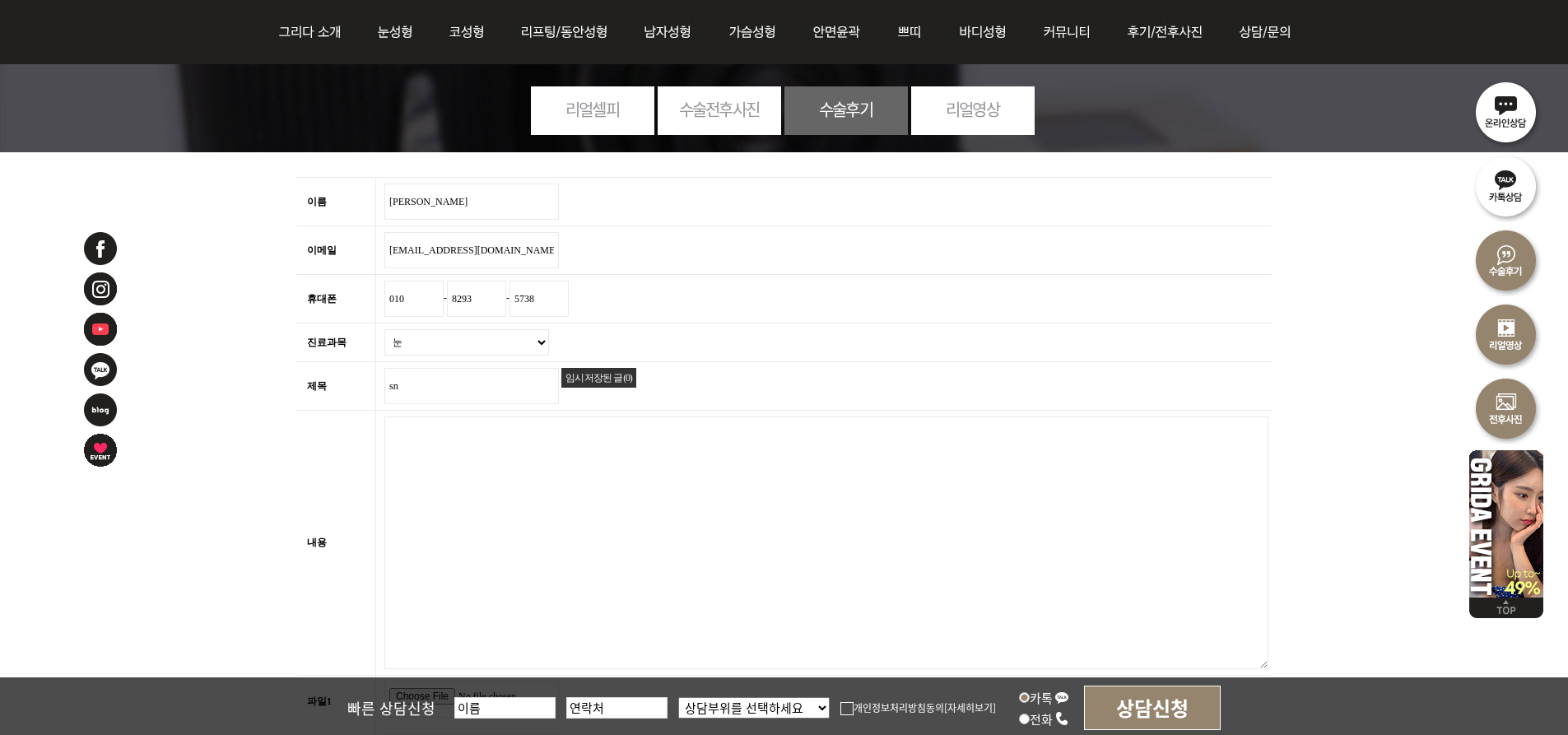
type input "s"
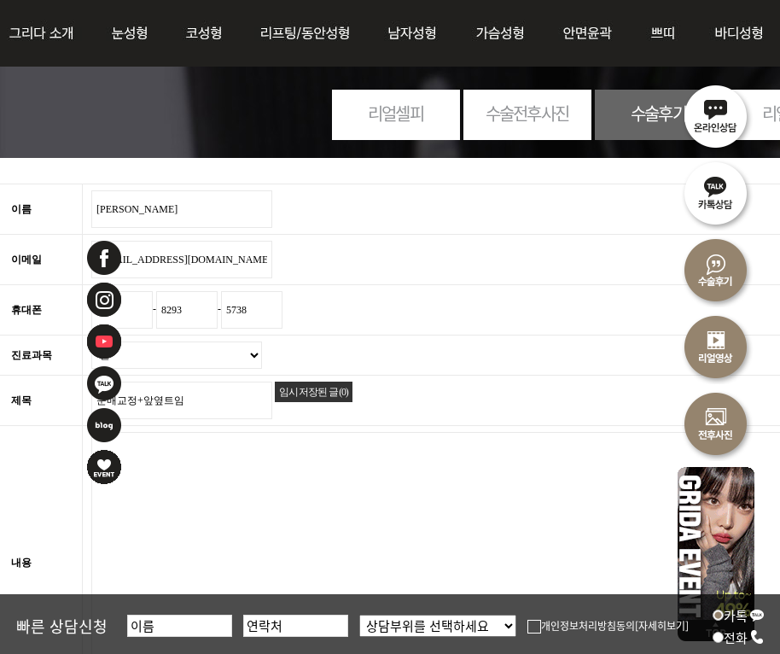
type input "눈매교정+앞옆트임"
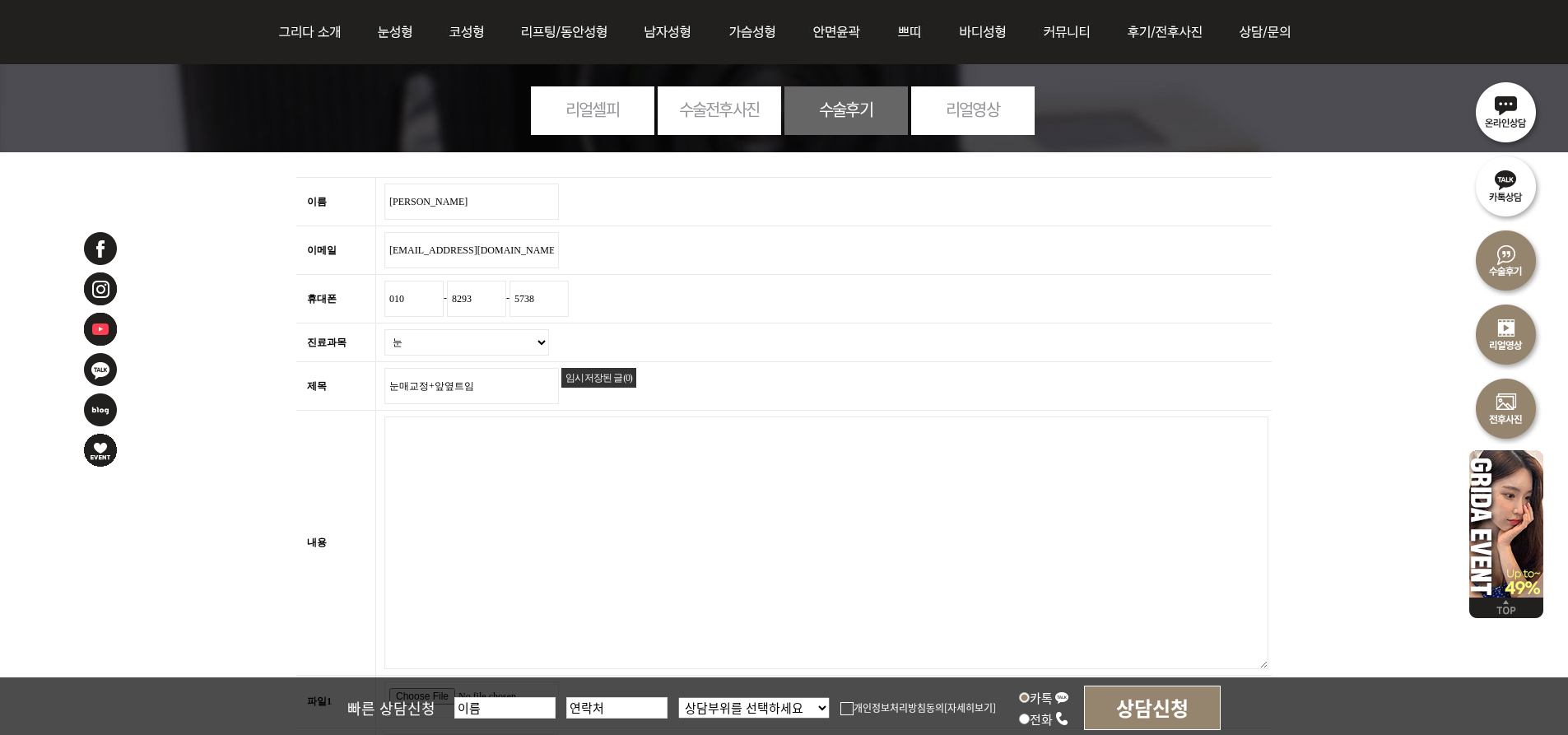
click at [468, 519] on textarea "내용 필수" at bounding box center [826, 543] width 884 height 253
paste textarea "처음에는 눈이 작고 답답해 보이는 게 오랫동안 컴플렉스였어요. 그래서 신중하게 여러 병원을 알아보다가 상담이 꼼꼼하다는 평이 좋아 이곳을 선택…"
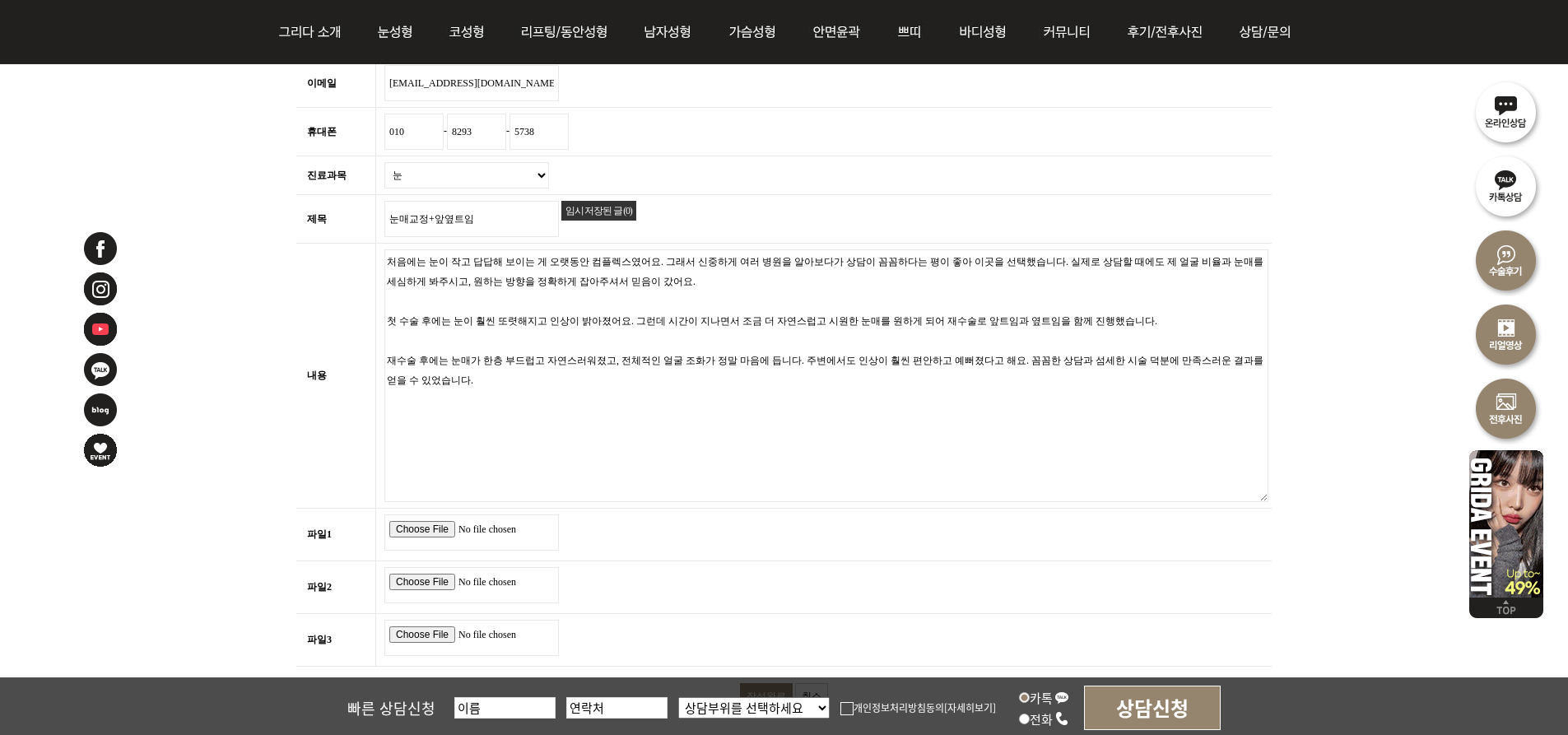
scroll to position [576, 0]
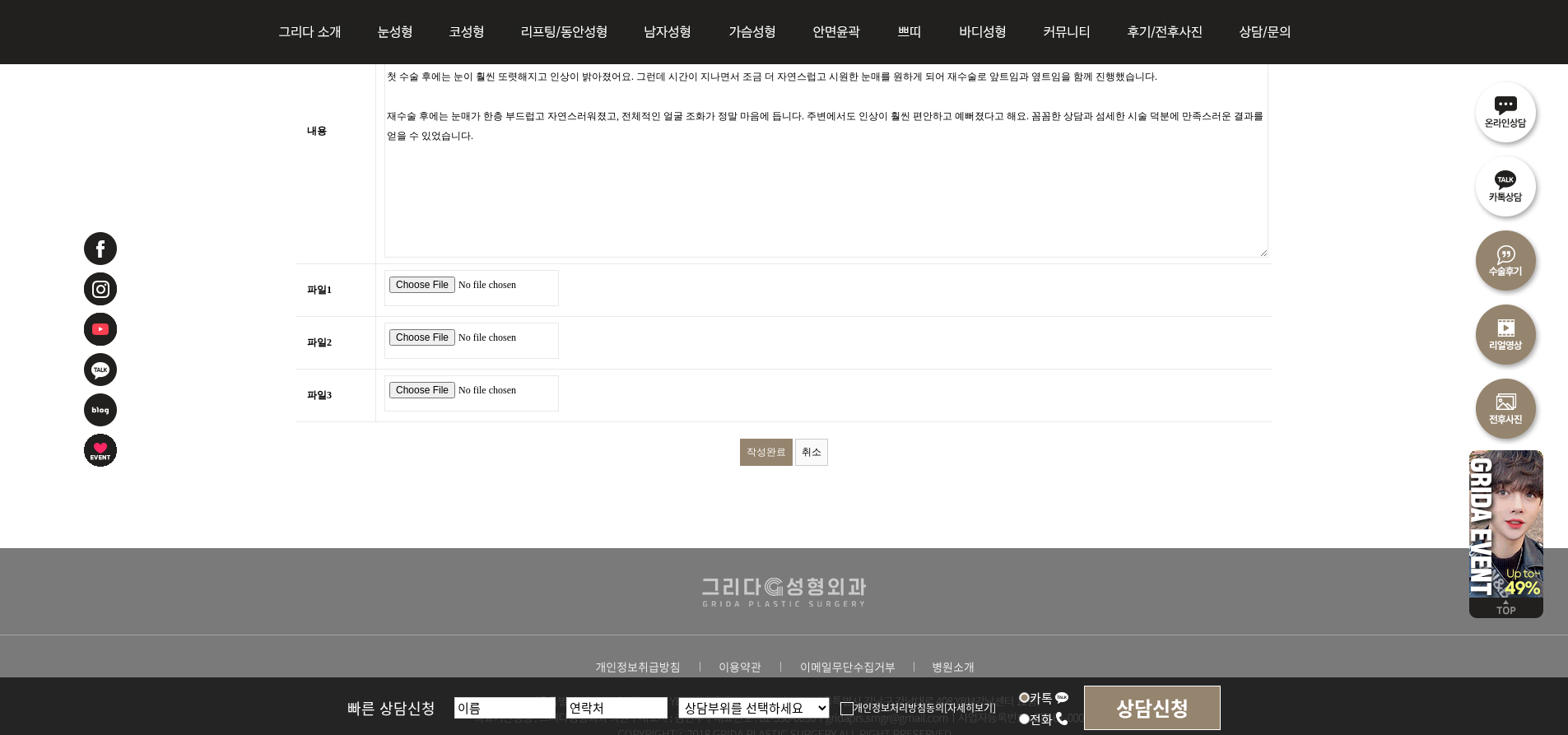
type textarea "처음에는 눈이 작고 답답해 보이는 게 오랫동안 컴플렉스였어요. 그래서 신중하게 여러 병원을 알아보다가 상담이 꼼꼼하다는 평이 좋아 이곳을 선택…"
click at [420, 288] on input "file" at bounding box center [471, 288] width 175 height 37
type input "C:\fakepath\눈1.jpg"
click at [418, 336] on input "file" at bounding box center [471, 340] width 175 height 37
type input "C:\fakepath\눈2.jpg"
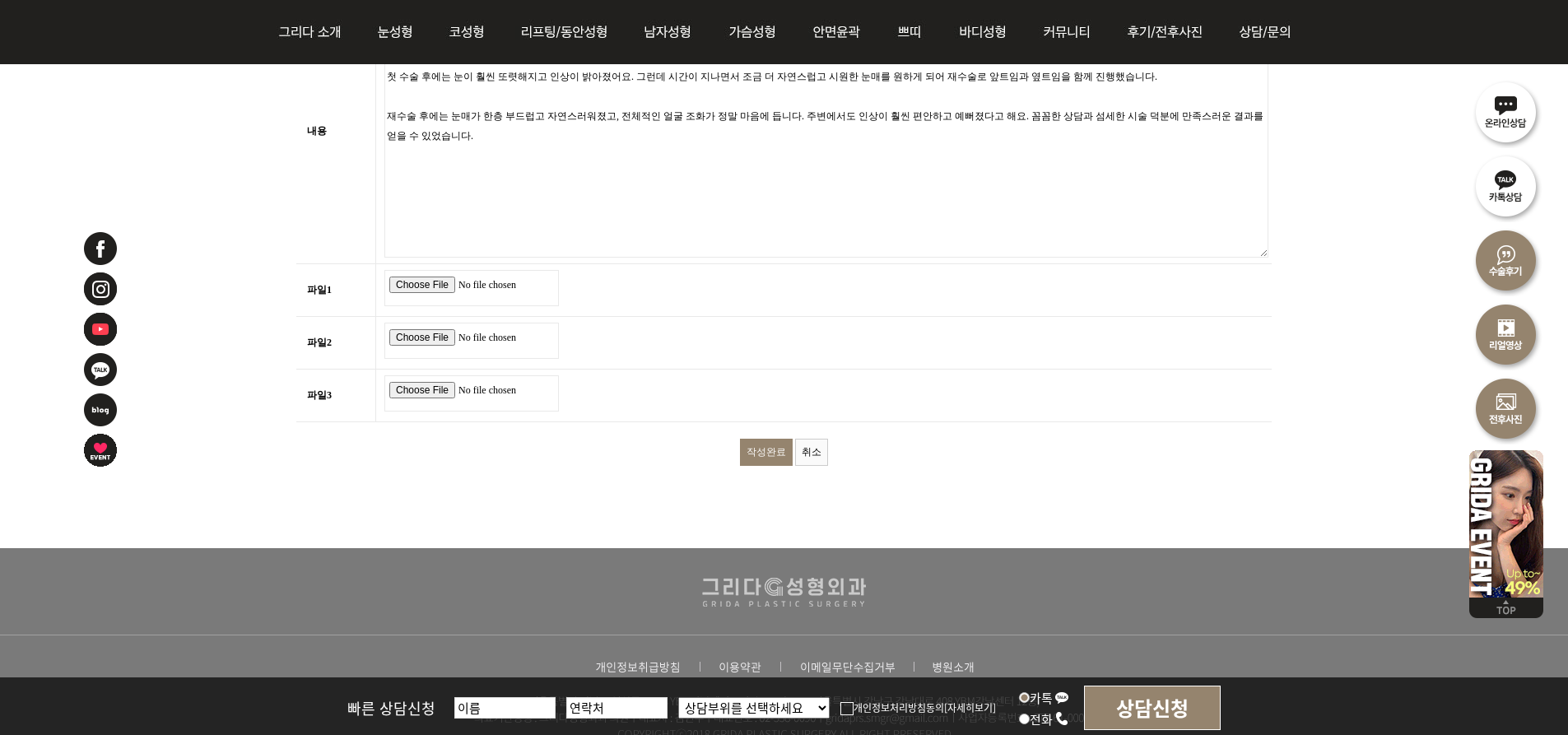
click at [422, 394] on input "file" at bounding box center [471, 394] width 175 height 37
type input "C:\fakepath\눈3.jpg"
click at [759, 452] on input "작성완료" at bounding box center [766, 452] width 53 height 27
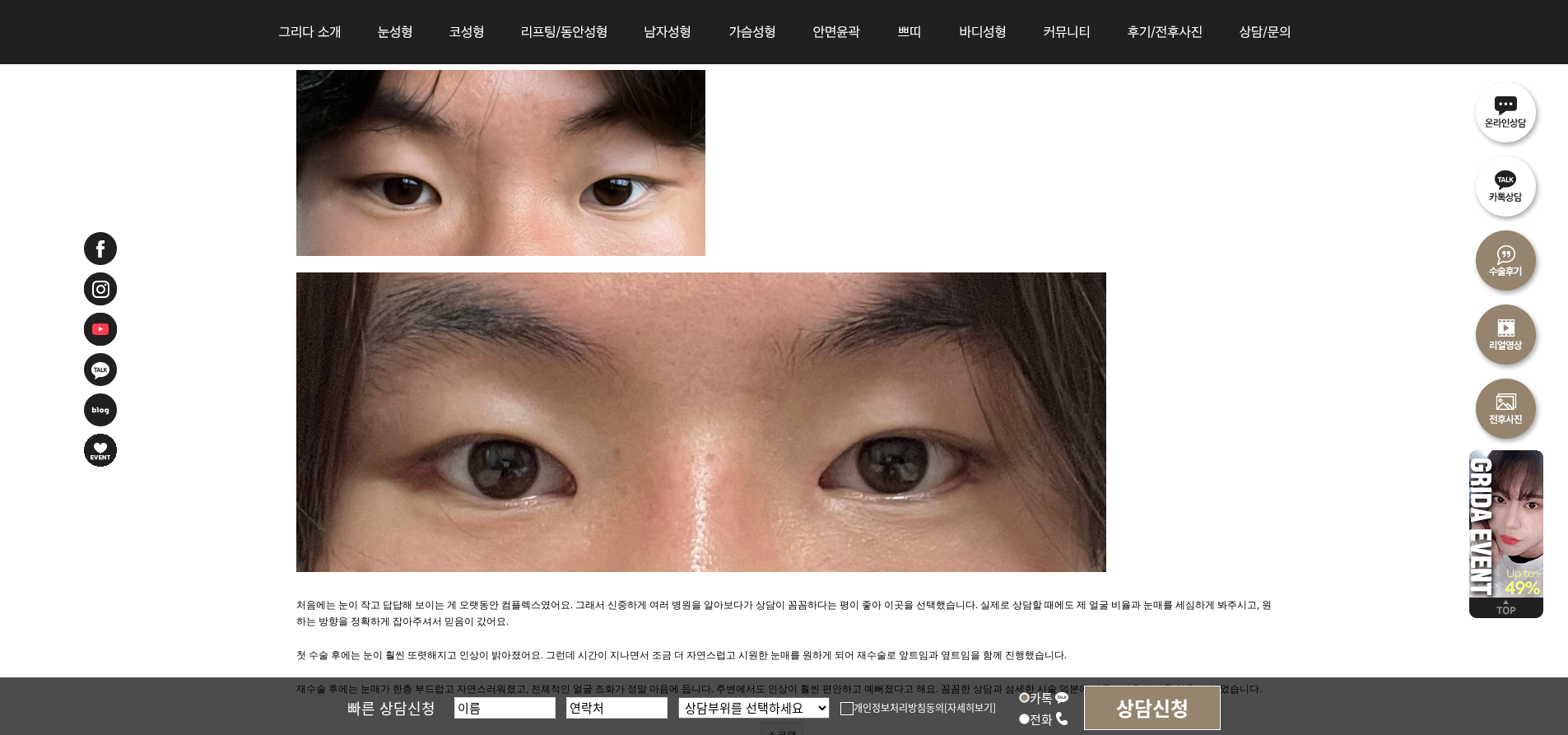
scroll to position [165, 0]
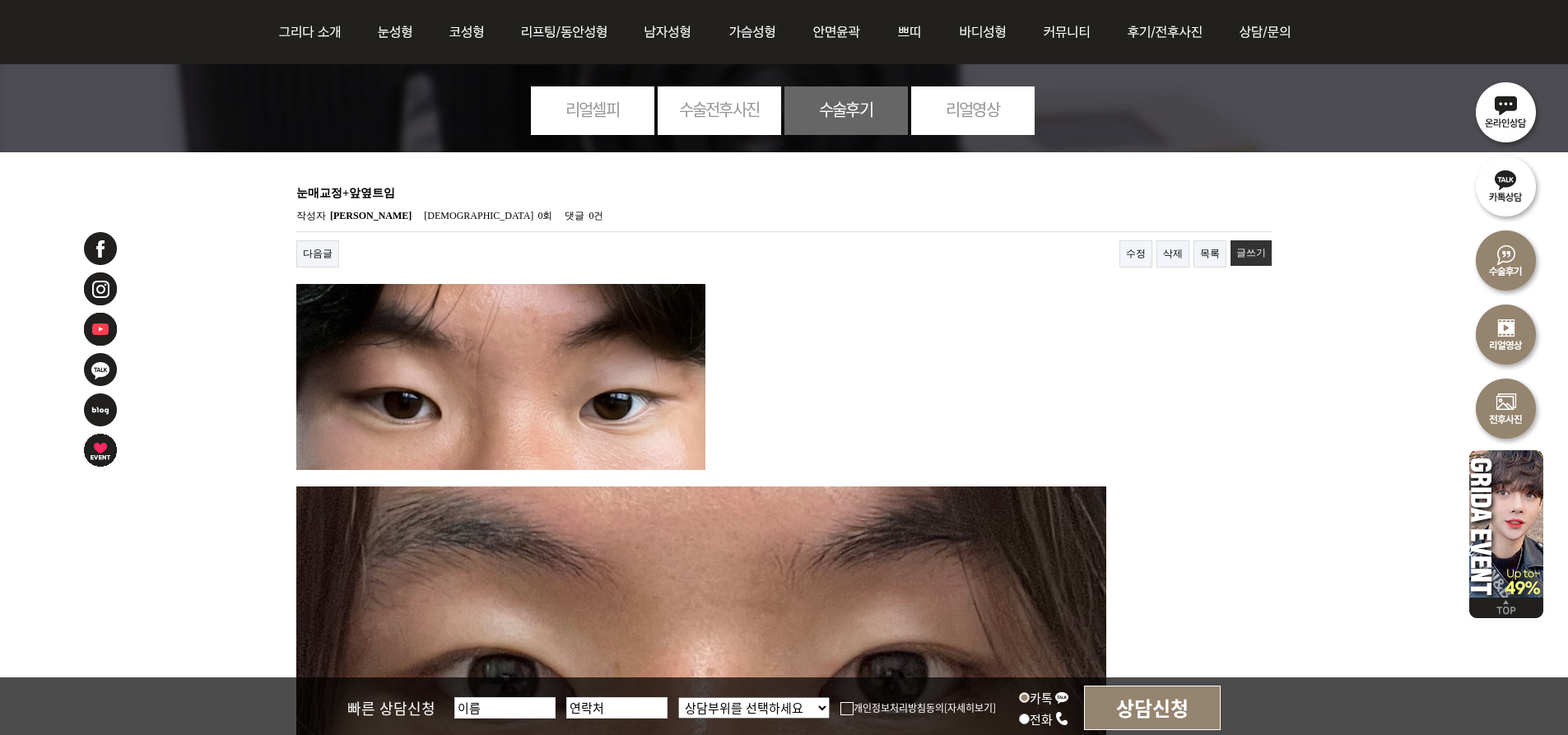
click at [1138, 248] on link "수정" at bounding box center [1136, 254] width 33 height 27
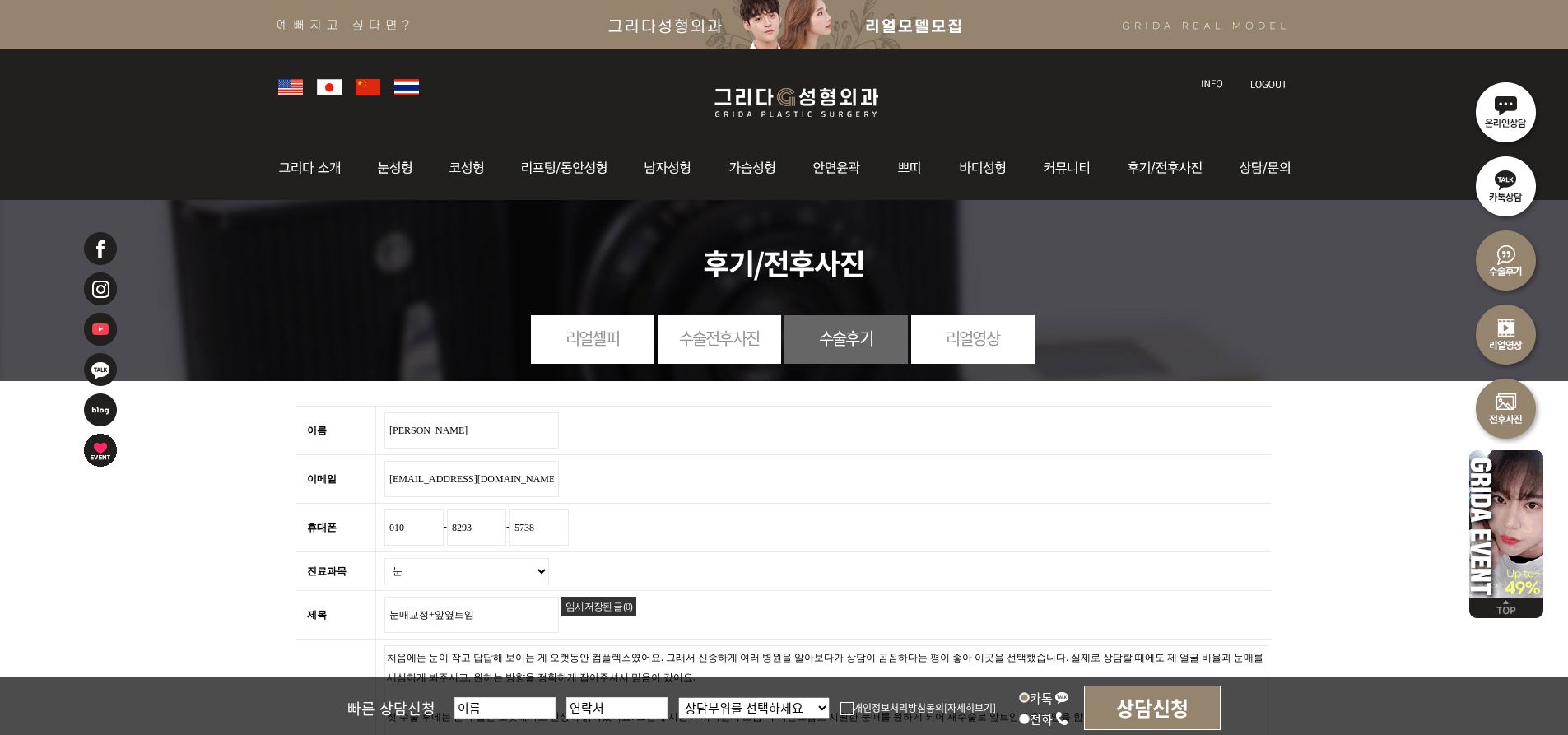
click at [444, 432] on input "[PERSON_NAME]" at bounding box center [471, 430] width 175 height 37
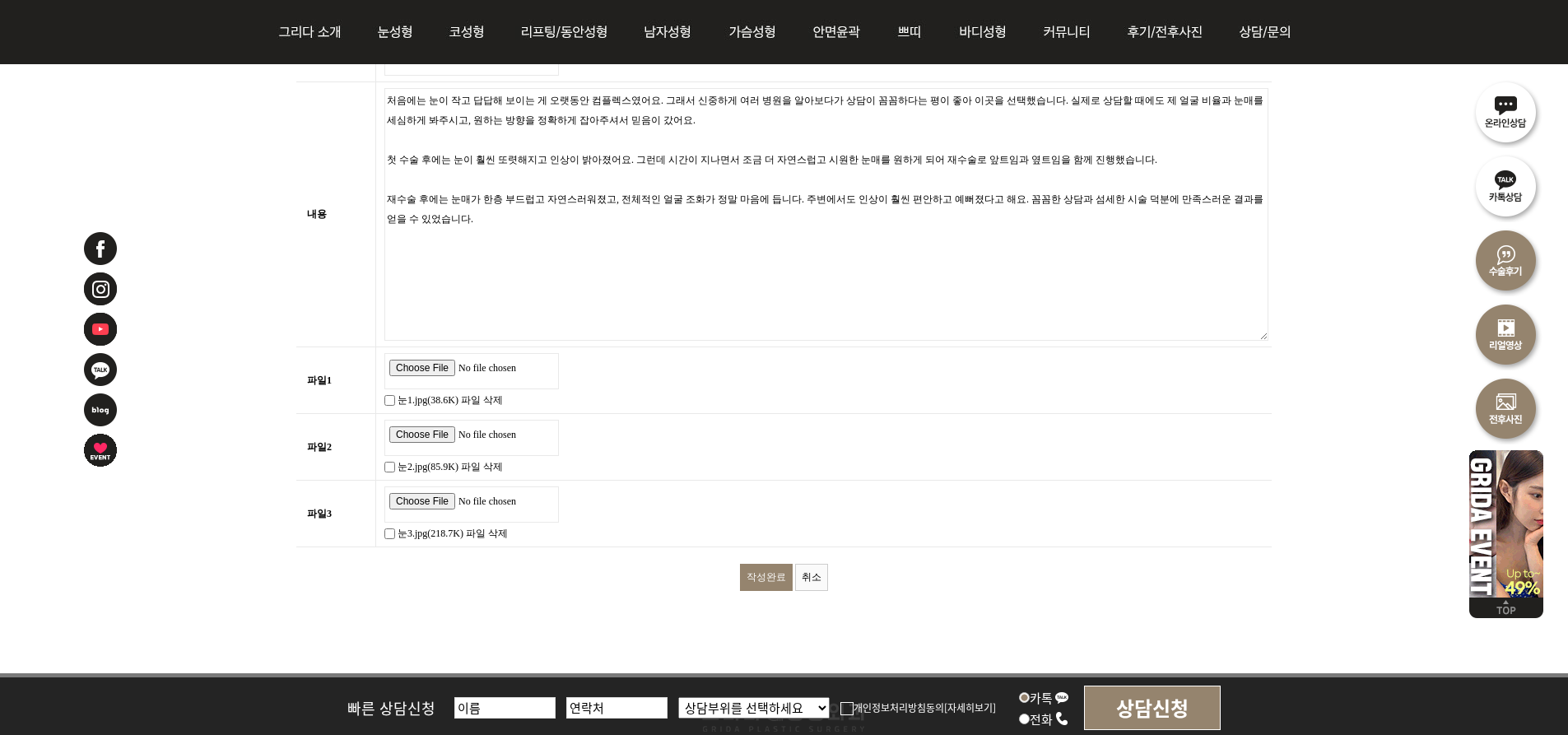
scroll to position [494, 0]
type input "한*우"
click at [756, 479] on td "눈2.jpg(85.9K) 파일 삭제" at bounding box center [824, 446] width 896 height 67
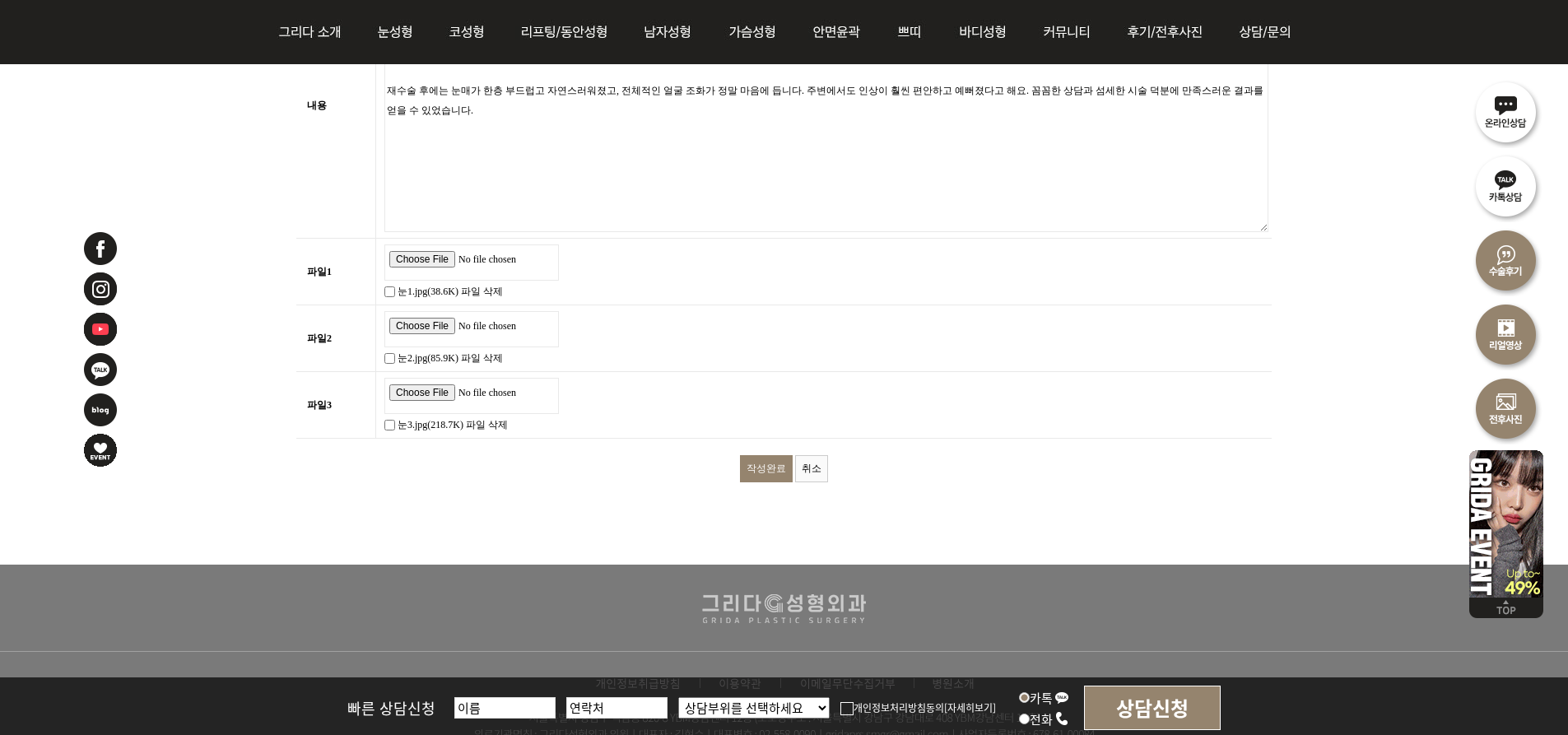
scroll to position [737, 0]
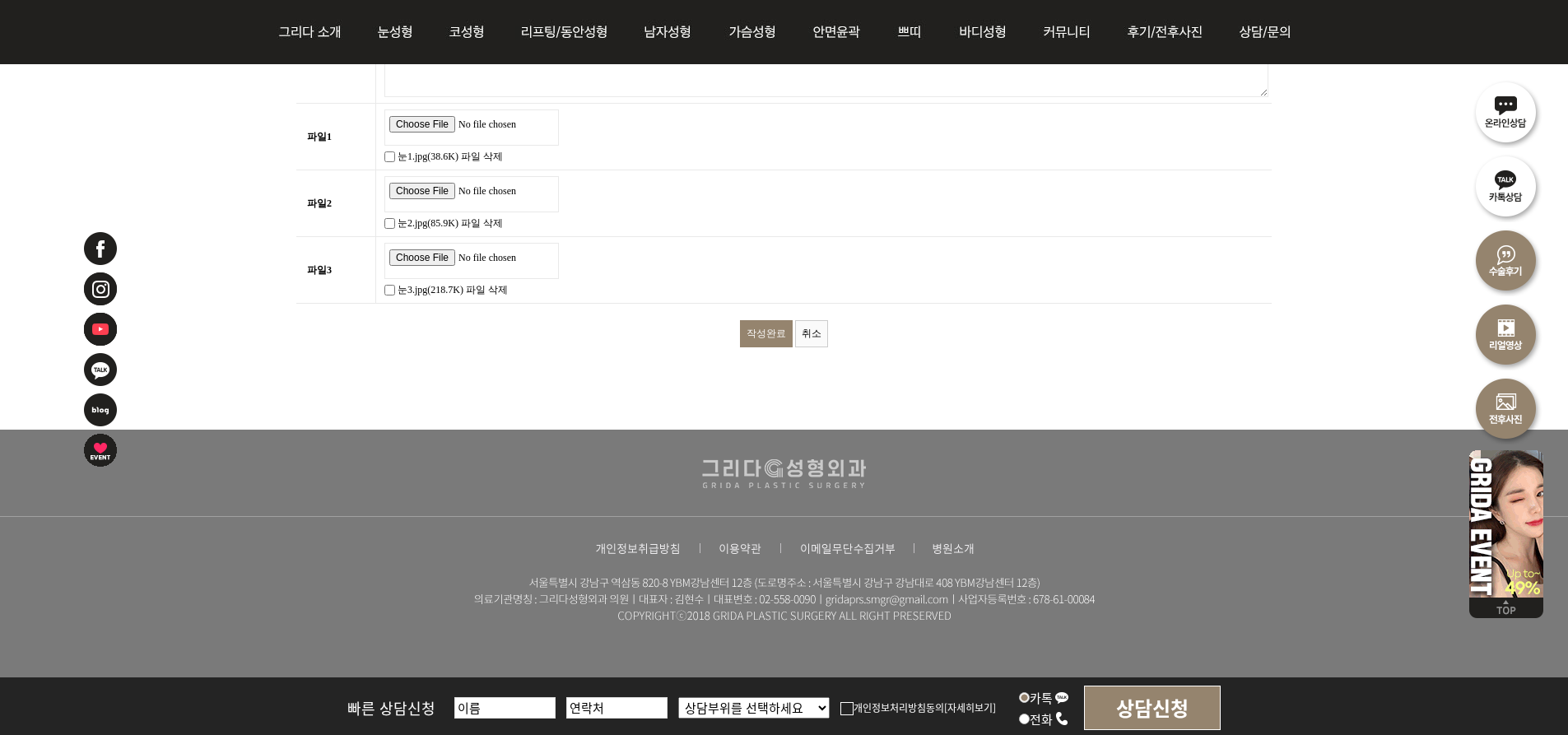
click at [769, 331] on input "작성완료" at bounding box center [766, 334] width 53 height 27
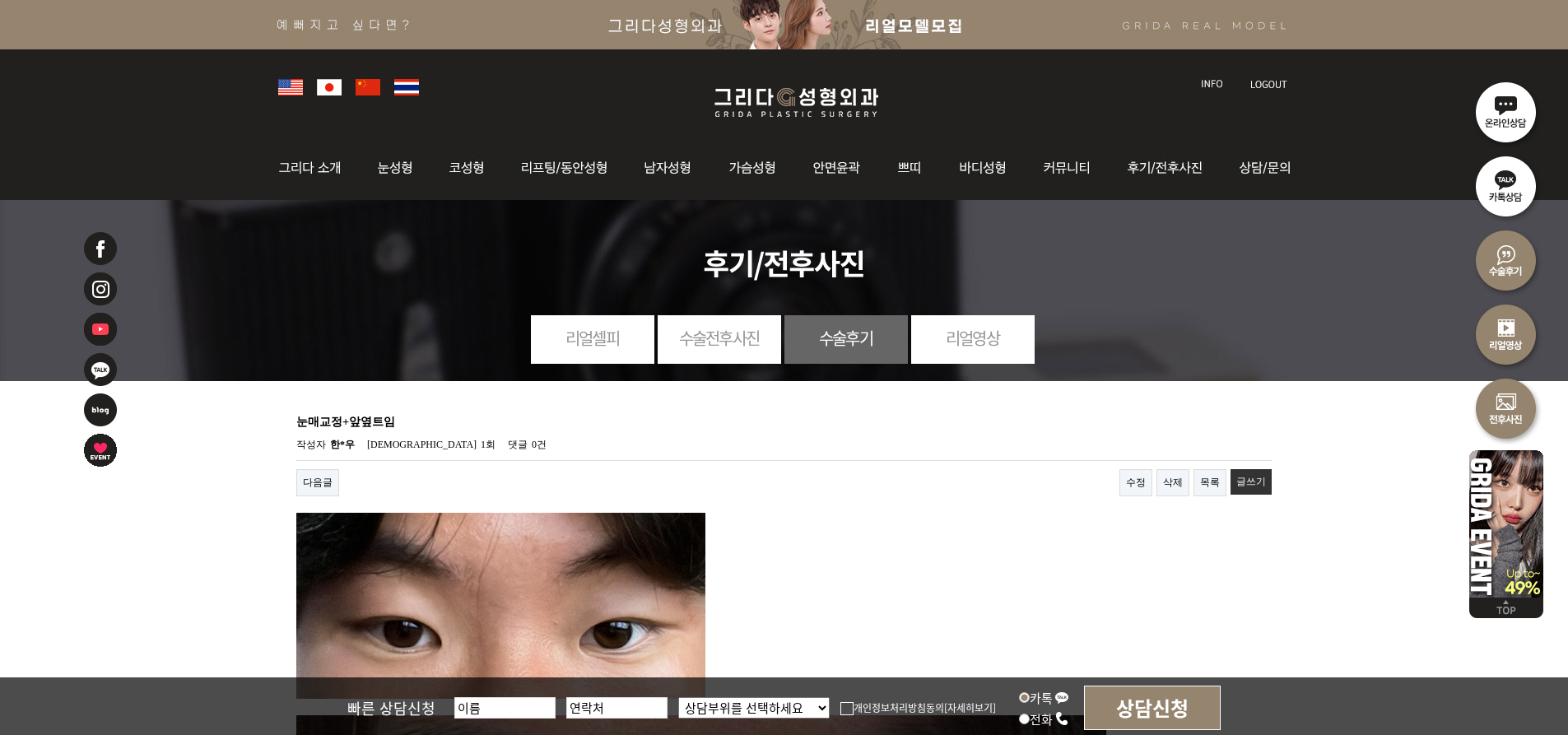
click at [1141, 482] on link "수정" at bounding box center [1136, 482] width 33 height 27
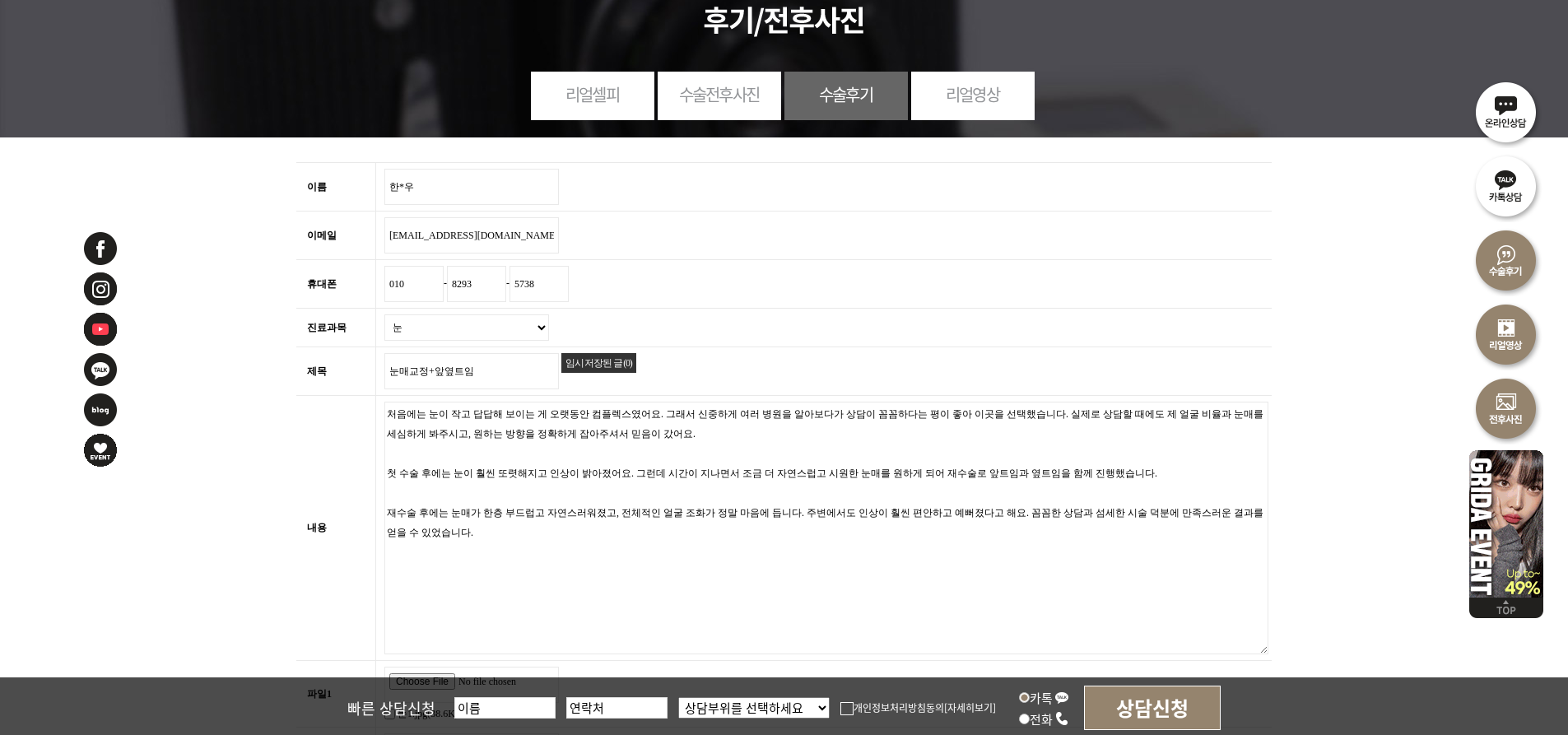
scroll to position [494, 0]
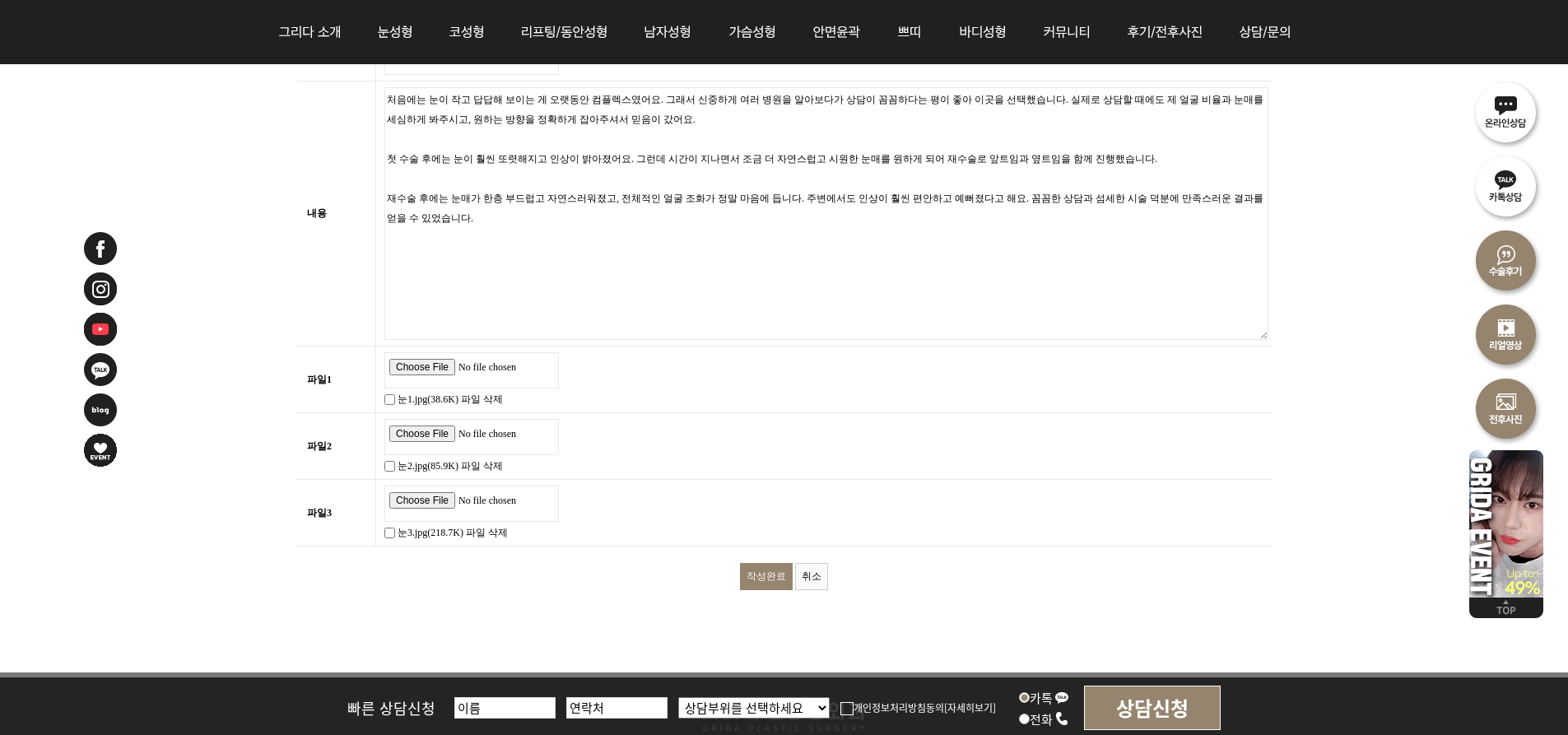
click at [762, 563] on input "작성완료" at bounding box center [766, 577] width 53 height 27
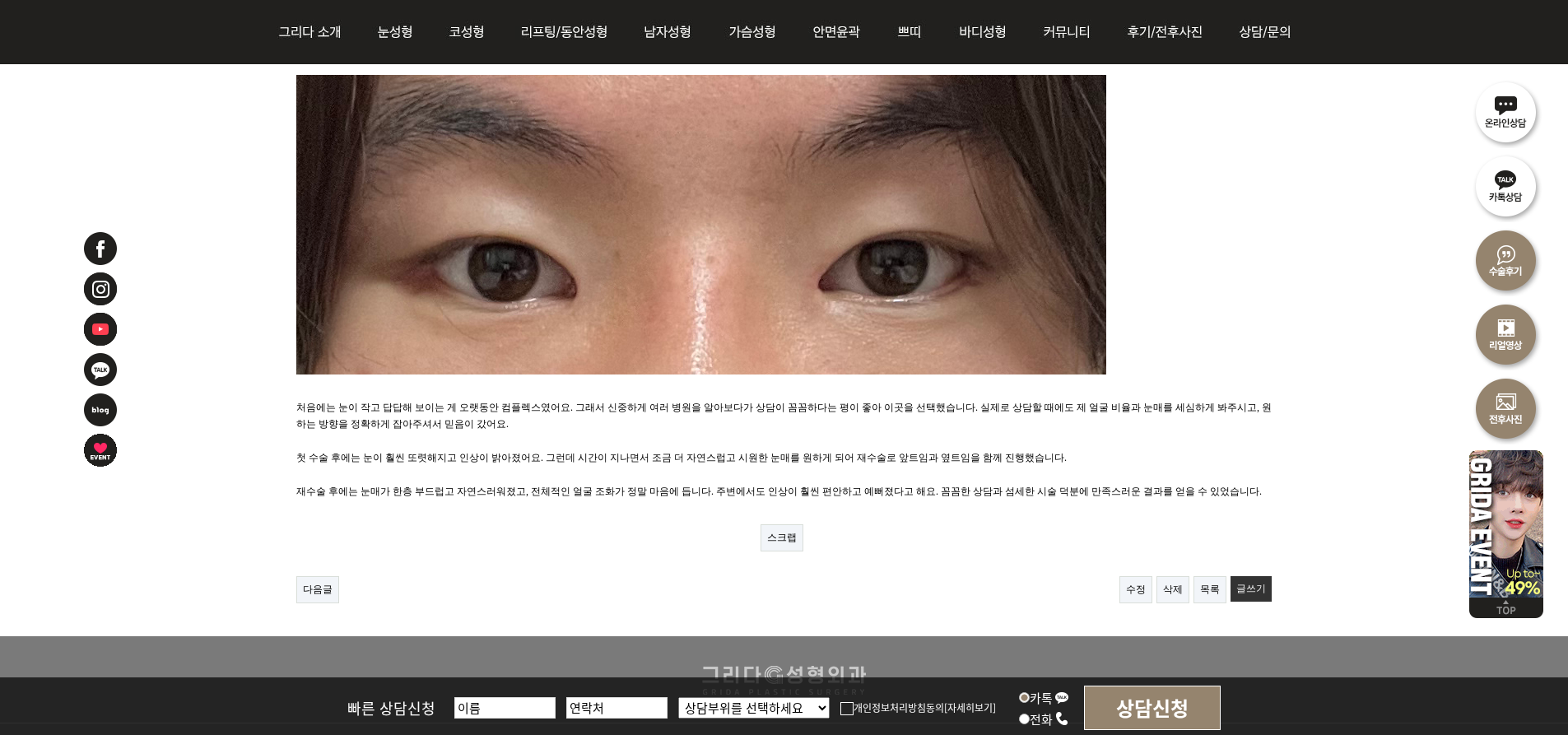
scroll to position [82, 0]
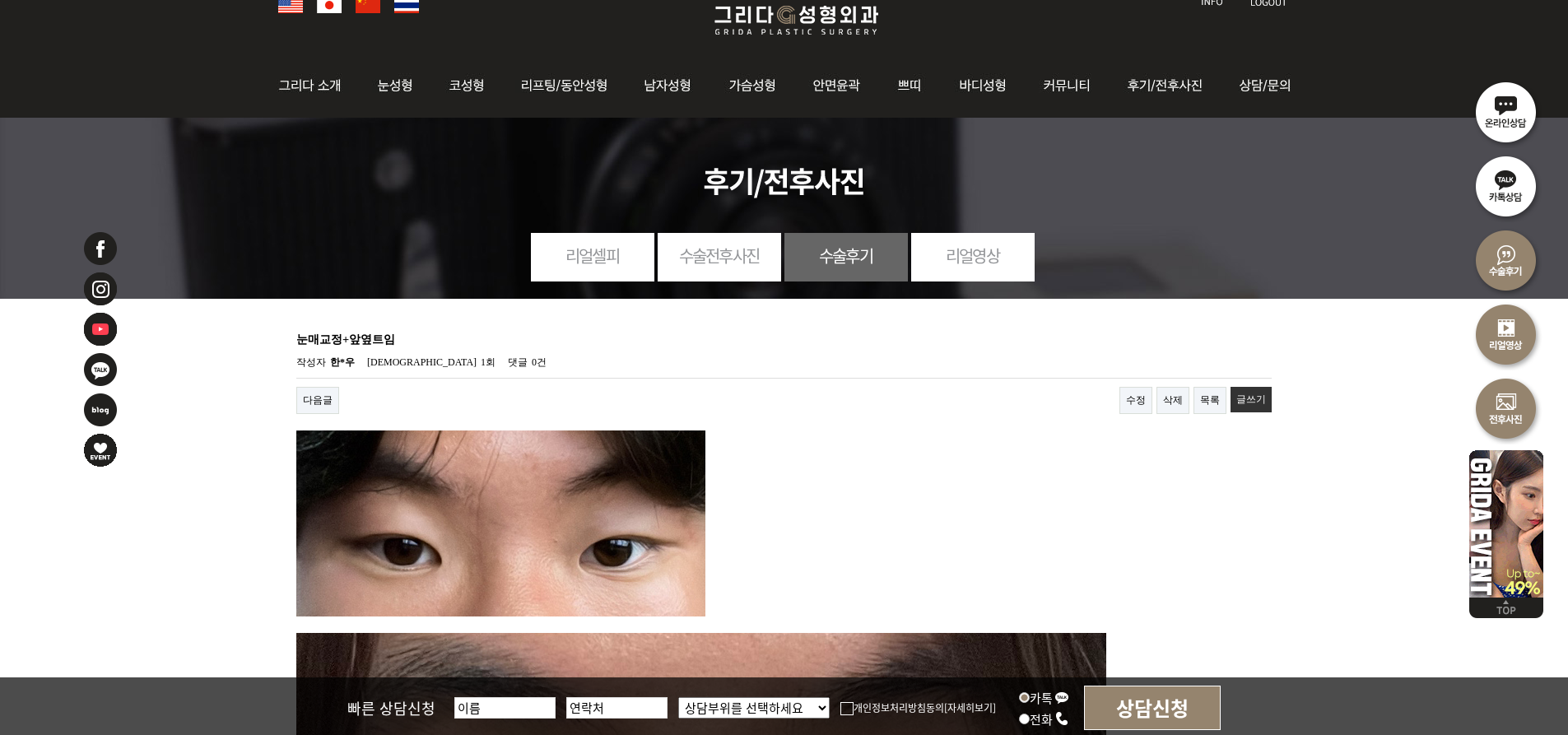
click at [726, 266] on link "수술전후사진" at bounding box center [720, 255] width 124 height 45
